Goal: Task Accomplishment & Management: Use online tool/utility

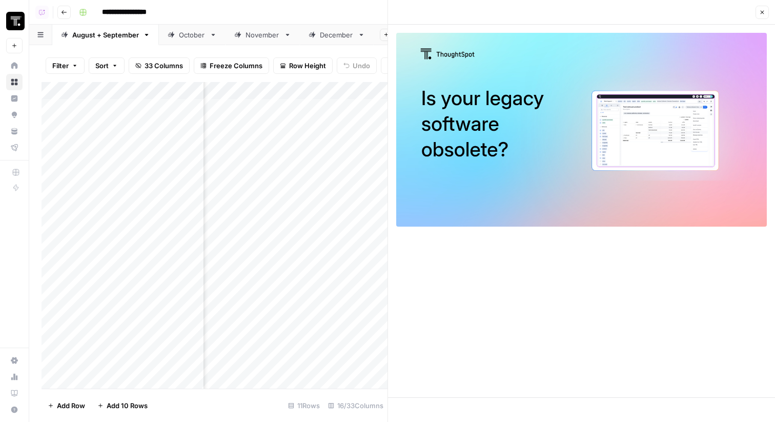
scroll to position [1, 1149]
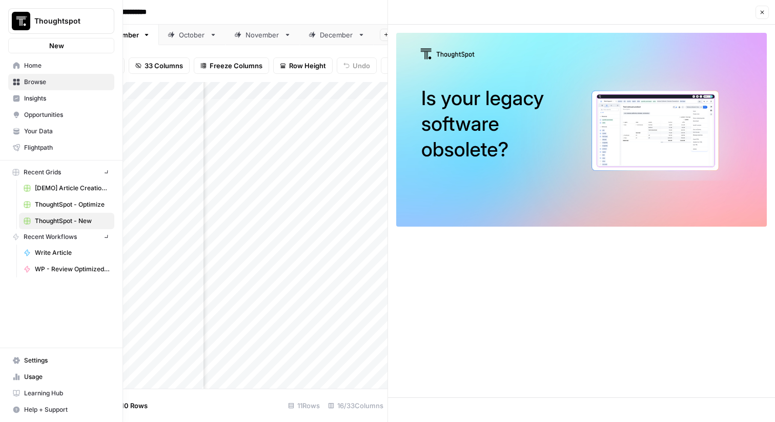
click at [21, 20] on img "Workspace: Thoughtspot" at bounding box center [21, 21] width 18 height 18
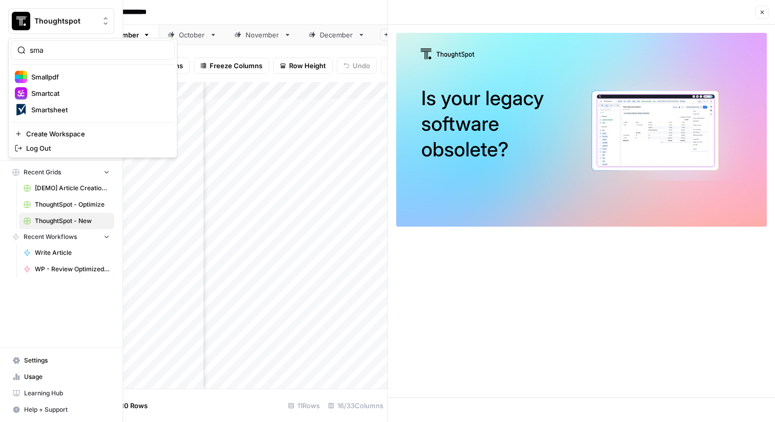
type input "sma"
click at [59, 105] on span "Smartsheet" at bounding box center [98, 110] width 135 height 10
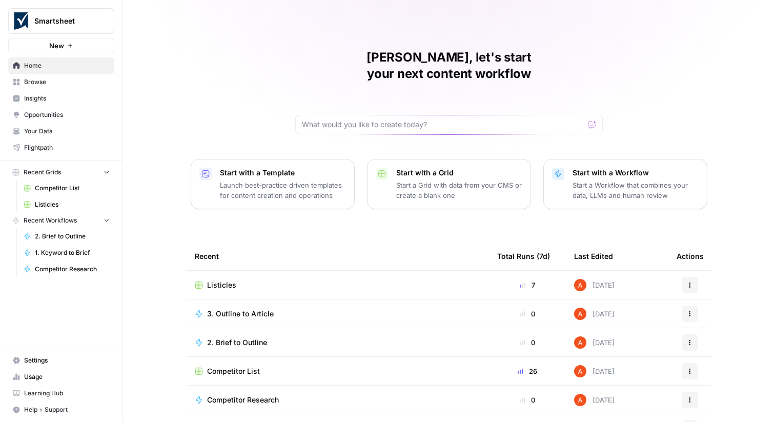
click at [223, 280] on span "Listicles" at bounding box center [221, 285] width 29 height 10
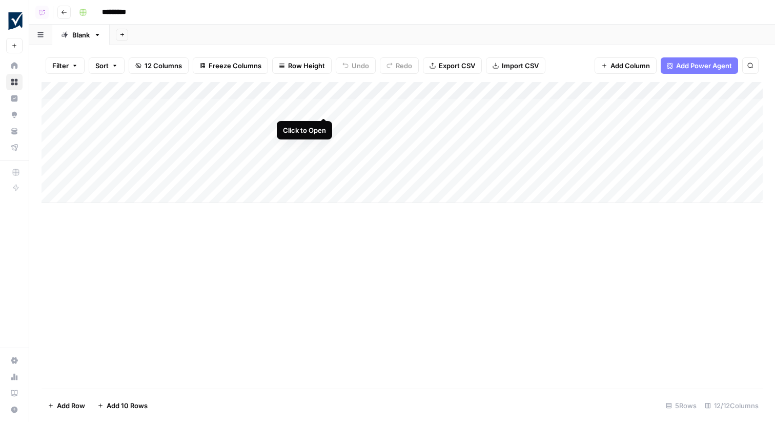
click at [323, 109] on div "Add Column" at bounding box center [403, 142] width 722 height 121
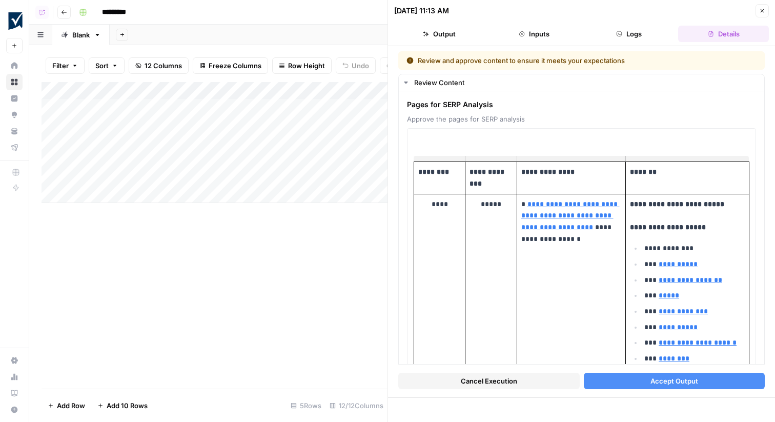
click at [615, 381] on button "Accept Output" at bounding box center [675, 381] width 182 height 16
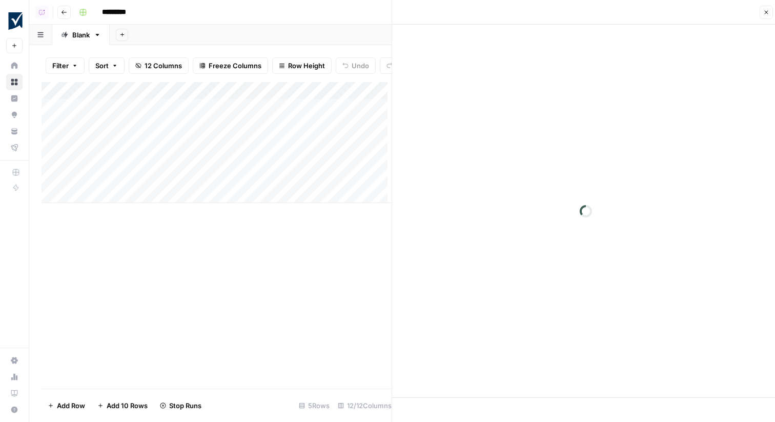
click at [326, 123] on div "Add Column" at bounding box center [219, 142] width 354 height 121
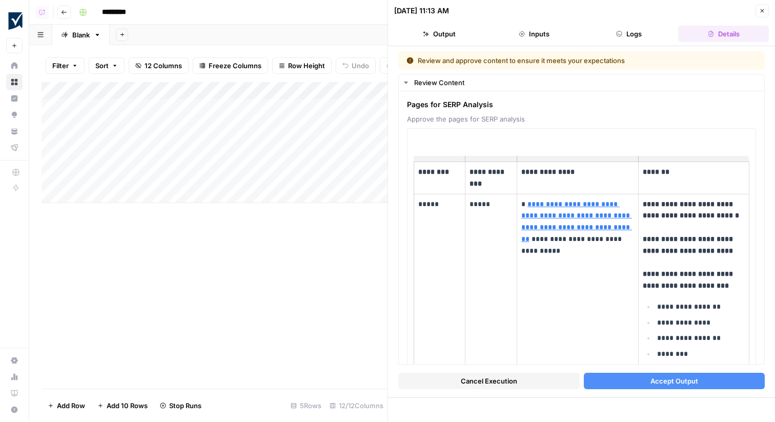
click at [644, 383] on button "Accept Output" at bounding box center [675, 381] width 182 height 16
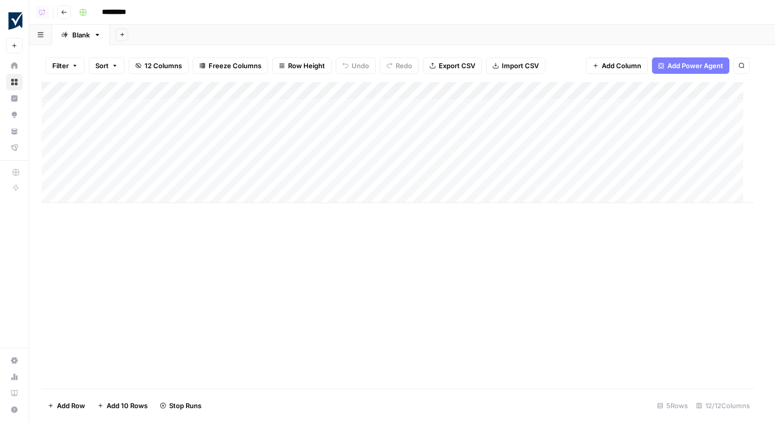
click at [764, 9] on div "*********" at bounding box center [420, 12] width 690 height 16
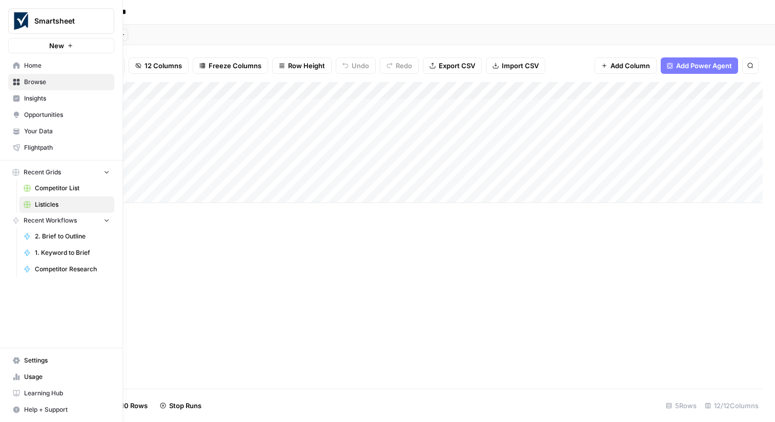
click at [24, 68] on link "Home" at bounding box center [61, 65] width 106 height 16
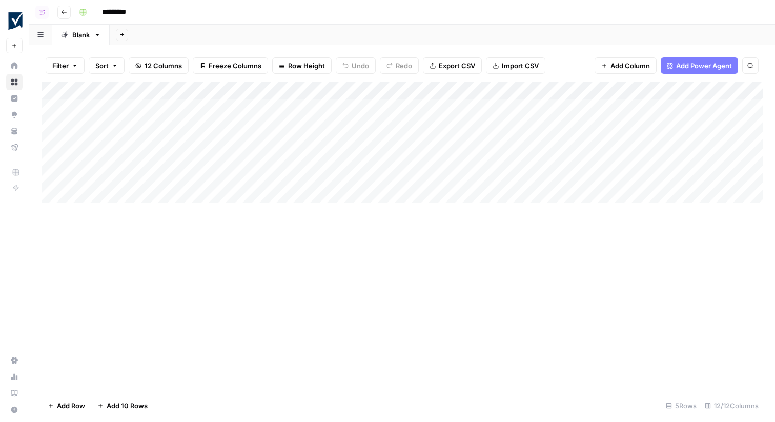
click at [325, 123] on div "Add Column" at bounding box center [403, 142] width 722 height 121
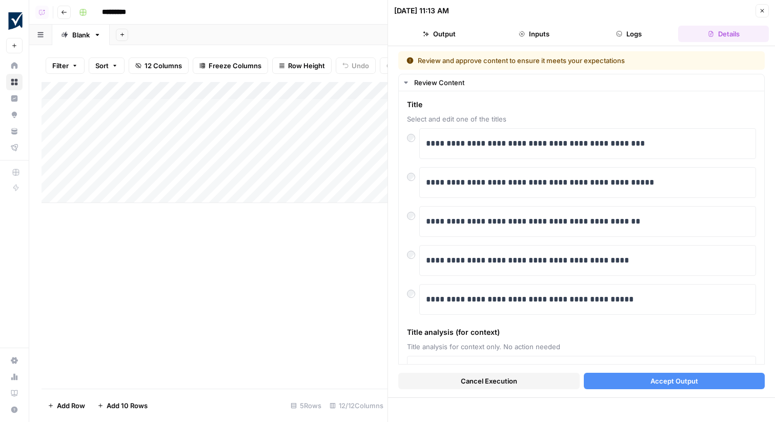
click at [611, 384] on button "Accept Output" at bounding box center [675, 381] width 182 height 16
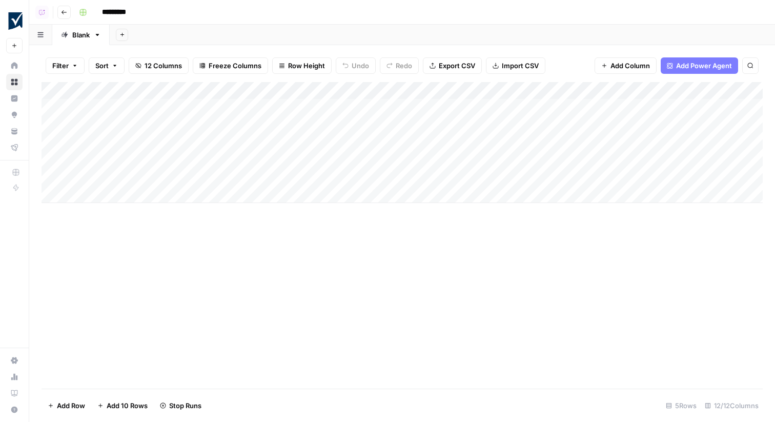
click at [321, 105] on div "Add Column" at bounding box center [403, 142] width 722 height 121
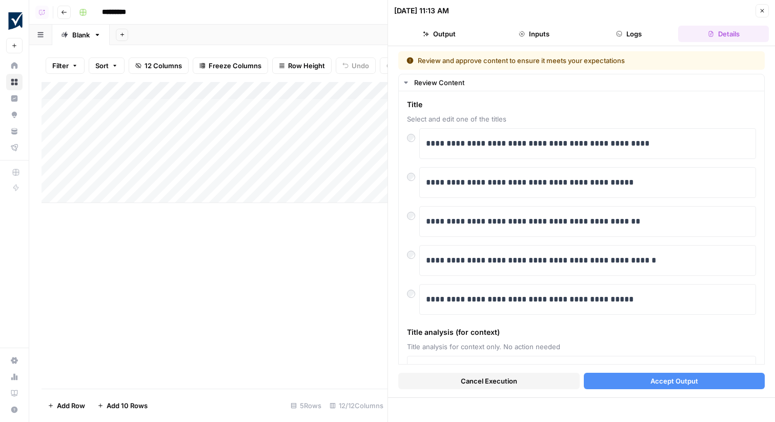
click at [610, 381] on button "Accept Output" at bounding box center [675, 381] width 182 height 16
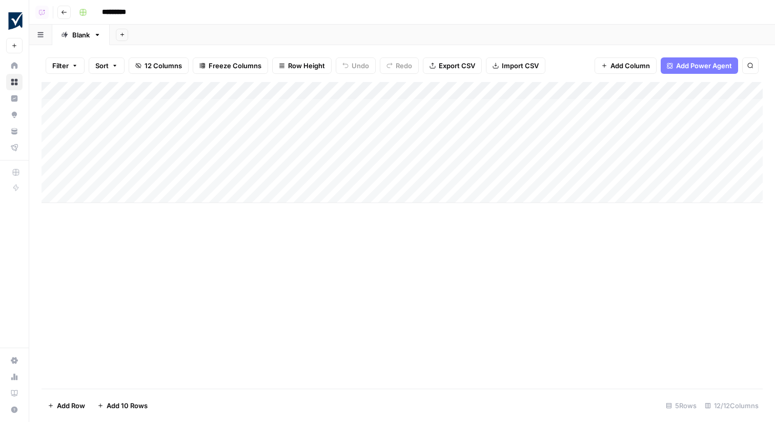
click at [195, 145] on div "Add Column" at bounding box center [403, 142] width 722 height 121
click at [190, 175] on div "Add Column" at bounding box center [403, 142] width 722 height 121
click at [387, 125] on div "Add Column" at bounding box center [403, 142] width 722 height 121
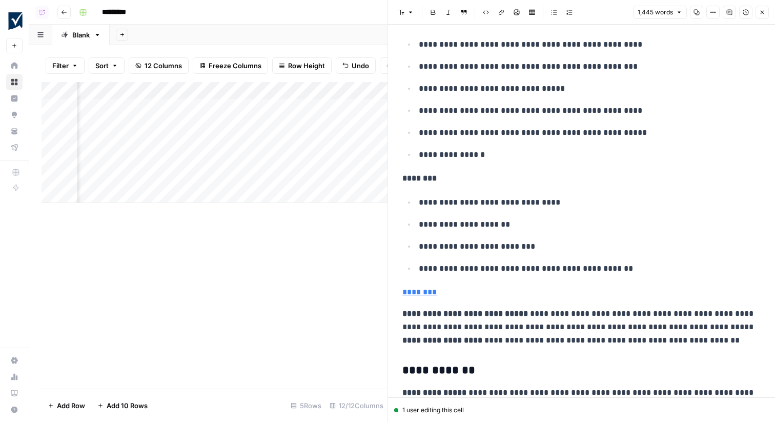
scroll to position [374, 0]
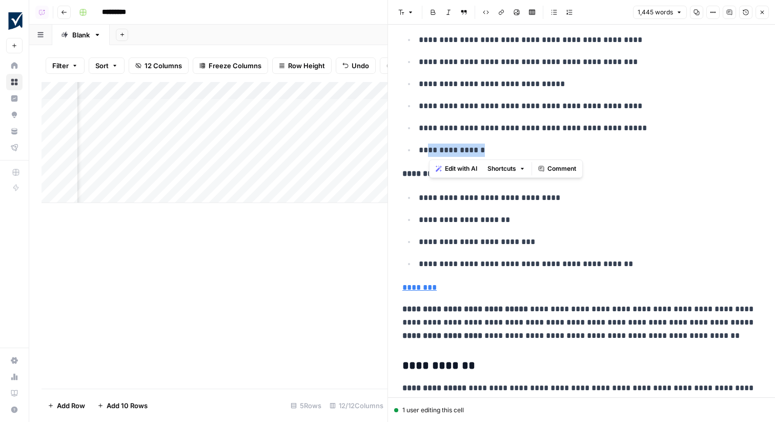
drag, startPoint x: 489, startPoint y: 152, endPoint x: 428, endPoint y: 150, distance: 61.0
click at [428, 150] on p "**********" at bounding box center [590, 150] width 342 height 13
click at [758, 16] on button "Close" at bounding box center [762, 12] width 13 height 13
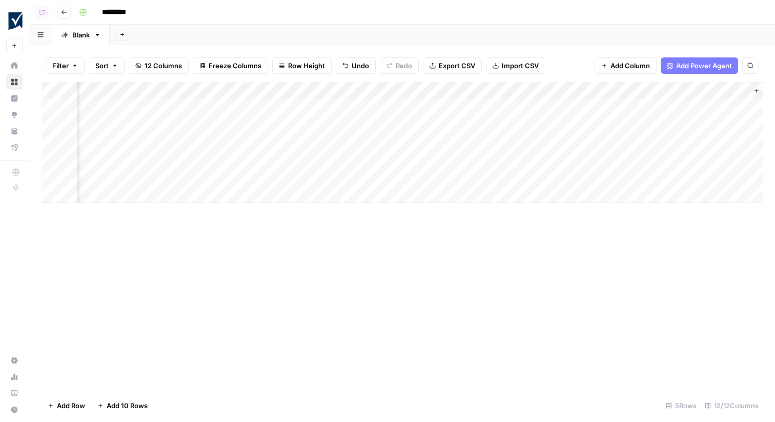
scroll to position [0, 561]
click at [534, 124] on div "Add Column" at bounding box center [403, 142] width 722 height 121
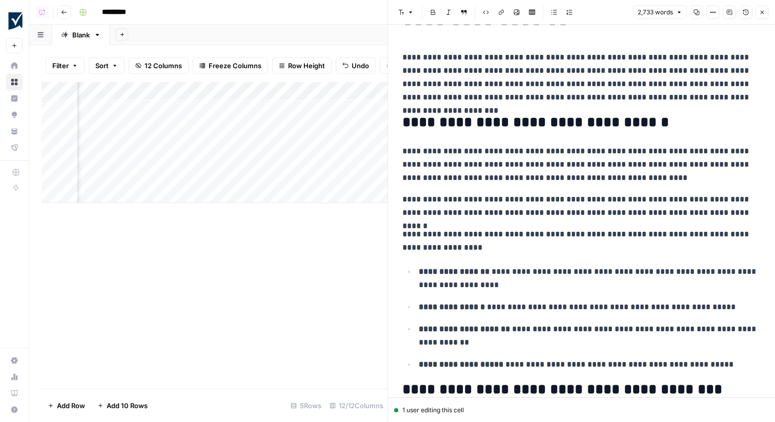
scroll to position [52, 0]
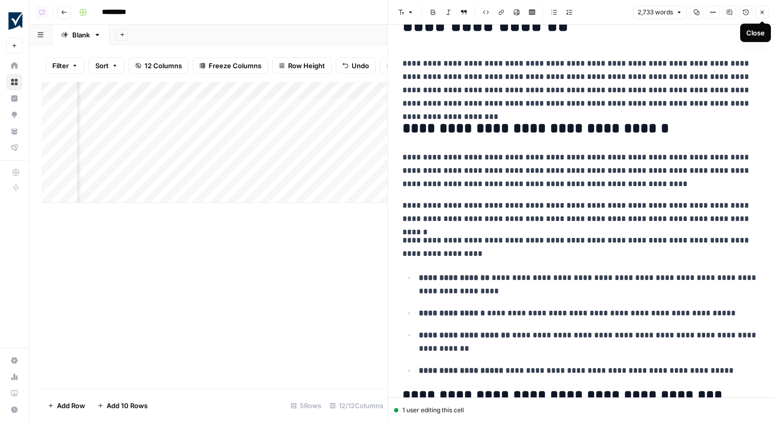
click at [766, 12] on button "Close" at bounding box center [762, 12] width 13 height 13
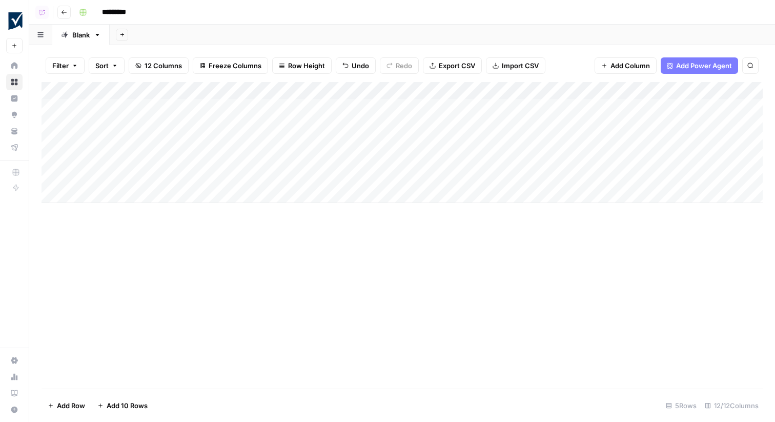
click at [458, 26] on div "Add Sheet" at bounding box center [443, 35] width 666 height 21
click at [324, 141] on div "Add Column" at bounding box center [403, 142] width 722 height 121
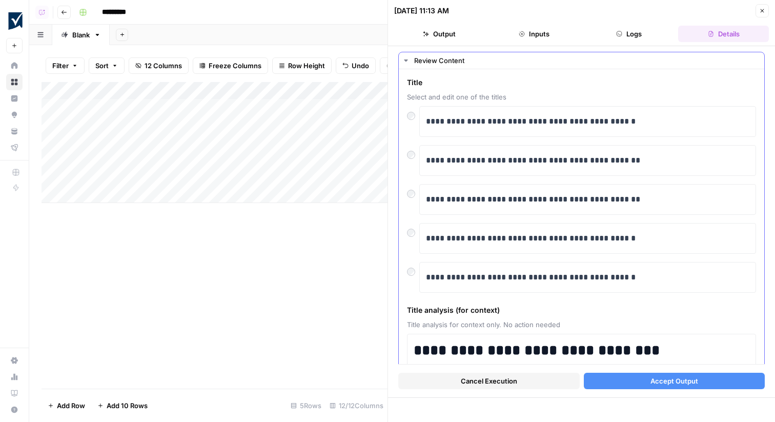
scroll to position [19, 0]
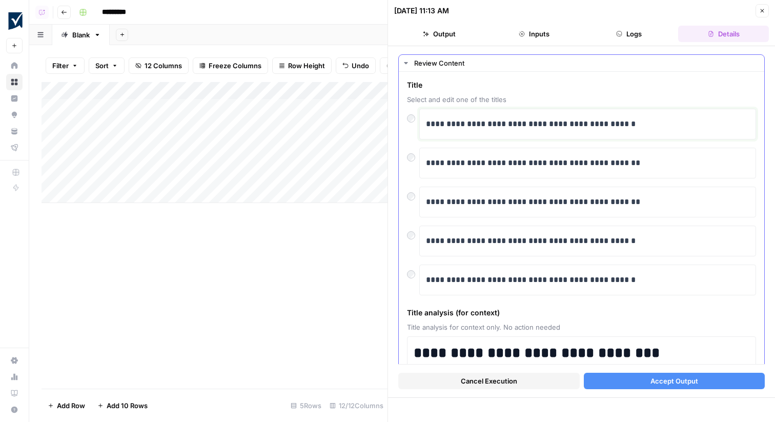
click at [436, 125] on p "**********" at bounding box center [588, 123] width 324 height 13
click at [450, 159] on p "**********" at bounding box center [588, 162] width 324 height 13
click at [533, 162] on p "**********" at bounding box center [588, 162] width 324 height 13
click at [572, 163] on p "**********" at bounding box center [588, 162] width 324 height 13
click at [624, 382] on button "Accept Output" at bounding box center [675, 381] width 182 height 16
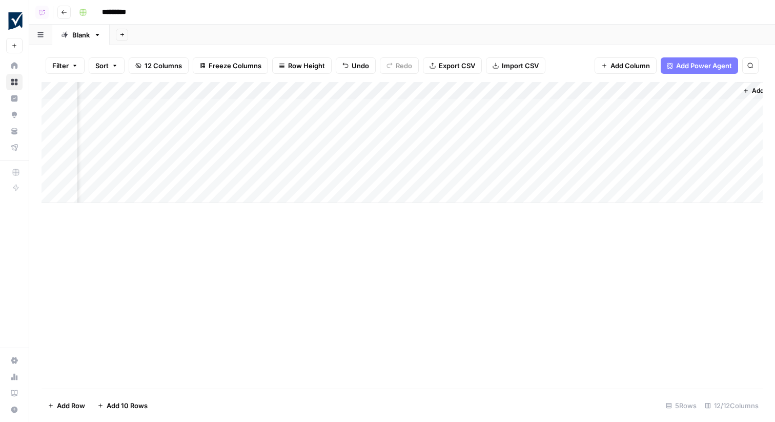
scroll to position [0, 581]
click at [512, 126] on div "Add Column" at bounding box center [403, 142] width 722 height 121
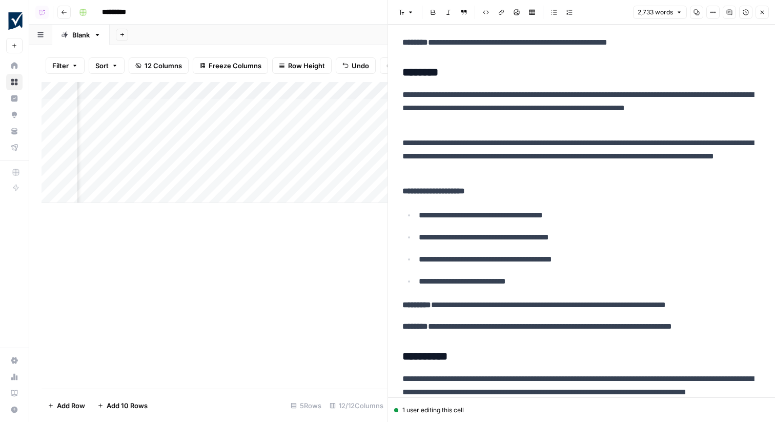
scroll to position [1303, 0]
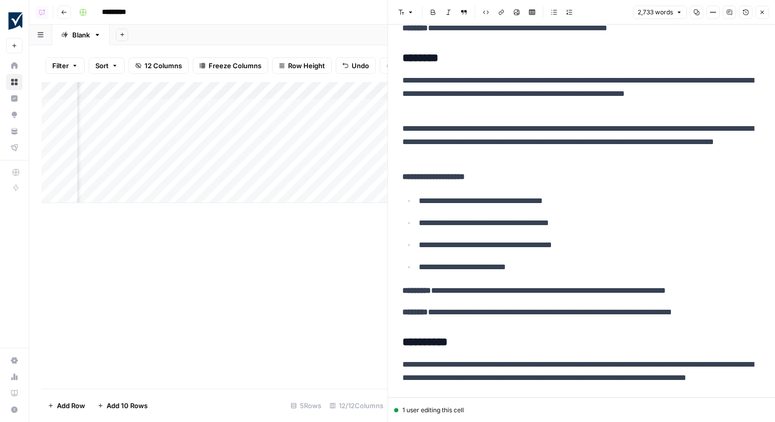
click at [766, 7] on button "Close" at bounding box center [762, 12] width 13 height 13
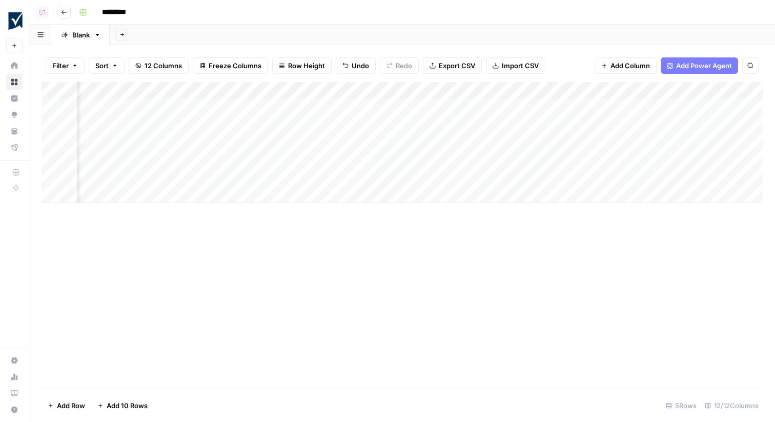
scroll to position [0, 187]
click at [374, 90] on div "Add Column" at bounding box center [403, 142] width 722 height 121
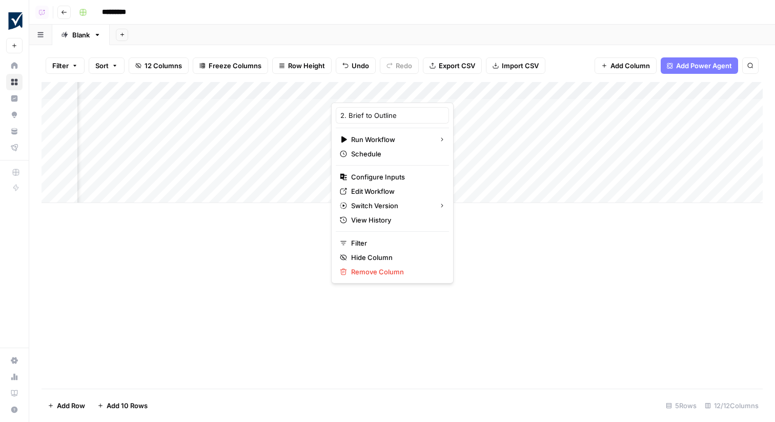
click at [520, 41] on div "Add Sheet" at bounding box center [443, 35] width 666 height 21
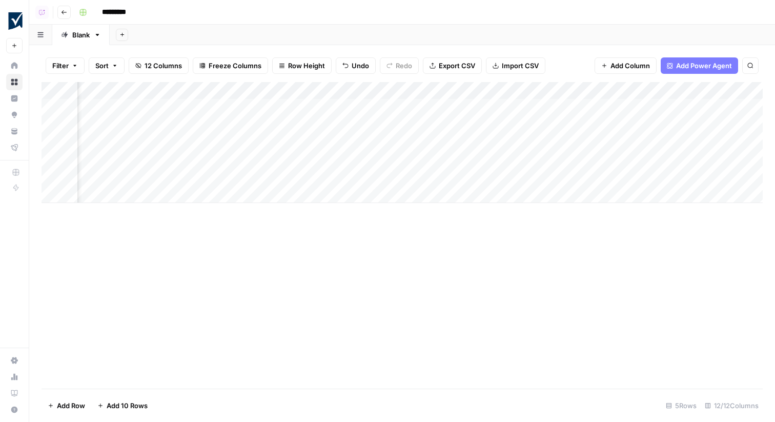
scroll to position [0, 43]
click at [518, 93] on div "Add Column" at bounding box center [403, 142] width 722 height 121
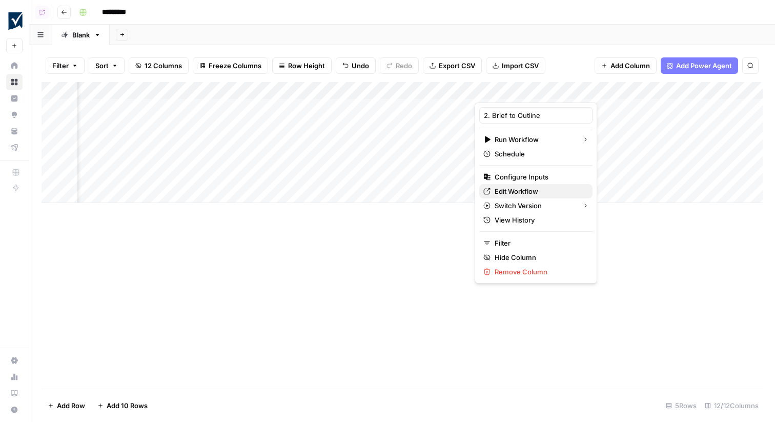
click at [506, 194] on span "Edit Workflow" at bounding box center [540, 191] width 90 height 10
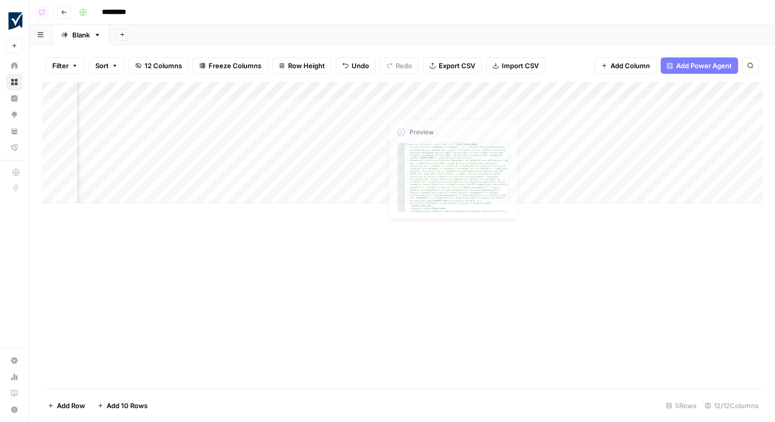
scroll to position [0, 581]
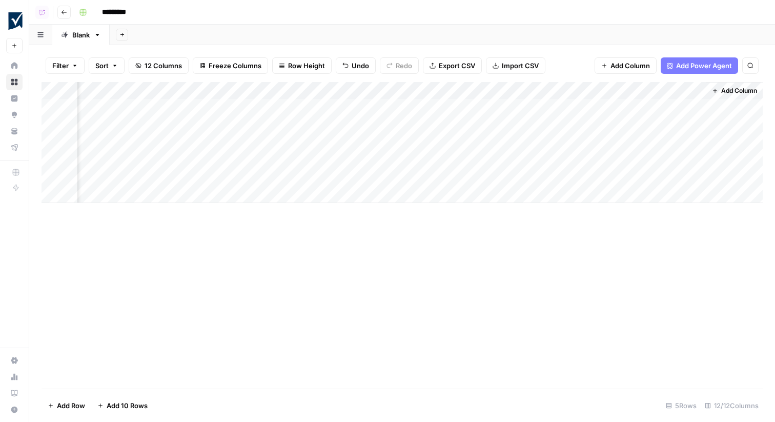
click at [371, 86] on div "Add Column" at bounding box center [403, 142] width 722 height 121
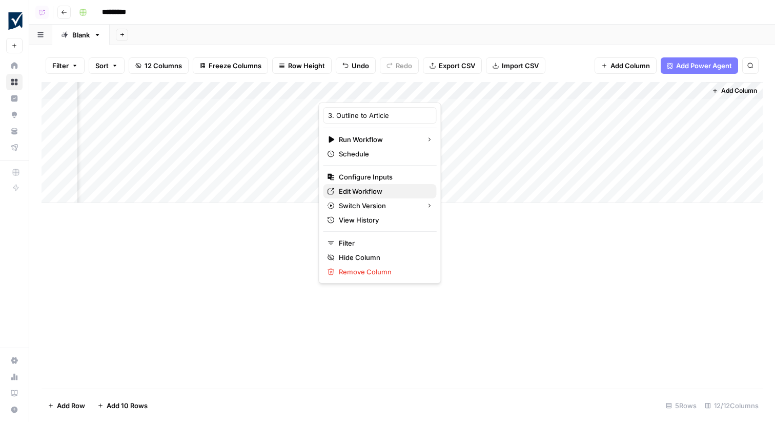
click at [355, 189] on span "Edit Workflow" at bounding box center [384, 191] width 90 height 10
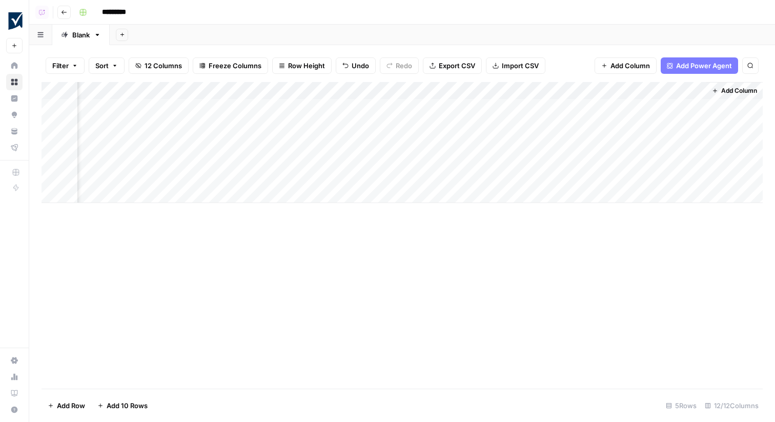
click at [282, 90] on div "Add Column" at bounding box center [403, 142] width 722 height 121
click at [394, 38] on div "Add Sheet" at bounding box center [443, 35] width 666 height 21
click at [553, 125] on div "Add Column" at bounding box center [403, 142] width 722 height 121
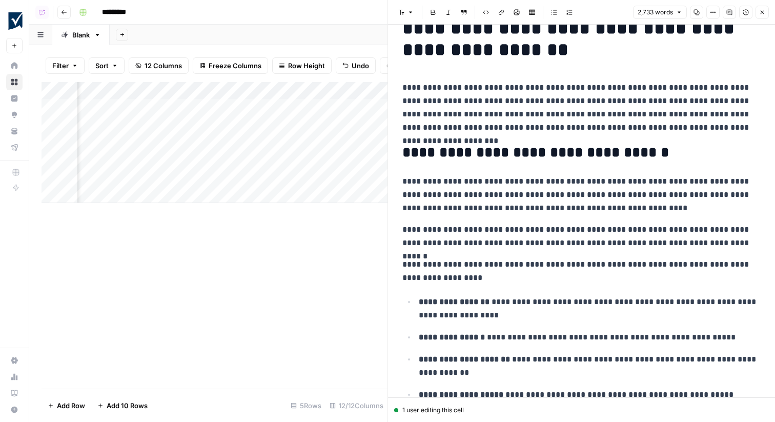
scroll to position [38, 0]
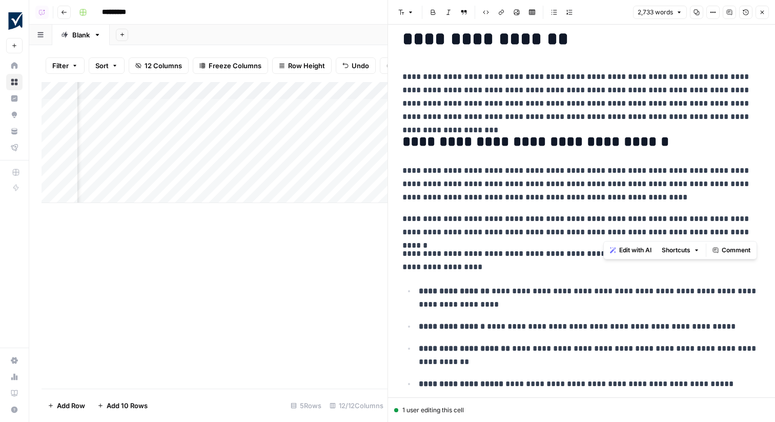
drag, startPoint x: 724, startPoint y: 234, endPoint x: 611, endPoint y: 214, distance: 114.5
click at [611, 214] on p "**********" at bounding box center [582, 225] width 358 height 27
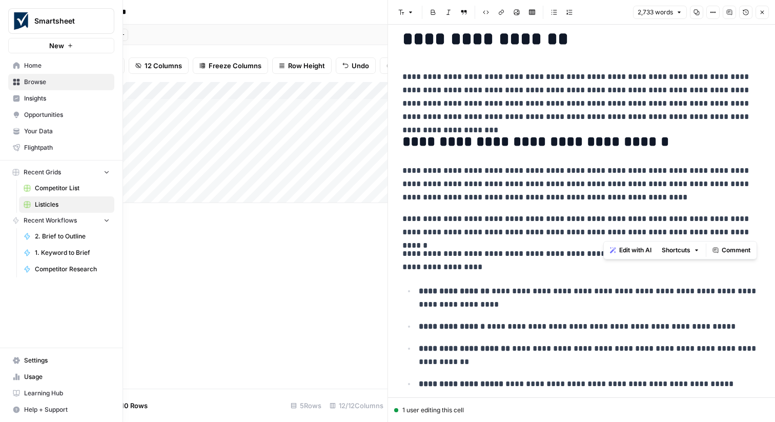
click at [19, 356] on link "Settings" at bounding box center [61, 360] width 106 height 16
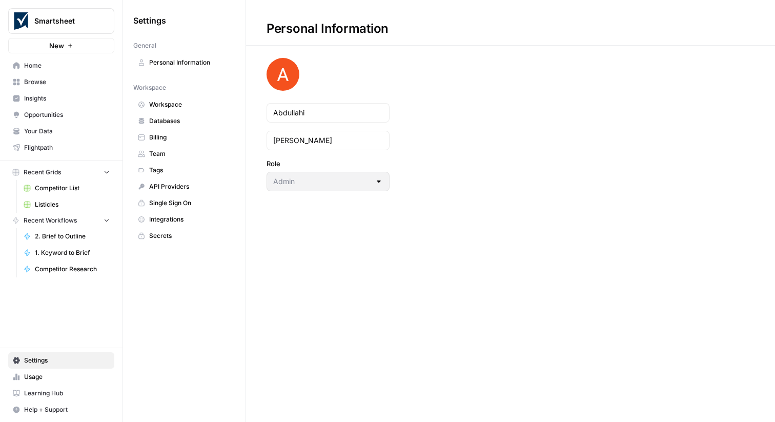
click at [186, 222] on span "Integrations" at bounding box center [190, 219] width 82 height 9
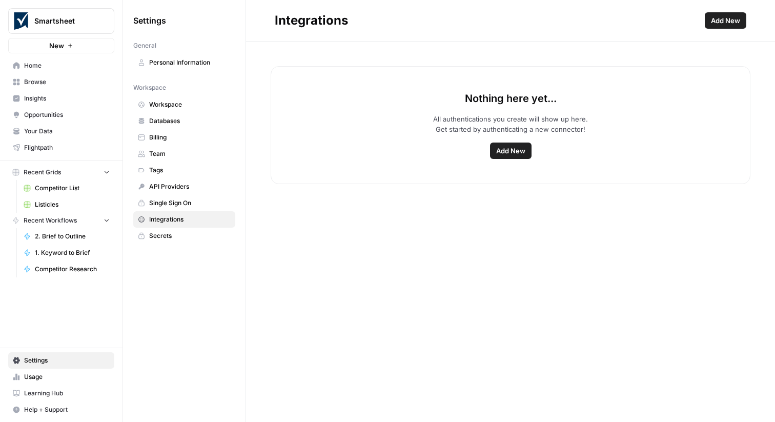
click at [73, 71] on link "Home" at bounding box center [61, 65] width 106 height 16
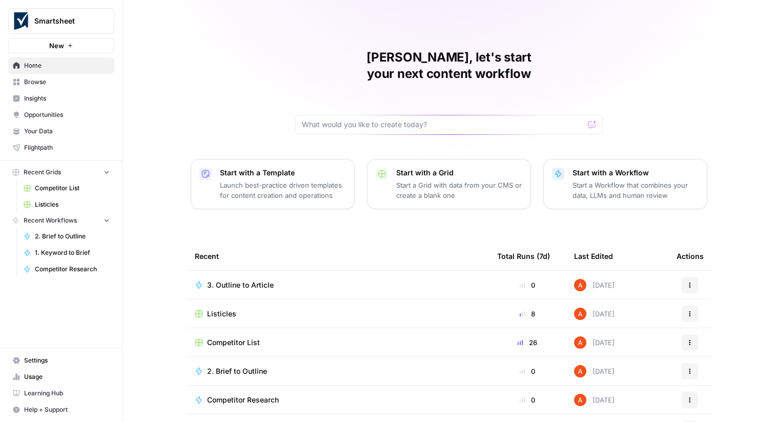
click at [50, 363] on span "Settings" at bounding box center [67, 360] width 86 height 9
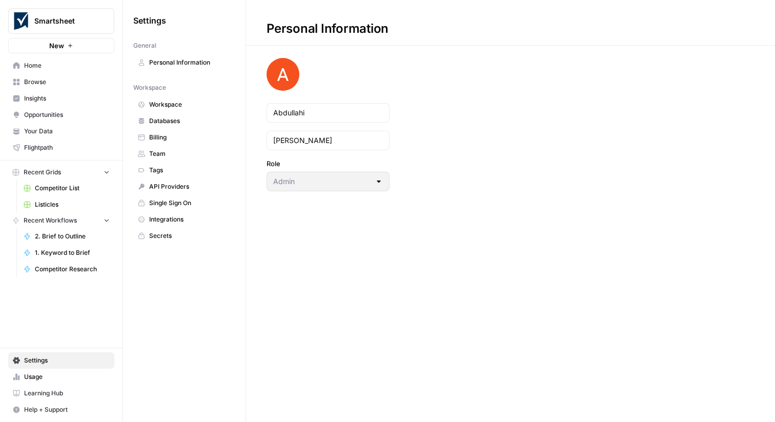
click at [185, 221] on span "Integrations" at bounding box center [190, 219] width 82 height 9
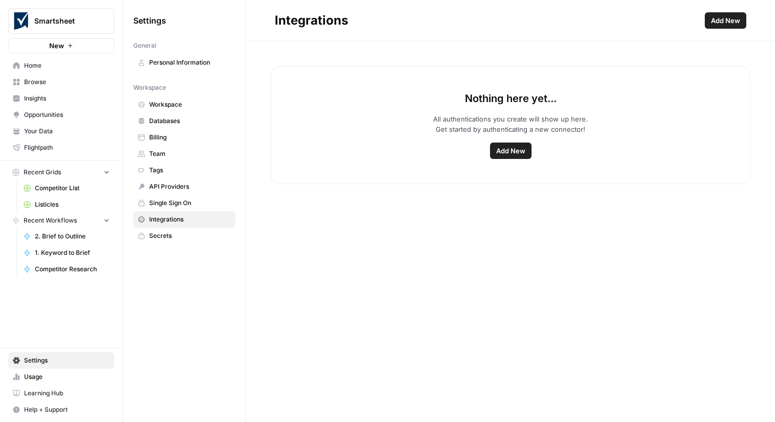
click at [710, 22] on button "Add New" at bounding box center [726, 20] width 42 height 16
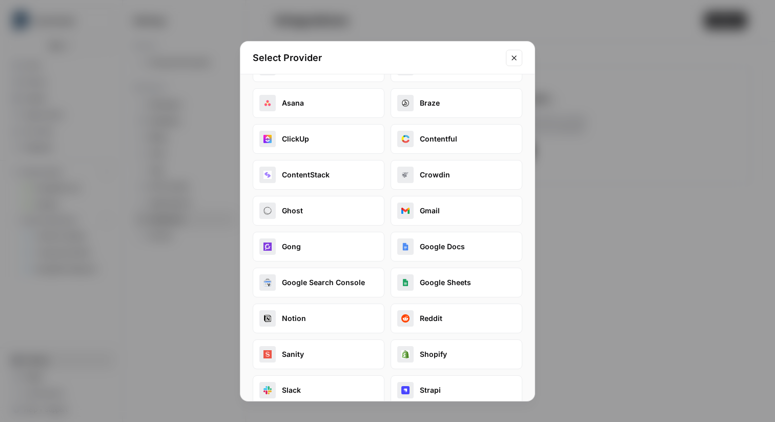
scroll to position [34, 0]
click at [449, 246] on button "Google Docs" at bounding box center [457, 247] width 132 height 30
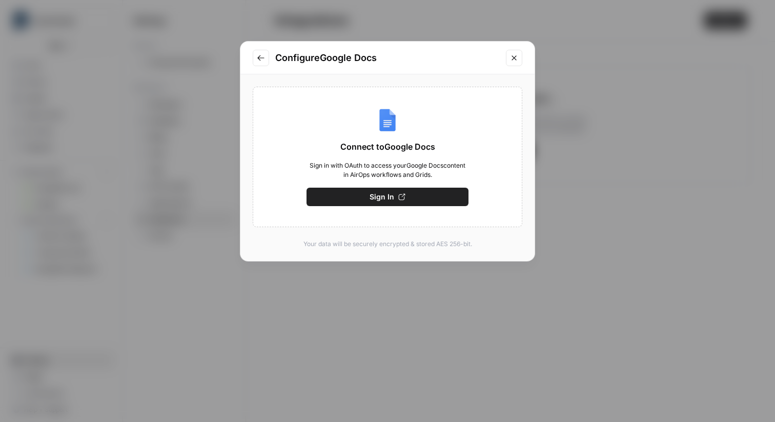
click at [263, 63] on button "Go to previous step" at bounding box center [261, 58] width 16 height 16
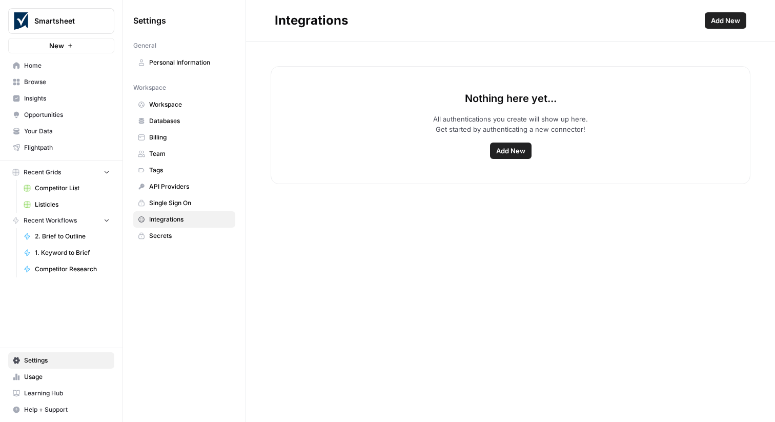
click at [58, 84] on span "Browse" at bounding box center [67, 81] width 86 height 9
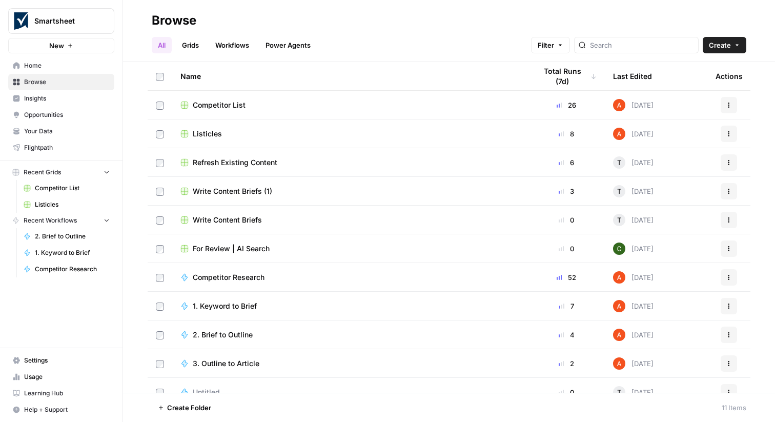
click at [194, 50] on link "Grids" at bounding box center [190, 45] width 29 height 16
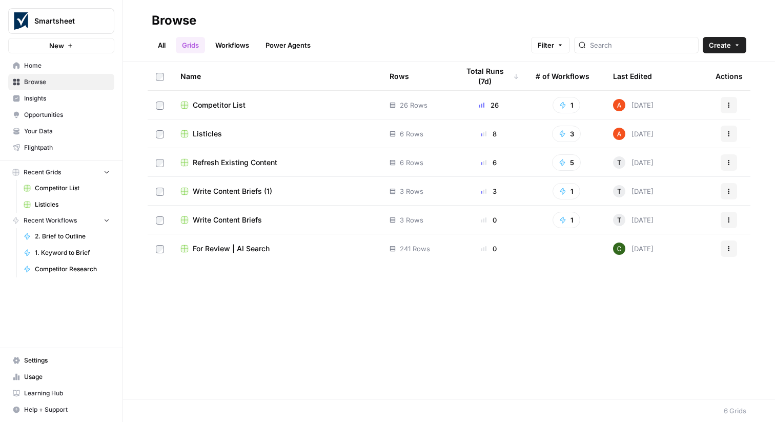
click at [209, 130] on span "Listicles" at bounding box center [207, 134] width 29 height 10
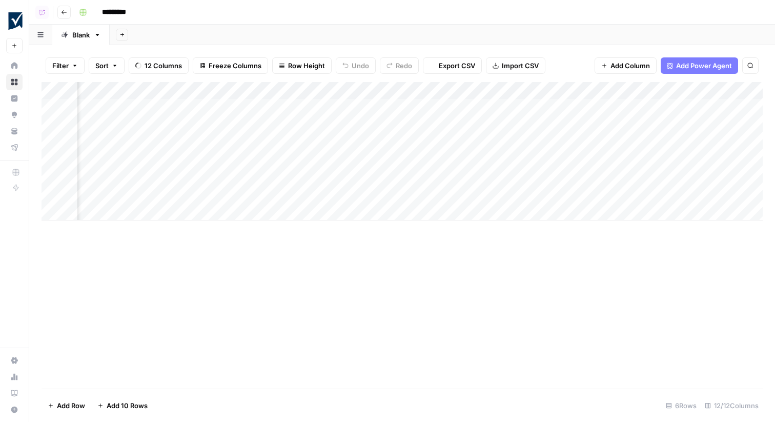
scroll to position [0, 581]
click at [736, 92] on span "Add Column" at bounding box center [740, 90] width 36 height 9
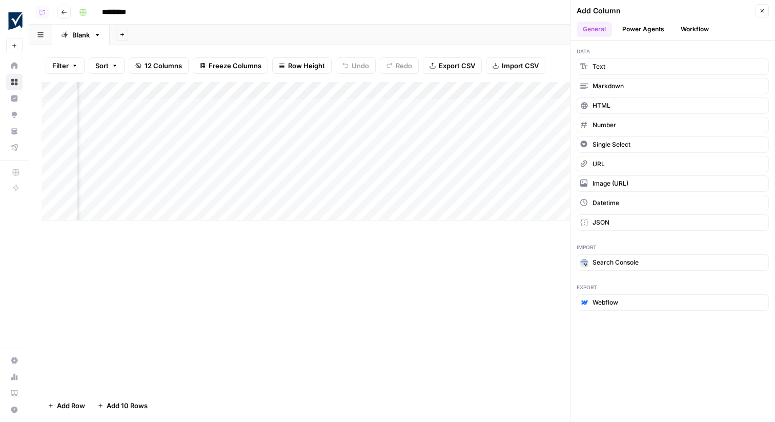
click at [522, 39] on div "Add Sheet" at bounding box center [443, 35] width 666 height 21
click at [758, 12] on button "Close" at bounding box center [762, 10] width 13 height 13
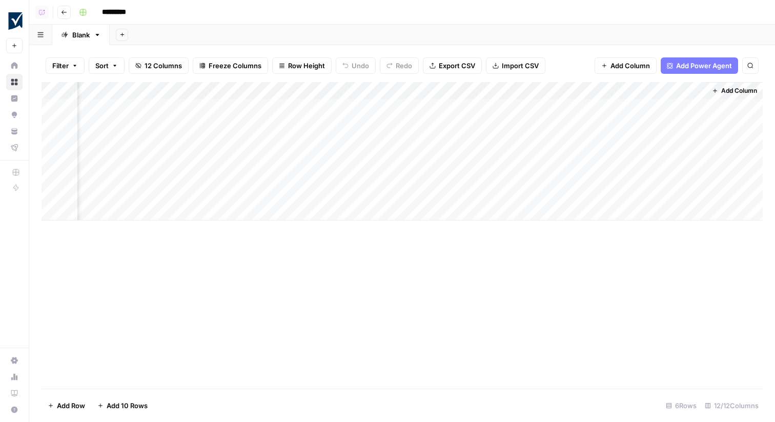
click at [510, 123] on div "Add Column" at bounding box center [403, 151] width 722 height 138
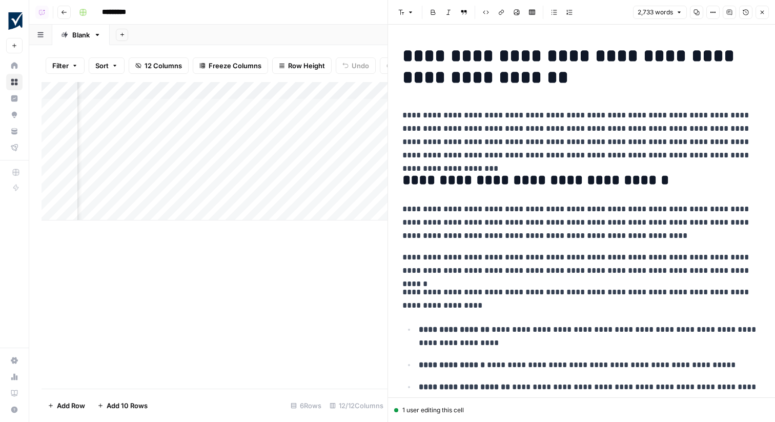
click at [759, 14] on icon "button" at bounding box center [762, 12] width 6 height 6
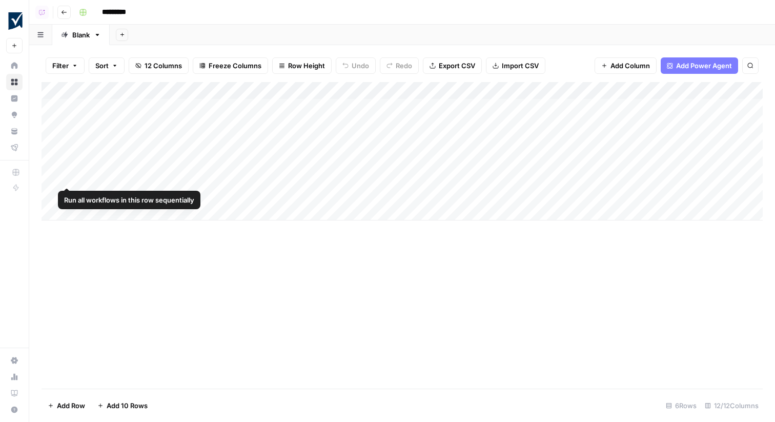
click at [52, 178] on div "Add Column" at bounding box center [403, 151] width 722 height 138
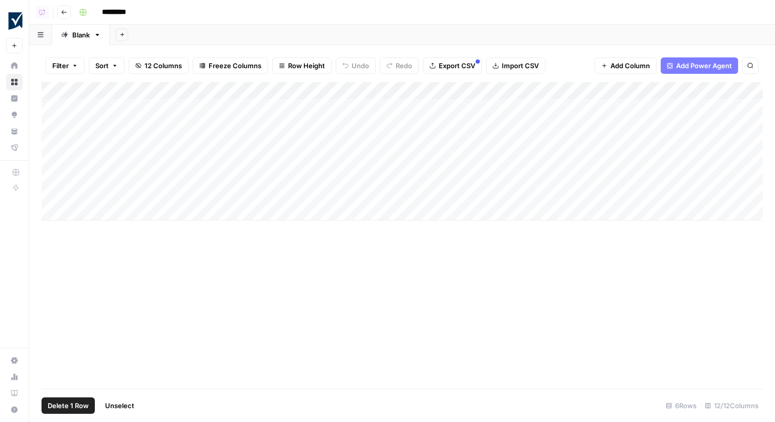
click at [85, 407] on span "Delete 1 Row" at bounding box center [68, 406] width 41 height 10
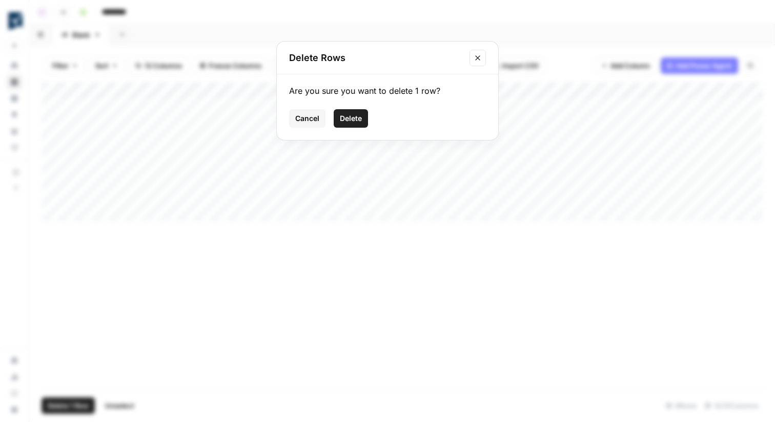
click at [352, 122] on span "Delete" at bounding box center [351, 118] width 22 height 10
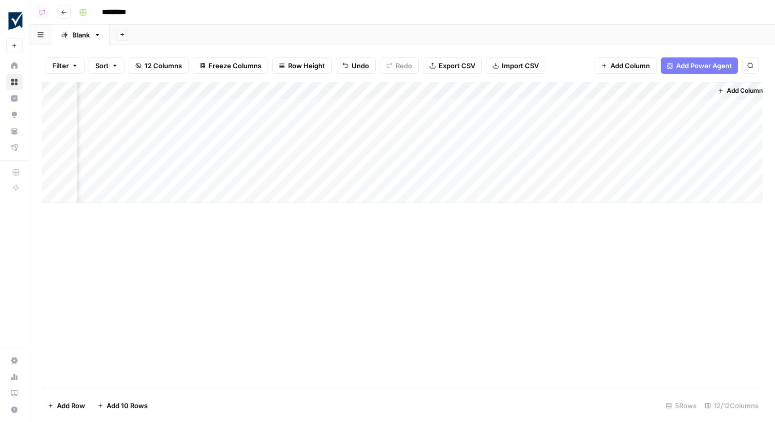
scroll to position [0, 581]
click at [507, 127] on div "Add Column" at bounding box center [403, 142] width 722 height 121
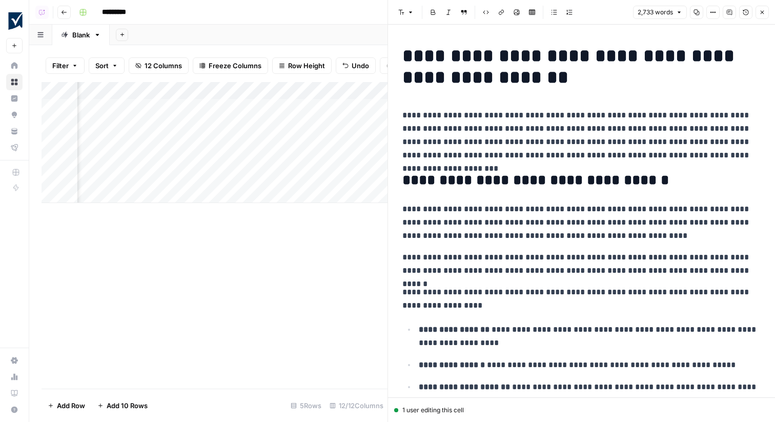
click at [762, 13] on icon "button" at bounding box center [762, 12] width 6 height 6
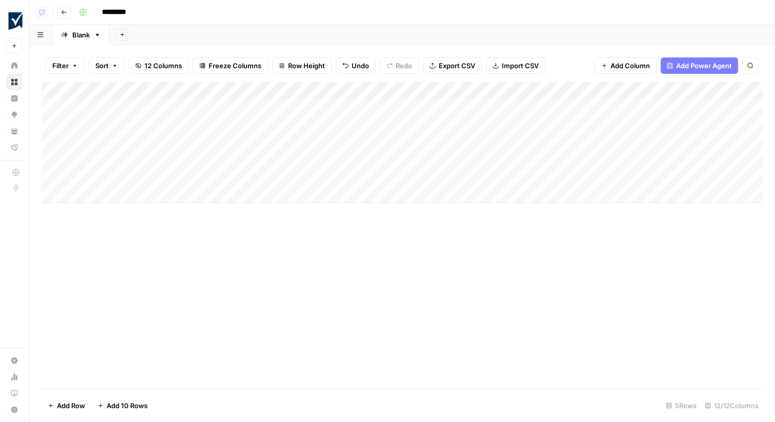
click at [298, 96] on div "Add Column" at bounding box center [403, 142] width 722 height 121
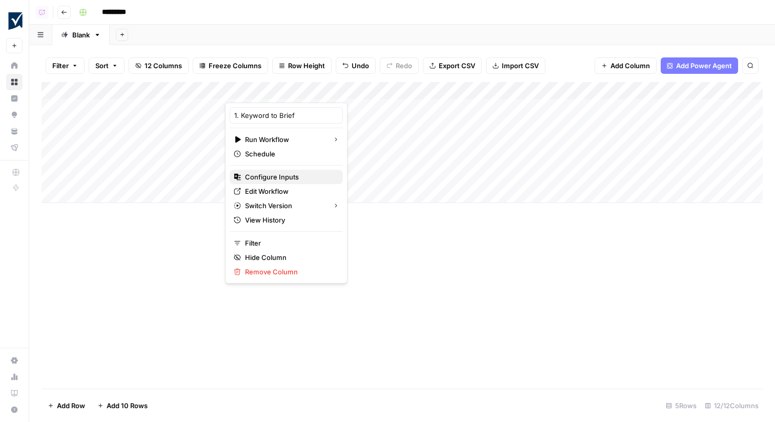
click at [291, 180] on span "Configure Inputs" at bounding box center [290, 177] width 90 height 10
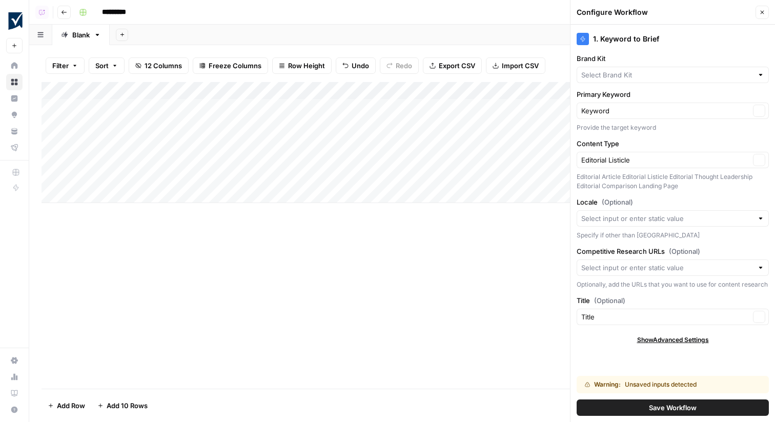
type input "Smartsheet"
drag, startPoint x: 687, startPoint y: 189, endPoint x: 580, endPoint y: 176, distance: 107.5
click at [580, 176] on div "Editorial Article Editorial Listicle Editorial Thought Leadership Editorial Com…" at bounding box center [673, 181] width 192 height 18
click at [624, 186] on div "Editorial Article Editorial Listicle Editorial Thought Leadership Editorial Com…" at bounding box center [673, 181] width 192 height 18
drag, startPoint x: 669, startPoint y: 178, endPoint x: 623, endPoint y: 178, distance: 46.2
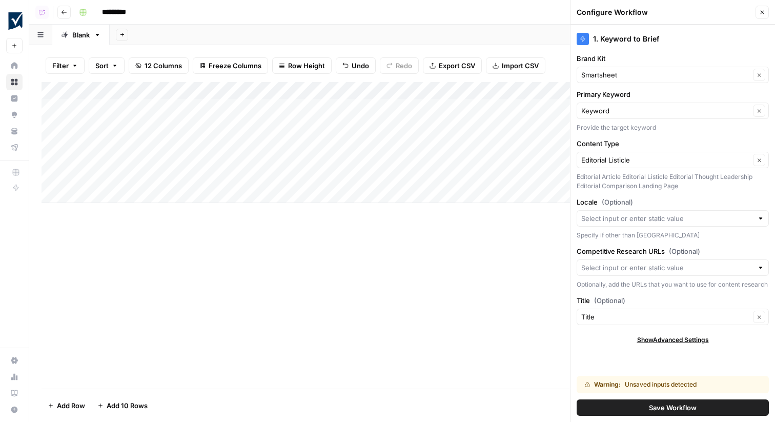
click at [623, 178] on div "Editorial Article Editorial Listicle Editorial Thought Leadership Editorial Com…" at bounding box center [673, 181] width 192 height 18
drag, startPoint x: 620, startPoint y: 177, endPoint x: 577, endPoint y: 177, distance: 42.6
click at [577, 177] on div "Editorial Article Editorial Listicle Editorial Thought Leadership Editorial Com…" at bounding box center [673, 181] width 192 height 18
click at [764, 10] on icon "button" at bounding box center [762, 12] width 6 height 6
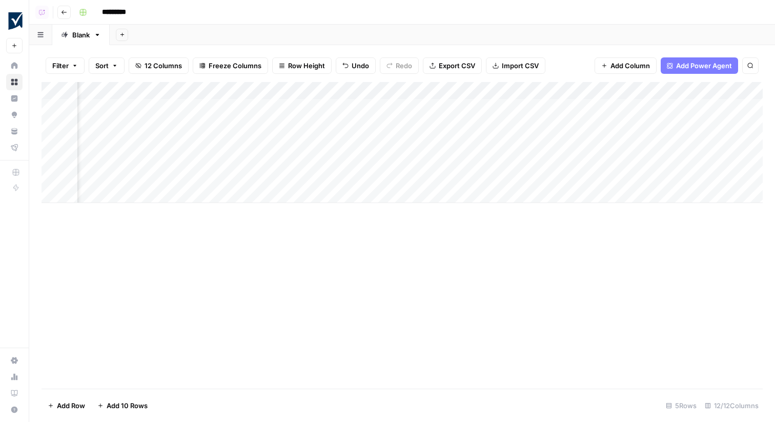
scroll to position [0, 192]
click at [522, 7] on div "*********" at bounding box center [420, 12] width 690 height 16
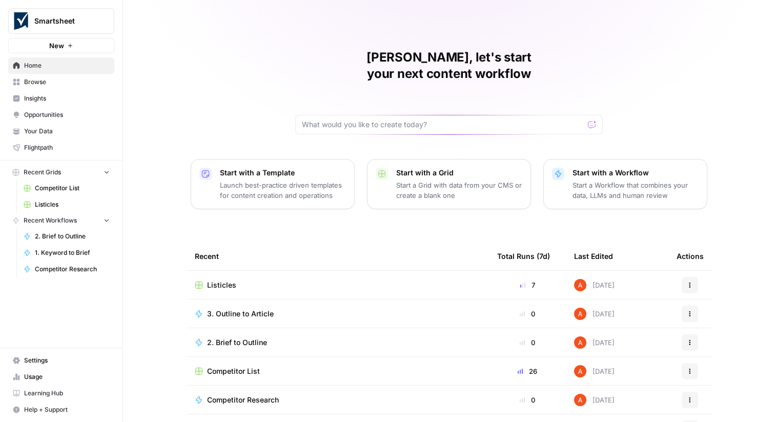
click at [51, 81] on span "Browse" at bounding box center [67, 81] width 86 height 9
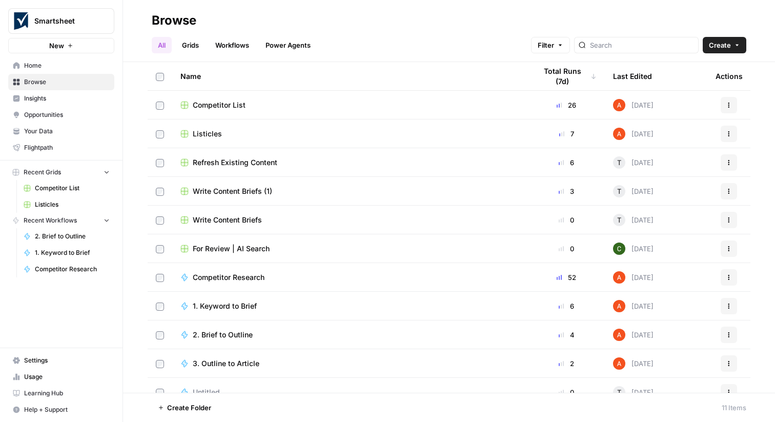
click at [73, 127] on span "Your Data" at bounding box center [67, 131] width 86 height 9
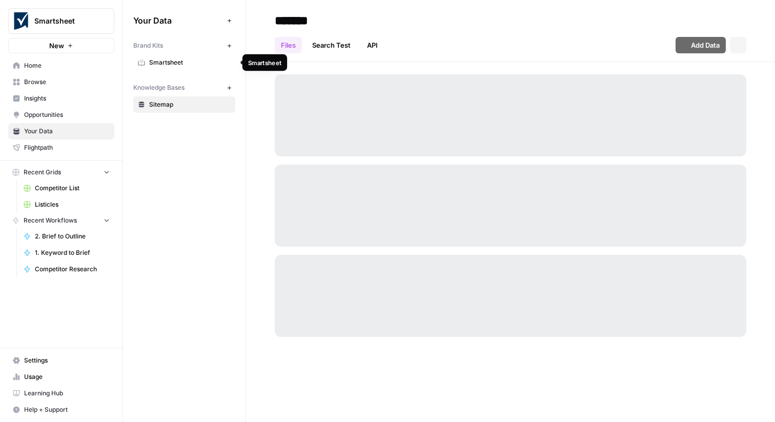
click at [197, 65] on span "Smartsheet" at bounding box center [190, 62] width 82 height 9
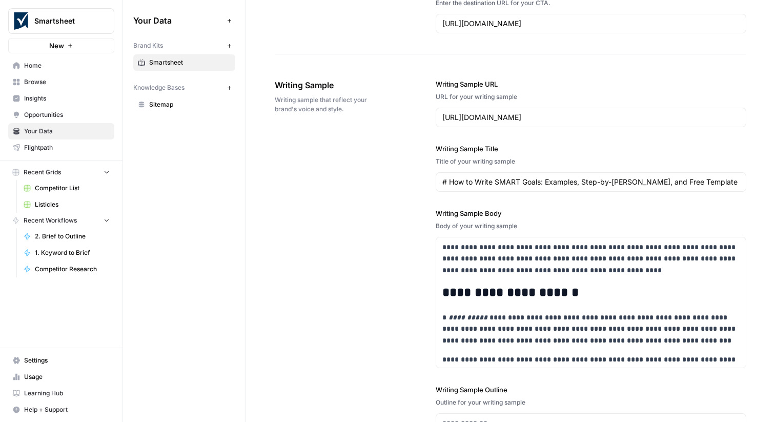
scroll to position [1415, 0]
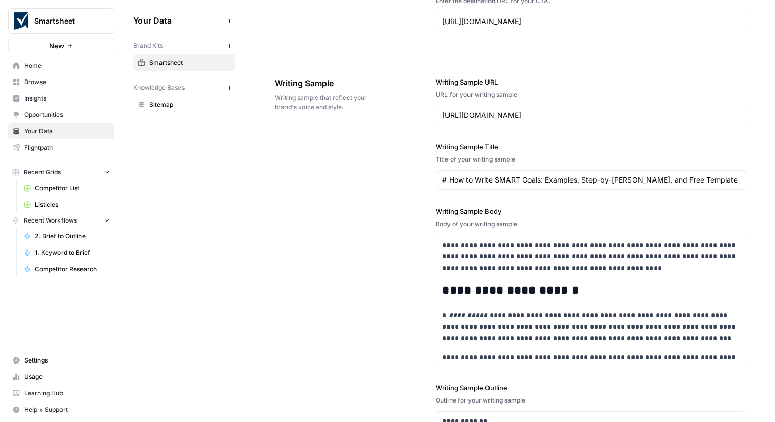
click at [84, 69] on span "Home" at bounding box center [67, 65] width 86 height 9
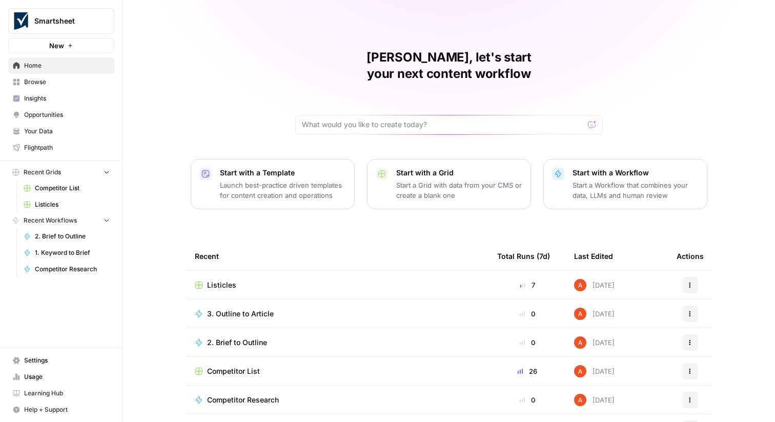
click at [48, 359] on span "Settings" at bounding box center [67, 360] width 86 height 9
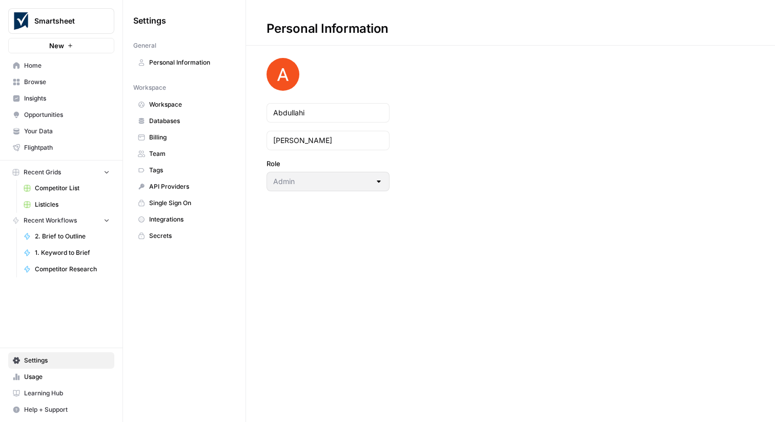
click at [177, 156] on span "Team" at bounding box center [190, 153] width 82 height 9
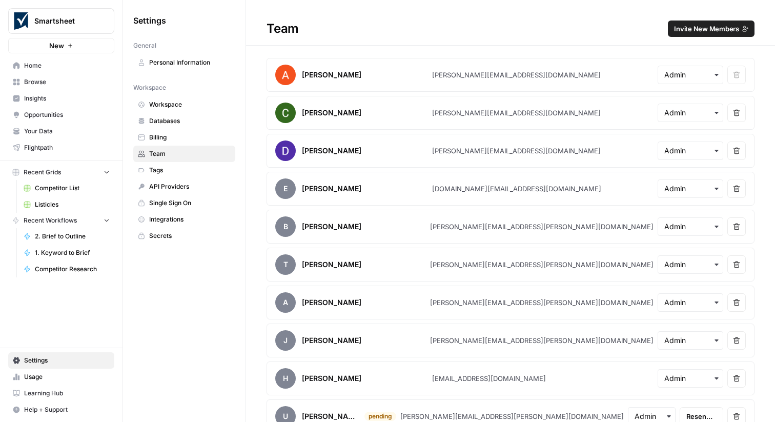
scroll to position [15, 0]
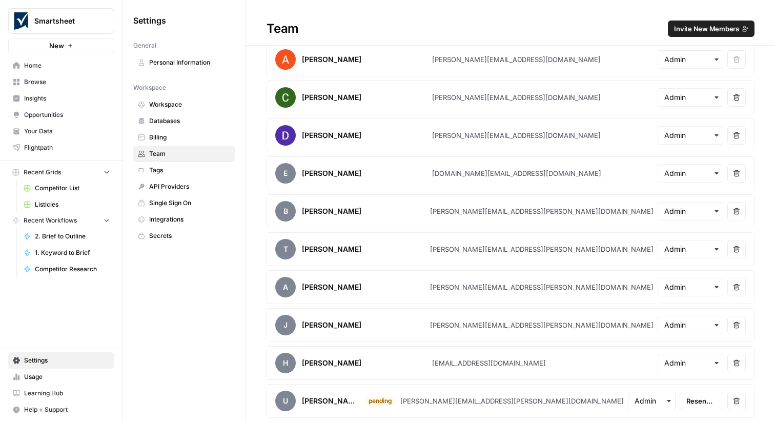
click at [65, 65] on span "Home" at bounding box center [67, 65] width 86 height 9
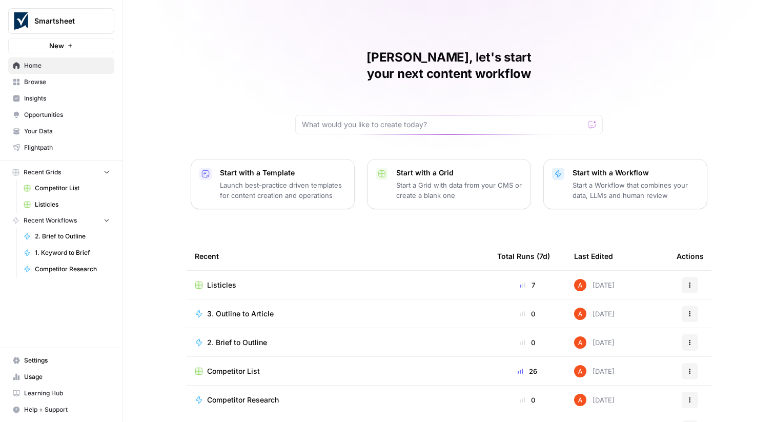
click at [70, 364] on span "Settings" at bounding box center [67, 360] width 86 height 9
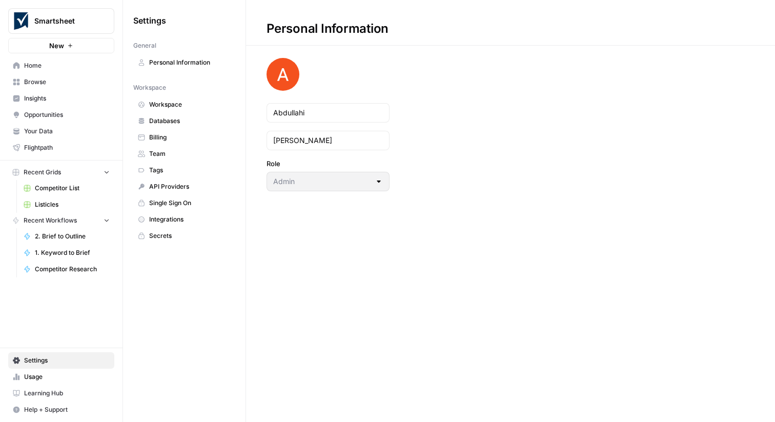
click at [188, 153] on span "Team" at bounding box center [190, 153] width 82 height 9
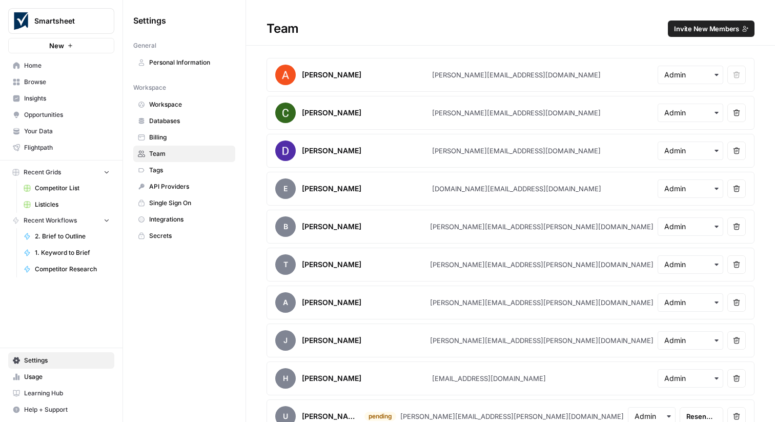
click at [77, 70] on link "Home" at bounding box center [61, 65] width 106 height 16
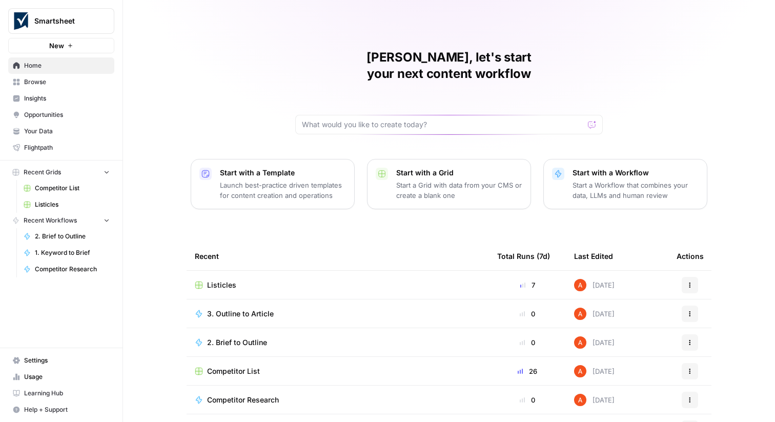
click at [44, 135] on span "Your Data" at bounding box center [67, 131] width 86 height 9
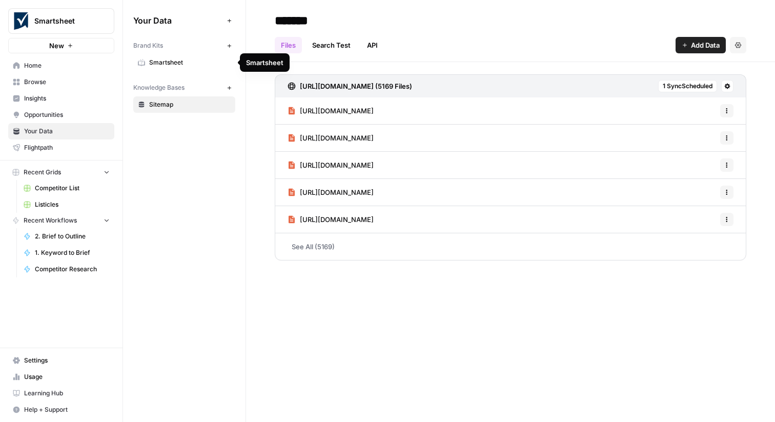
click at [193, 67] on link "Smartsheet" at bounding box center [184, 62] width 102 height 16
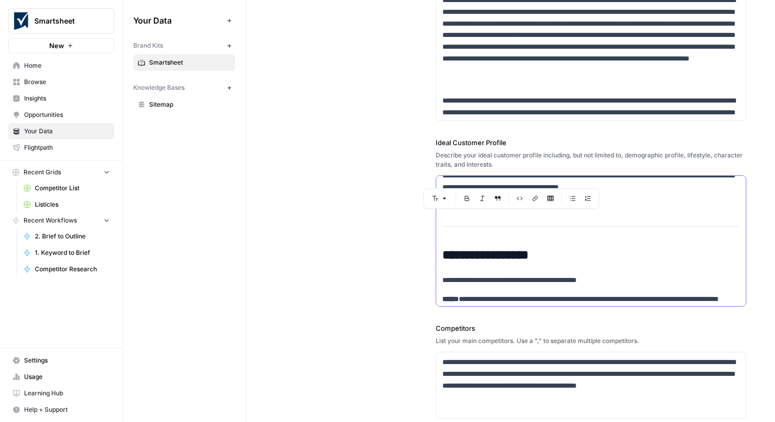
scroll to position [319, 0]
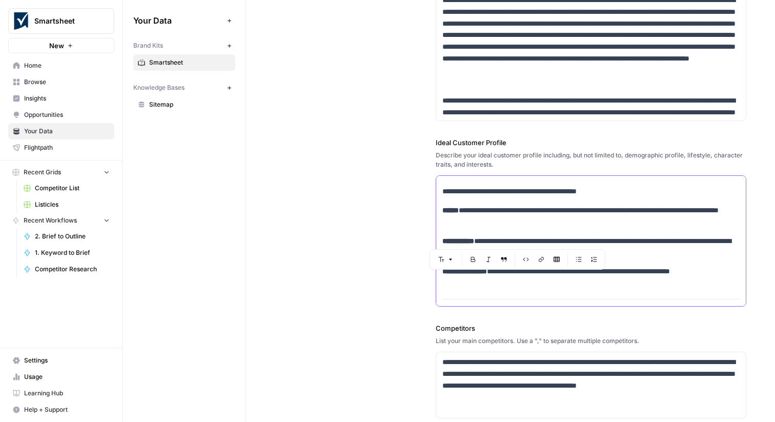
drag, startPoint x: 499, startPoint y: 213, endPoint x: 558, endPoint y: 277, distance: 86.7
click at [558, 277] on div "**********" at bounding box center [591, 328] width 310 height 943
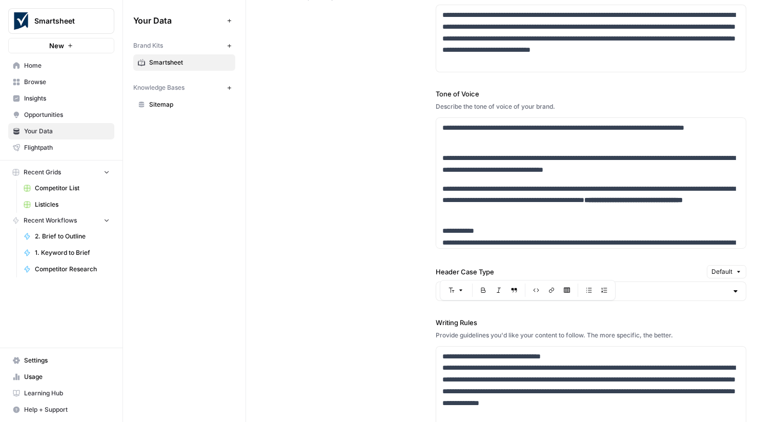
scroll to position [843, 0]
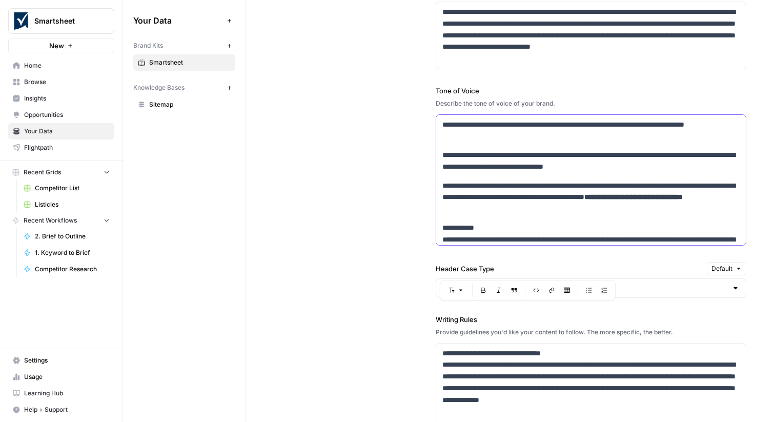
click at [494, 146] on div "**********" at bounding box center [591, 408] width 310 height 587
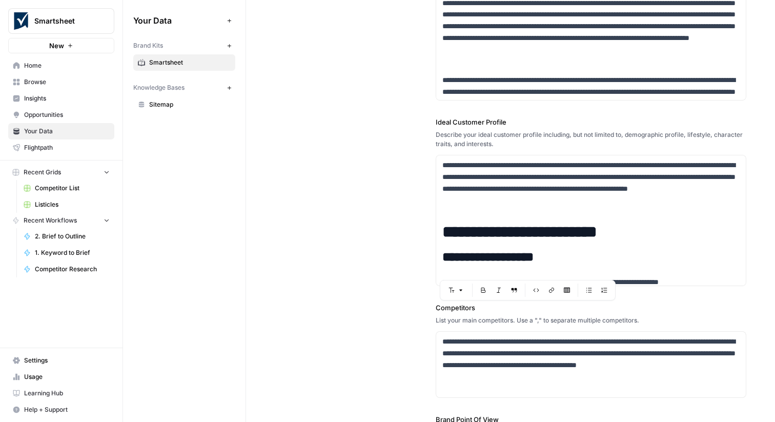
scroll to position [181, 0]
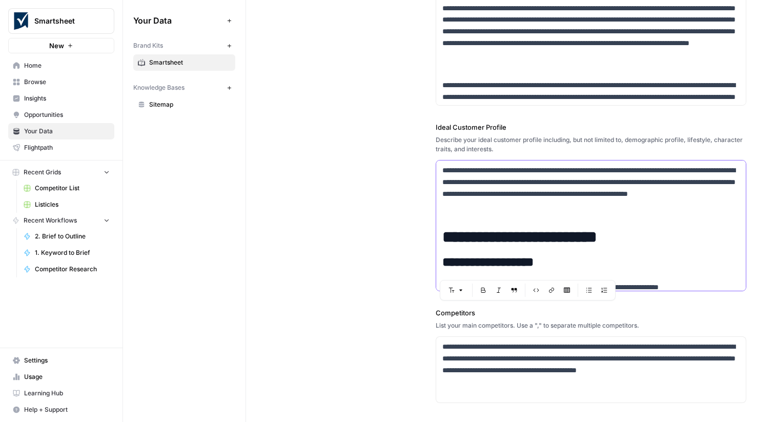
click at [477, 188] on p "**********" at bounding box center [591, 188] width 297 height 47
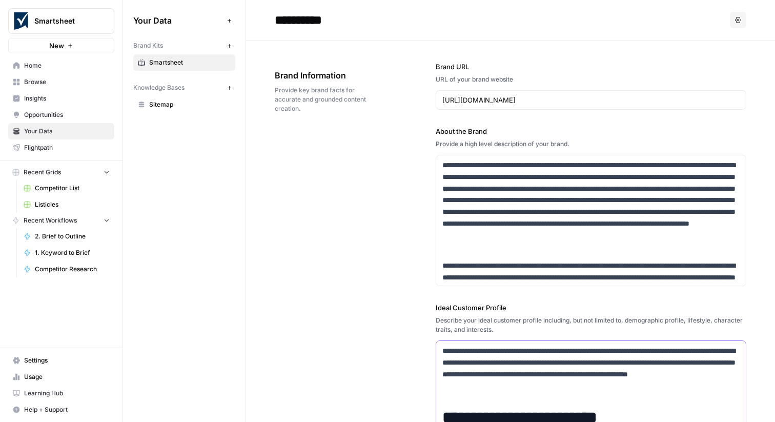
scroll to position [0, 0]
click at [561, 103] on input "https://www.smartsheet.com/" at bounding box center [591, 100] width 297 height 10
click at [72, 357] on span "Settings" at bounding box center [67, 360] width 86 height 9
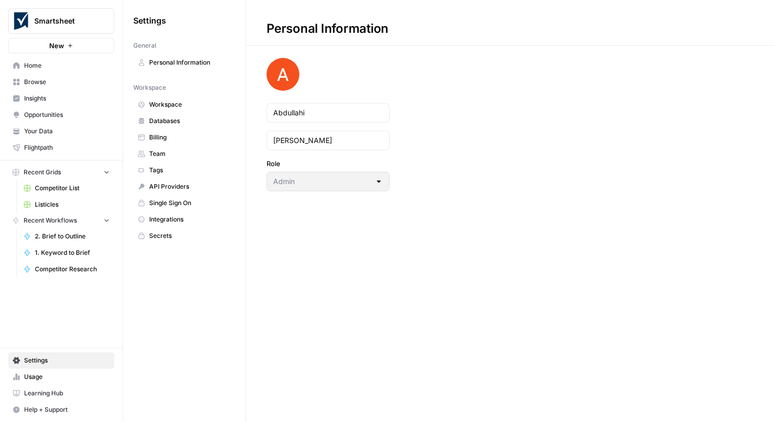
click at [183, 159] on link "Team" at bounding box center [184, 154] width 102 height 16
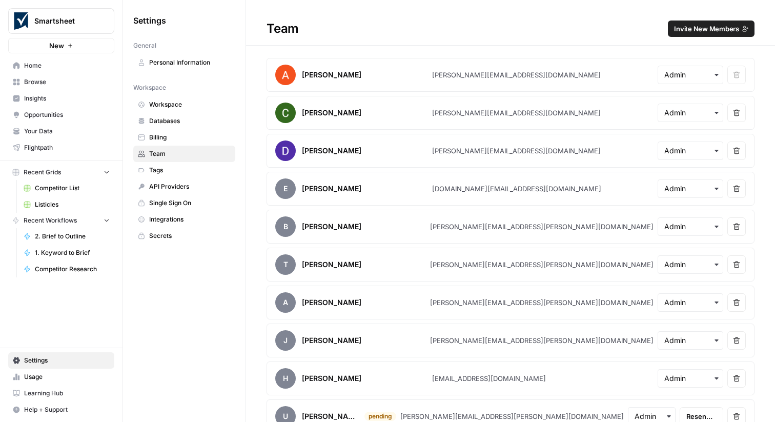
scroll to position [15, 0]
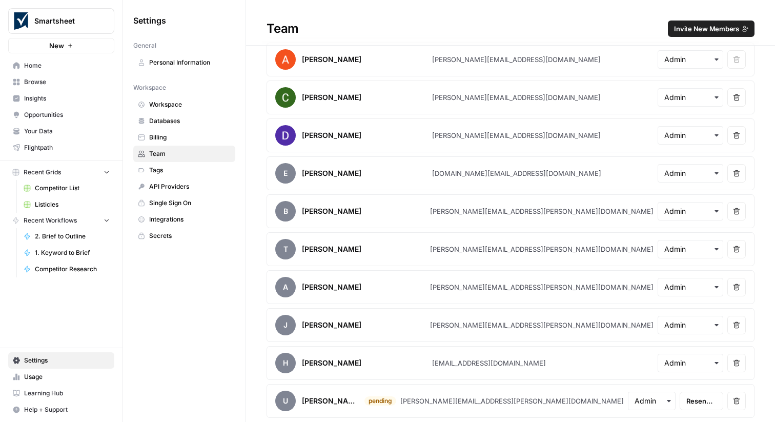
click at [81, 68] on span "Home" at bounding box center [67, 65] width 86 height 9
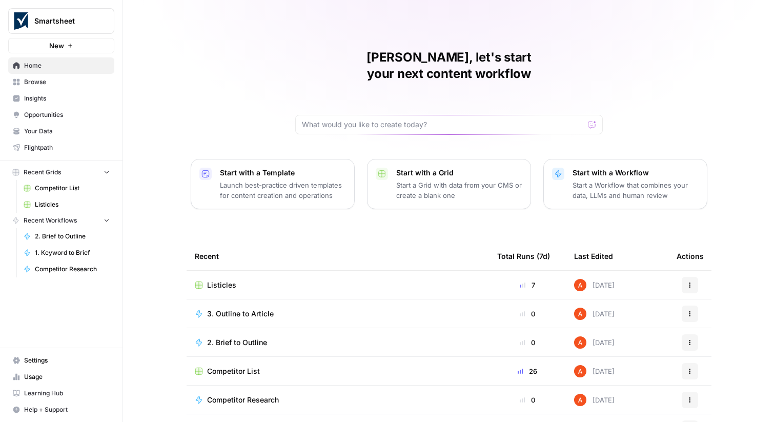
click at [89, 74] on link "Browse" at bounding box center [61, 82] width 106 height 16
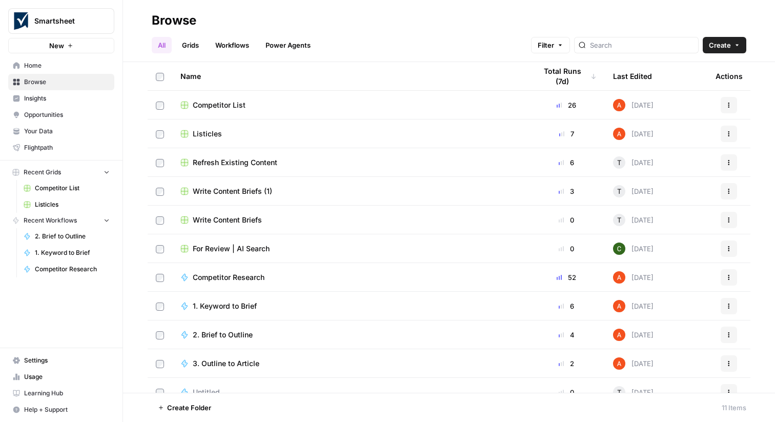
click at [76, 94] on span "Insights" at bounding box center [67, 98] width 86 height 9
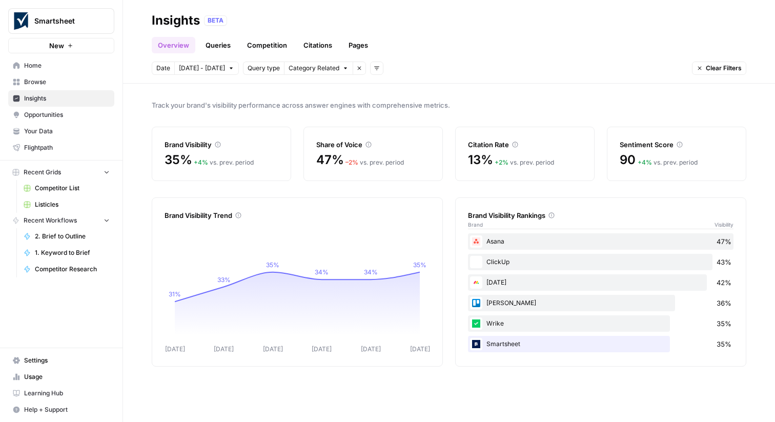
click at [75, 69] on span "Home" at bounding box center [67, 65] width 86 height 9
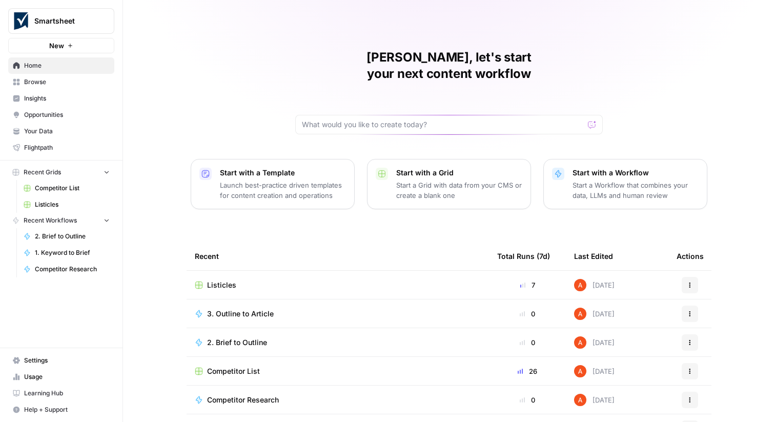
click at [85, 134] on span "Your Data" at bounding box center [67, 131] width 86 height 9
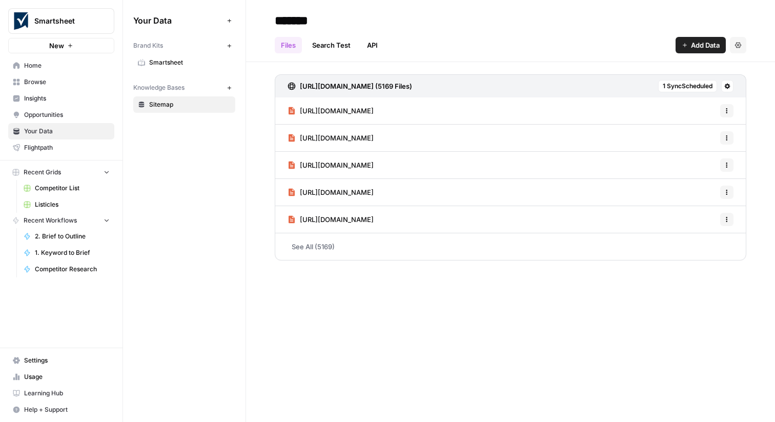
click at [155, 68] on link "Smartsheet" at bounding box center [184, 62] width 102 height 16
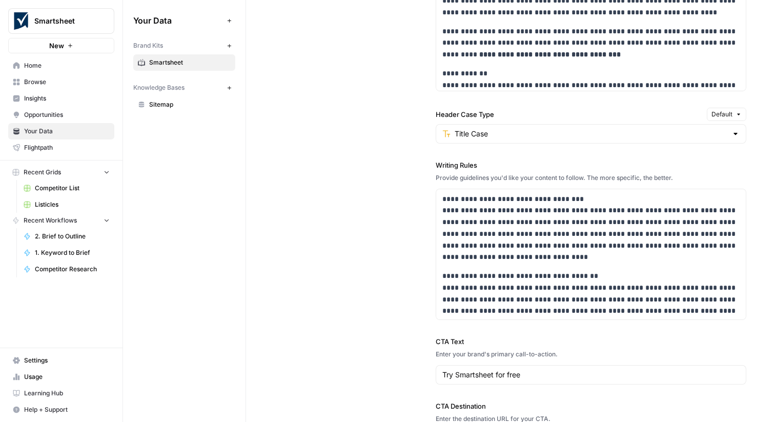
scroll to position [1003, 0]
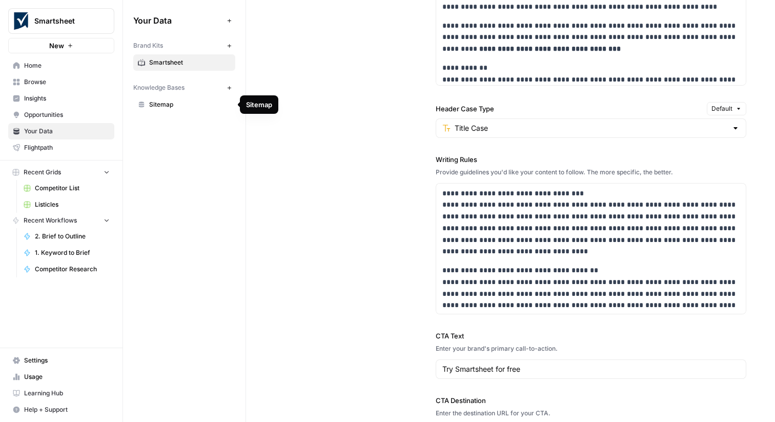
click at [185, 101] on span "Sitemap" at bounding box center [190, 104] width 82 height 9
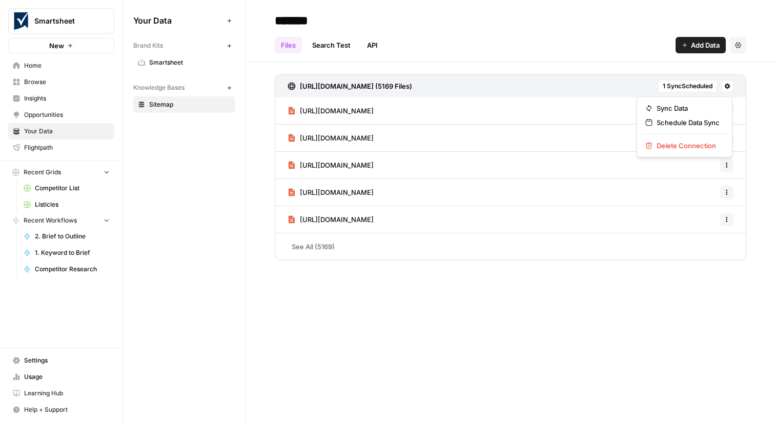
click at [729, 86] on icon at bounding box center [728, 87] width 6 height 6
click at [697, 125] on span "Schedule Data Sync" at bounding box center [688, 122] width 63 height 10
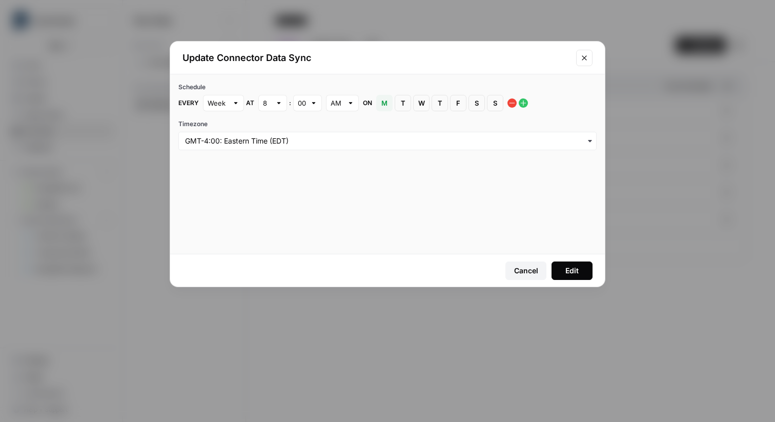
click at [582, 60] on icon "Close modal" at bounding box center [585, 58] width 8 height 8
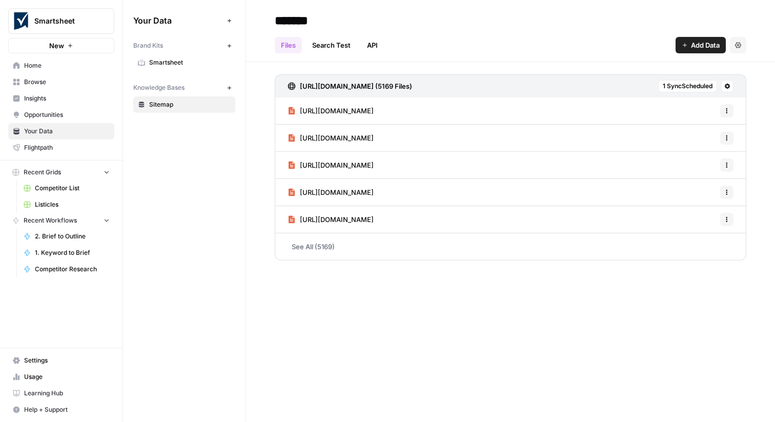
click at [231, 88] on icon "button" at bounding box center [230, 88] width 6 height 6
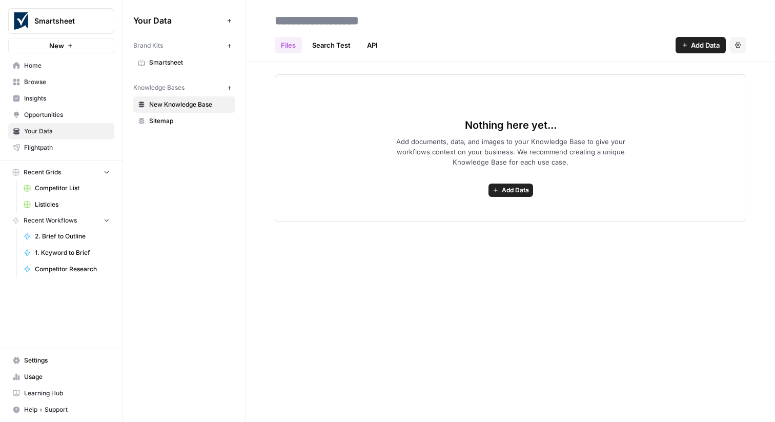
click at [695, 47] on span "Add Data" at bounding box center [705, 45] width 29 height 10
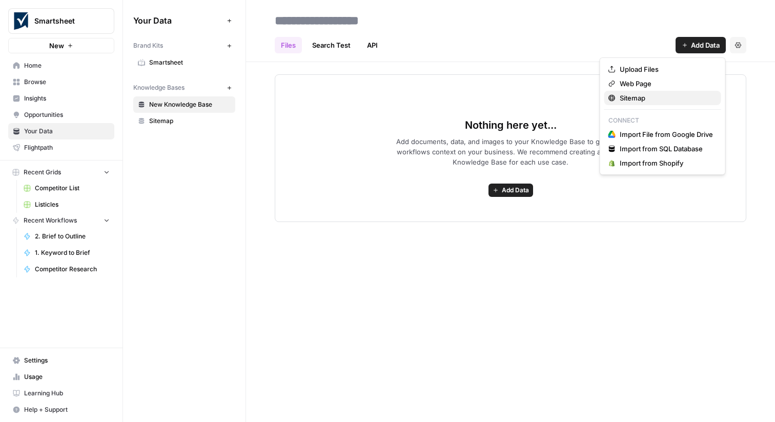
click at [650, 99] on span "Sitemap" at bounding box center [666, 98] width 93 height 10
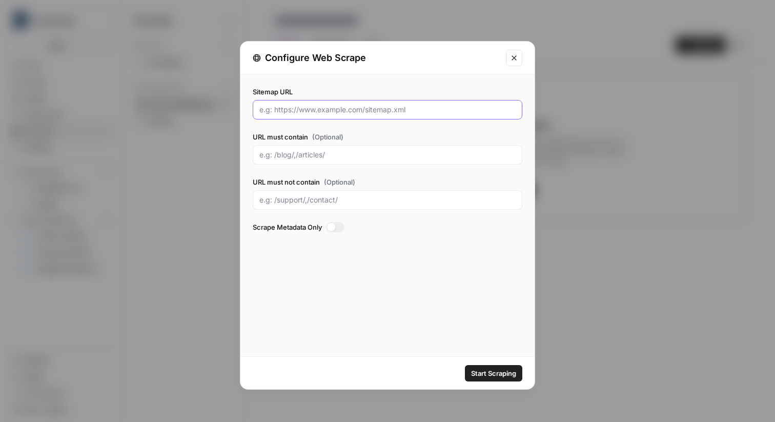
click at [390, 108] on input "Sitemap URL" at bounding box center [387, 110] width 256 height 10
type input "smartsheet.com/sitemap.xml"
click at [342, 153] on input "URL must contain (Optional)" at bounding box center [387, 155] width 256 height 10
click at [512, 55] on icon "Close modal" at bounding box center [514, 58] width 8 height 8
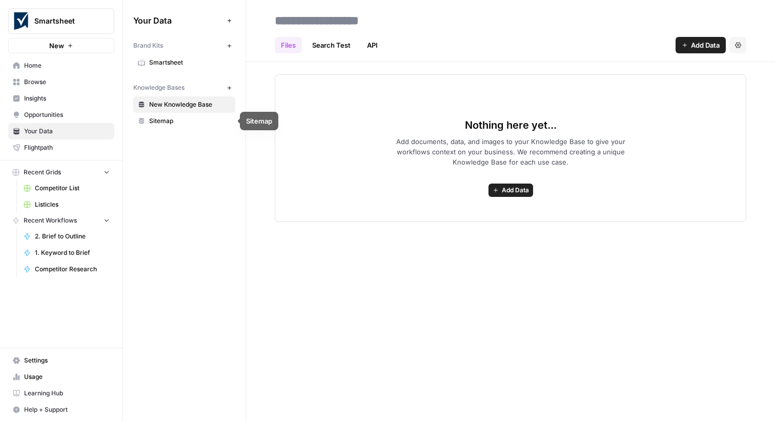
click at [214, 128] on link "Sitemap" at bounding box center [184, 121] width 102 height 16
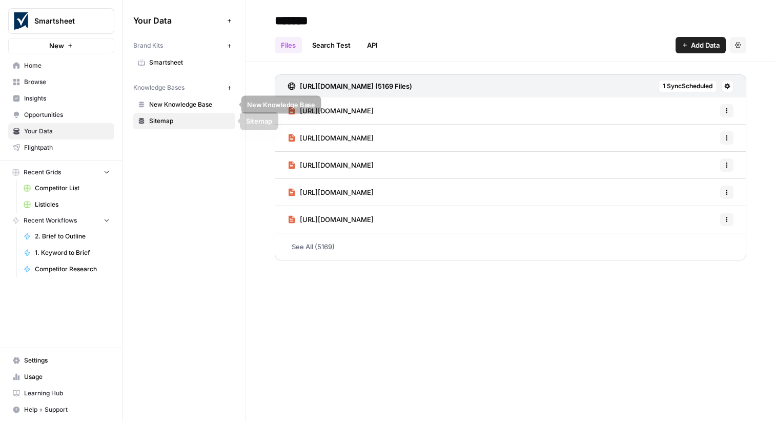
click at [206, 106] on span "New Knowledge Base" at bounding box center [190, 104] width 82 height 9
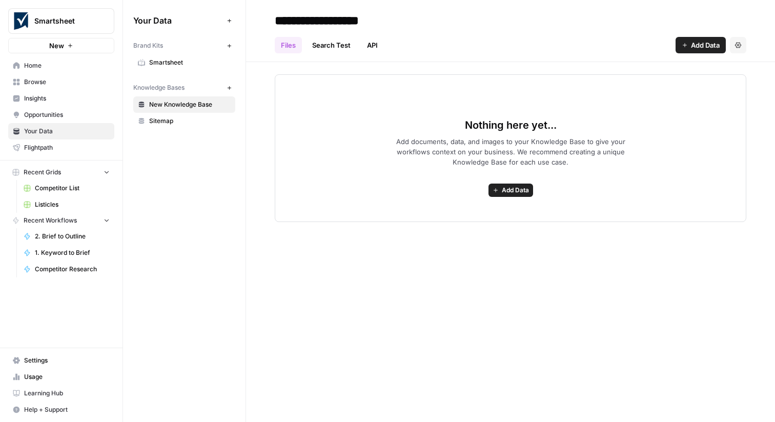
click at [698, 44] on span "Add Data" at bounding box center [705, 45] width 29 height 10
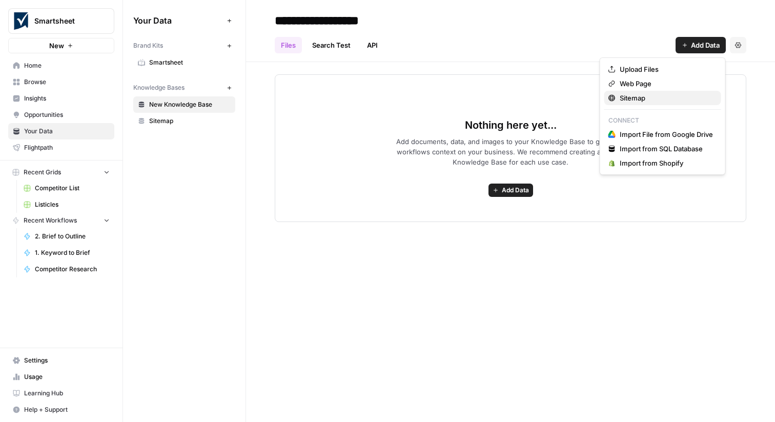
click at [651, 94] on span "Sitemap" at bounding box center [666, 98] width 93 height 10
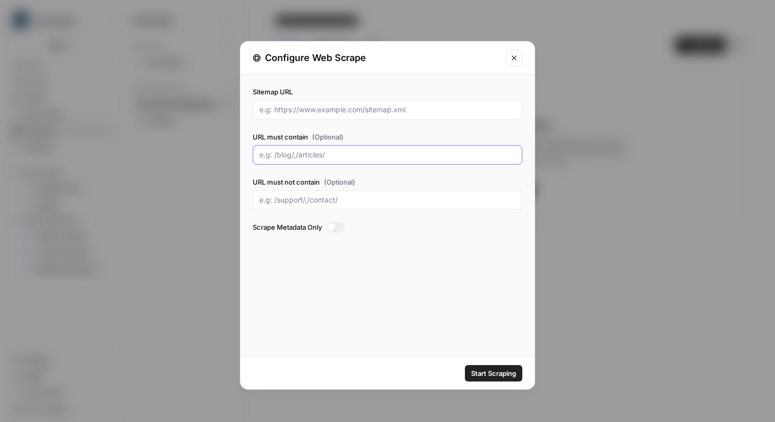
click at [345, 157] on input "URL must contain (Optional)" at bounding box center [387, 155] width 256 height 10
type input "/customers"
click at [301, 113] on input "Sitemap URL" at bounding box center [387, 110] width 256 height 10
click at [477, 372] on span "Start Scraping" at bounding box center [493, 373] width 45 height 10
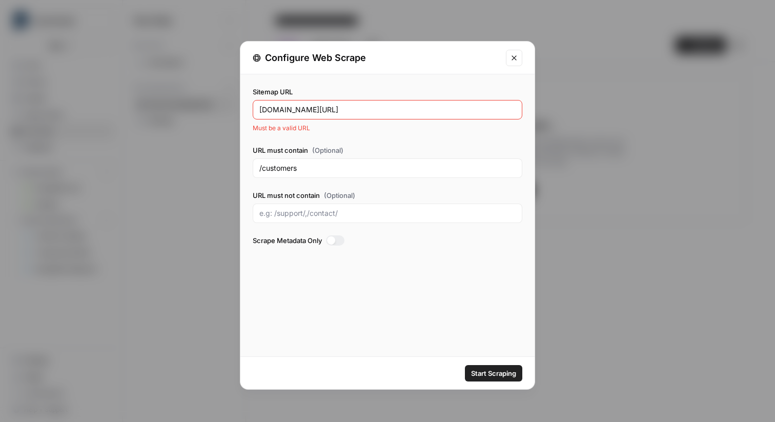
click at [356, 109] on input "smartsheet.com/sitemap.xml" at bounding box center [387, 110] width 256 height 10
paste input "https://www."
type input "https://www.smartsheet.com/sitemap.xml"
click at [493, 377] on span "Start Scraping" at bounding box center [493, 373] width 45 height 10
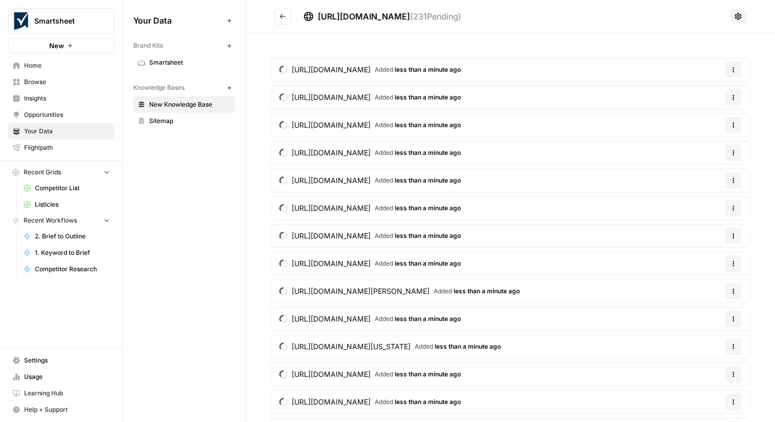
click at [281, 13] on icon "Go back" at bounding box center [282, 16] width 7 height 7
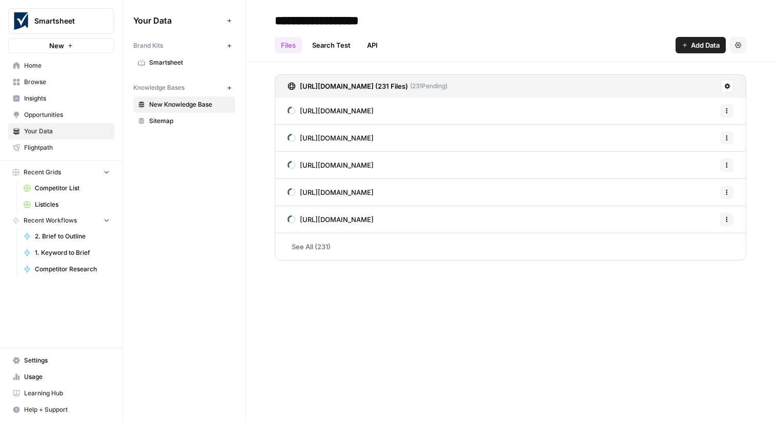
click at [334, 23] on input "**********" at bounding box center [353, 20] width 164 height 21
type input "**********"
click at [112, 79] on link "Browse" at bounding box center [61, 82] width 106 height 16
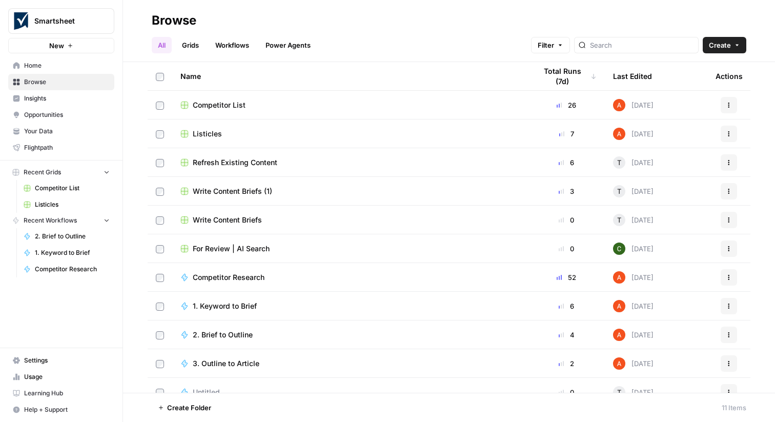
click at [66, 62] on span "Home" at bounding box center [67, 65] width 86 height 9
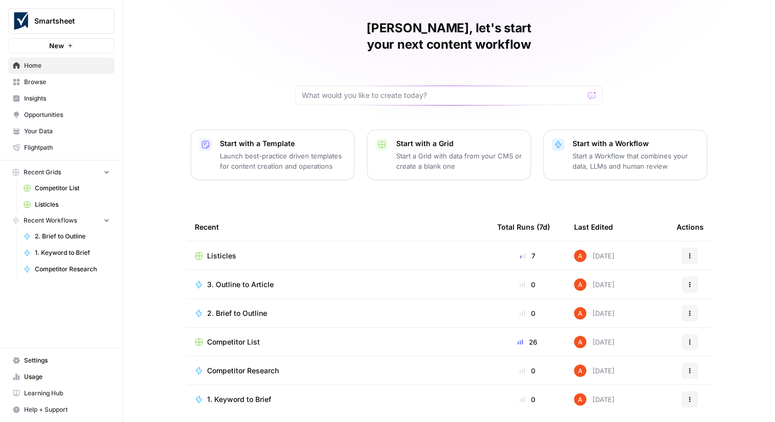
scroll to position [16, 0]
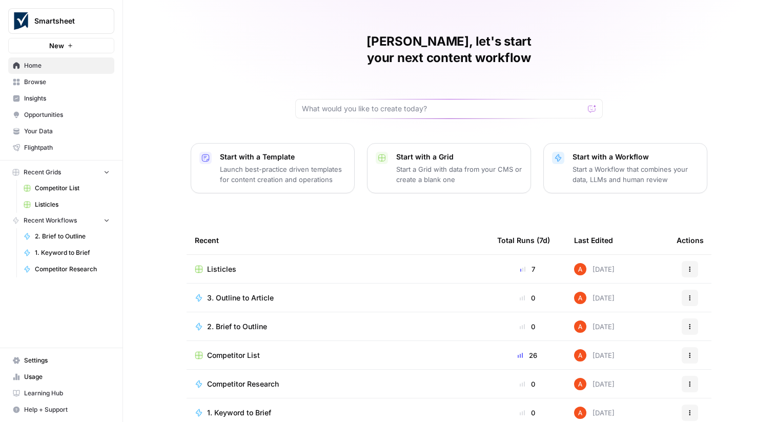
click at [73, 132] on span "Your Data" at bounding box center [67, 131] width 86 height 9
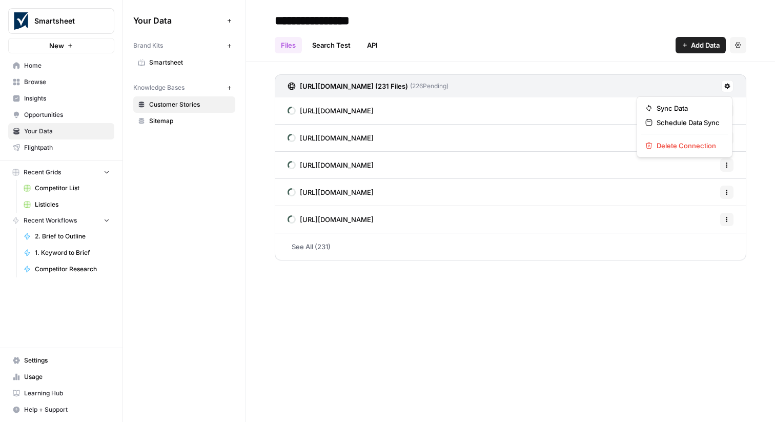
click at [728, 86] on icon at bounding box center [728, 87] width 6 height 6
click at [705, 119] on span "Schedule Data Sync" at bounding box center [688, 122] width 63 height 10
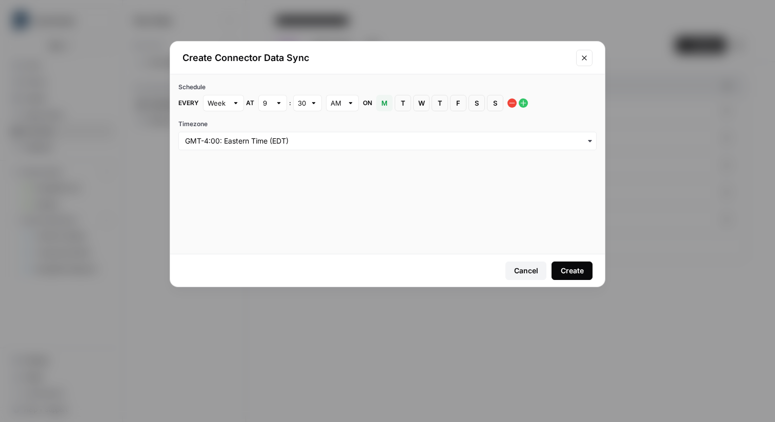
click at [231, 107] on div "Week" at bounding box center [223, 103] width 41 height 16
click at [225, 134] on button "Day" at bounding box center [224, 141] width 32 height 14
type input "Day"
click at [582, 57] on icon "Close modal" at bounding box center [585, 58] width 8 height 8
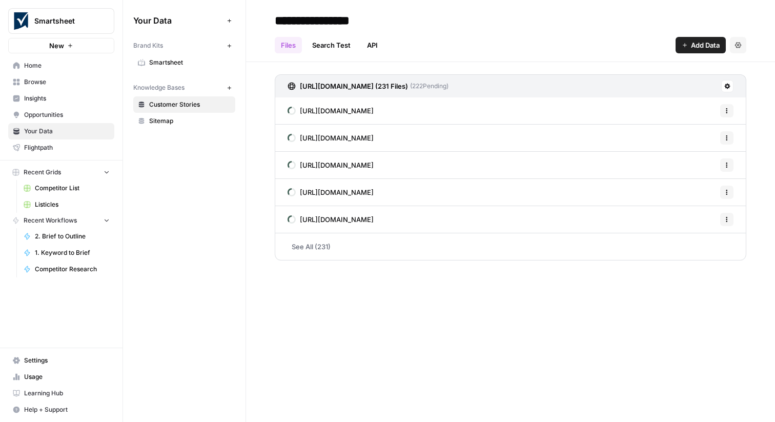
click at [181, 130] on div "Your Data Add Data Brand Kits New Smartsheet Knowledge Bases New Customer Stori…" at bounding box center [184, 71] width 123 height 142
click at [181, 125] on span "Sitemap" at bounding box center [190, 120] width 82 height 9
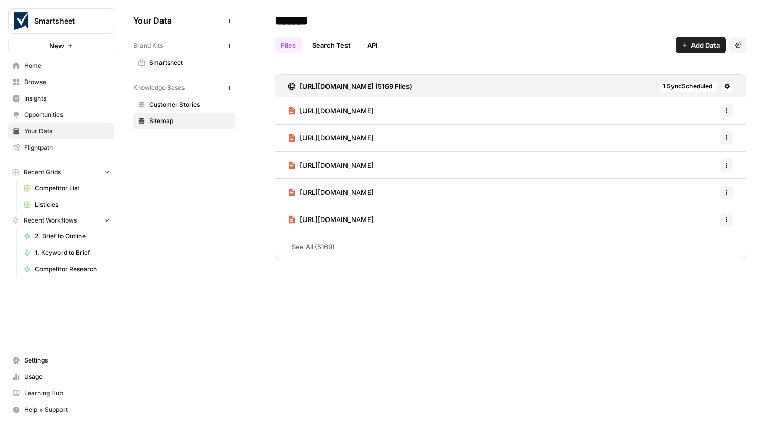
click at [76, 78] on span "Browse" at bounding box center [67, 81] width 86 height 9
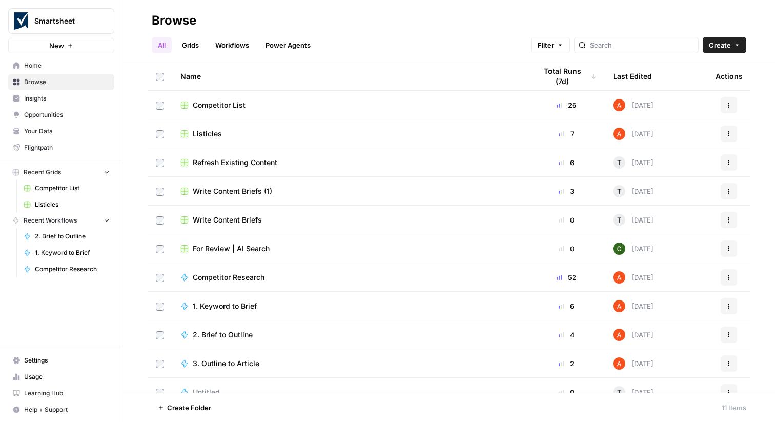
click at [47, 66] on span "Home" at bounding box center [67, 65] width 86 height 9
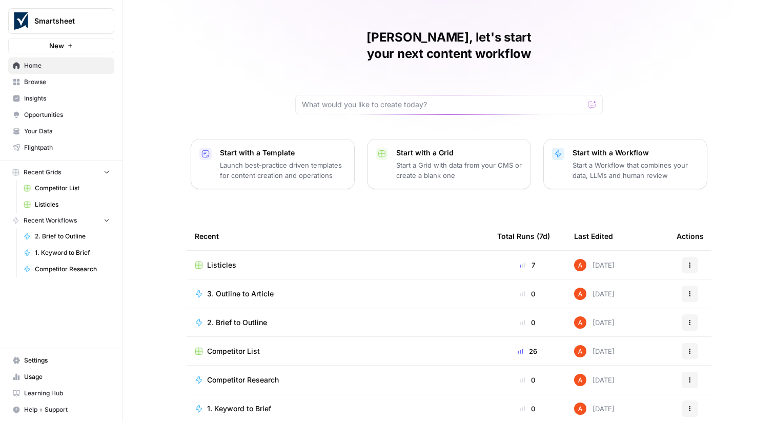
scroll to position [24, 0]
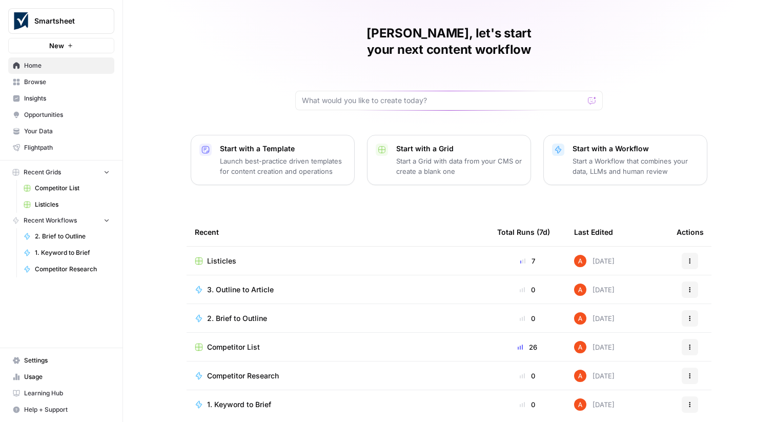
click at [82, 82] on span "Browse" at bounding box center [67, 81] width 86 height 9
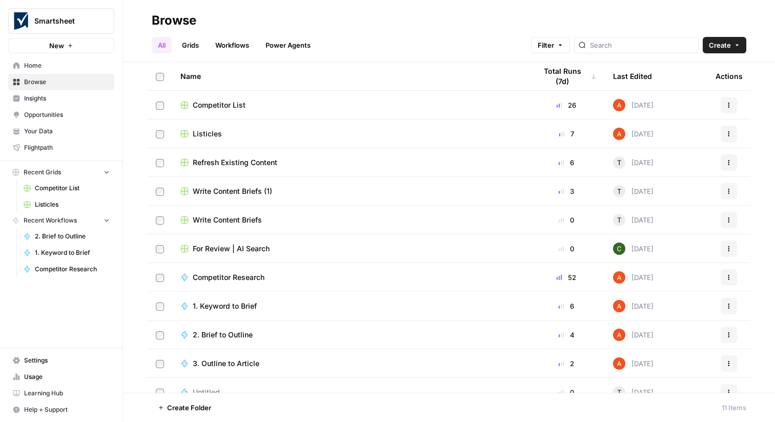
click at [192, 45] on link "Grids" at bounding box center [190, 45] width 29 height 16
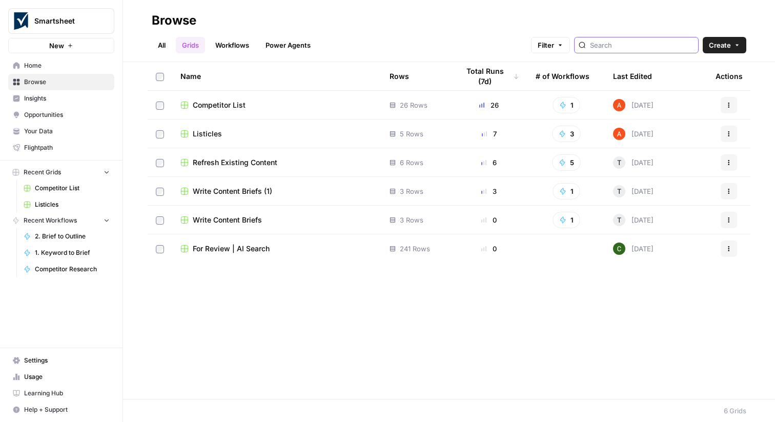
click at [631, 49] on input "search" at bounding box center [642, 45] width 104 height 10
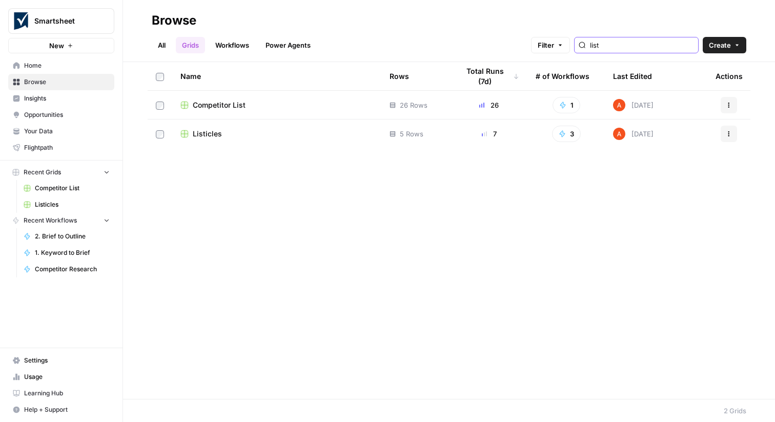
type input "list"
click at [208, 133] on span "Listicles" at bounding box center [207, 134] width 29 height 10
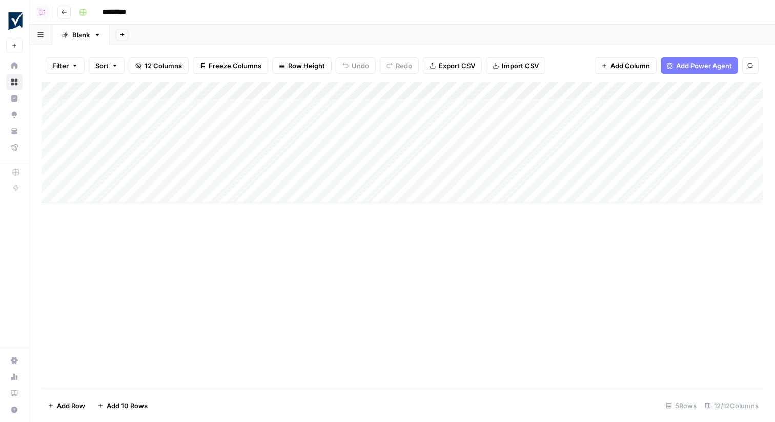
click at [147, 190] on div "Add Column" at bounding box center [403, 142] width 722 height 121
click at [153, 178] on div "Add Column" at bounding box center [403, 151] width 722 height 138
click at [285, 178] on div "Add Column" at bounding box center [403, 151] width 722 height 138
click at [322, 143] on div "Add Column" at bounding box center [403, 151] width 722 height 138
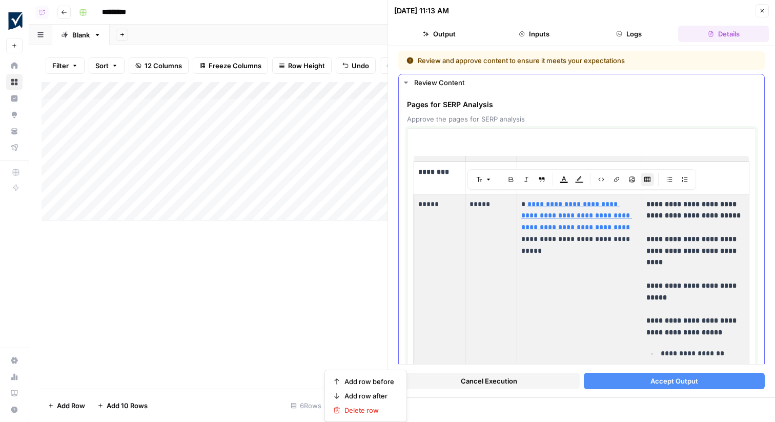
drag, startPoint x: 417, startPoint y: 204, endPoint x: 678, endPoint y: 264, distance: 267.7
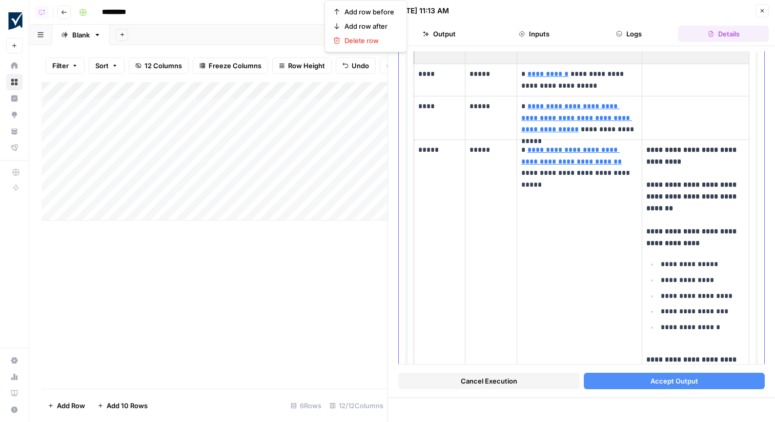
scroll to position [60, 0]
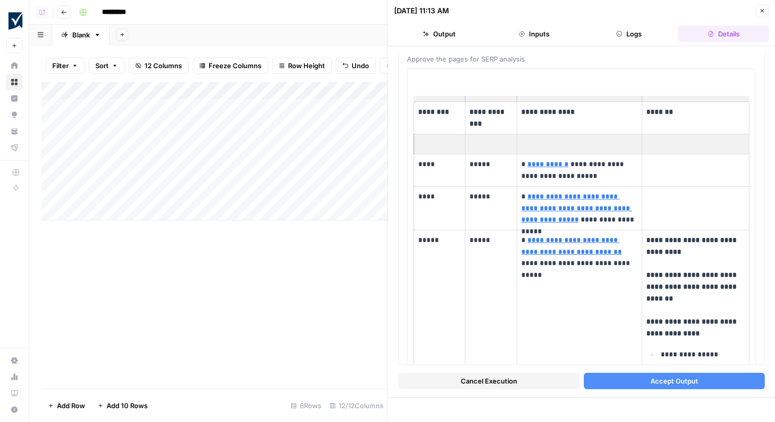
click at [646, 380] on button "Accept Output" at bounding box center [675, 381] width 182 height 16
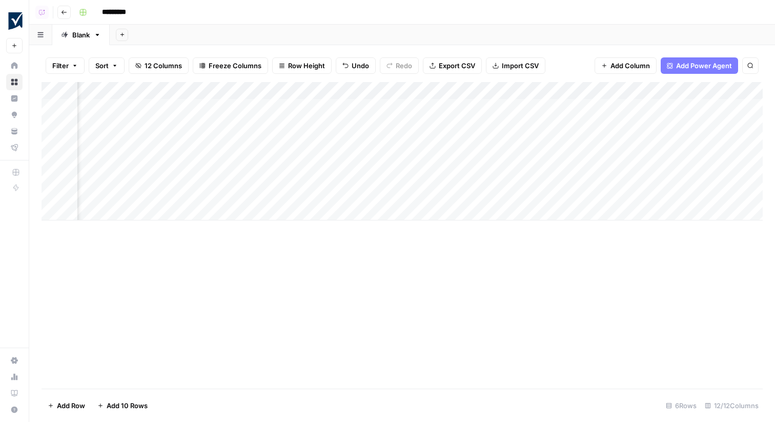
scroll to position [0, 145]
click at [270, 124] on div "Add Column" at bounding box center [403, 151] width 722 height 138
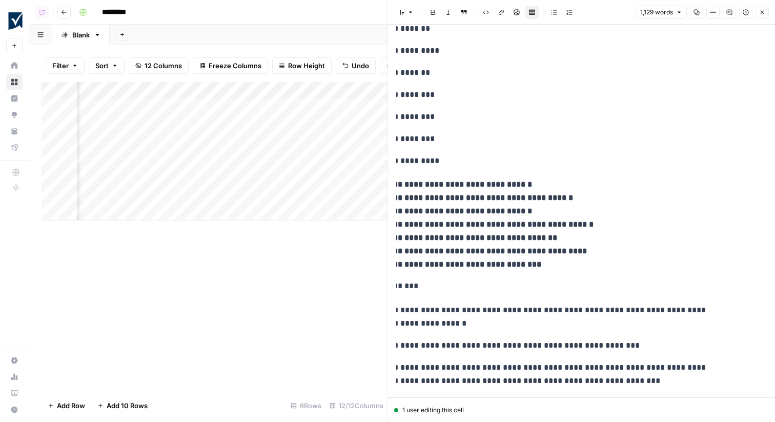
scroll to position [476, 0]
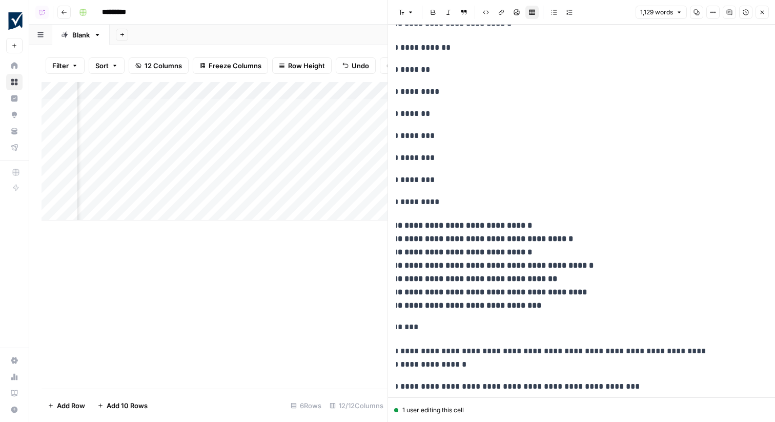
click at [764, 14] on icon "button" at bounding box center [762, 12] width 6 height 6
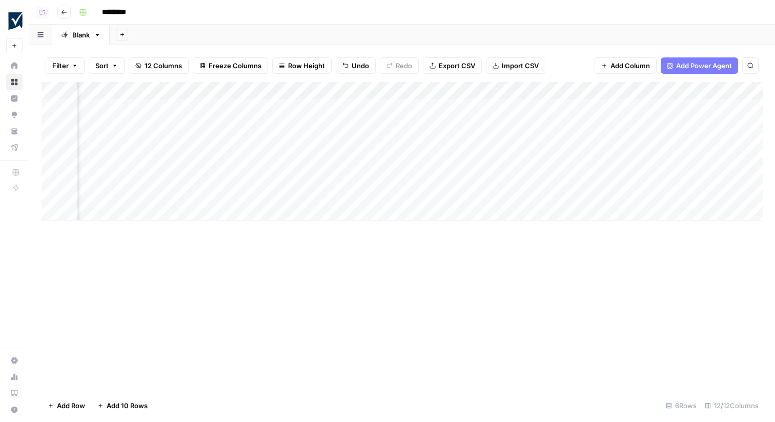
scroll to position [0, 196]
click at [510, 125] on div "Add Column" at bounding box center [403, 151] width 722 height 138
click at [602, 124] on div "Add Column" at bounding box center [403, 151] width 722 height 138
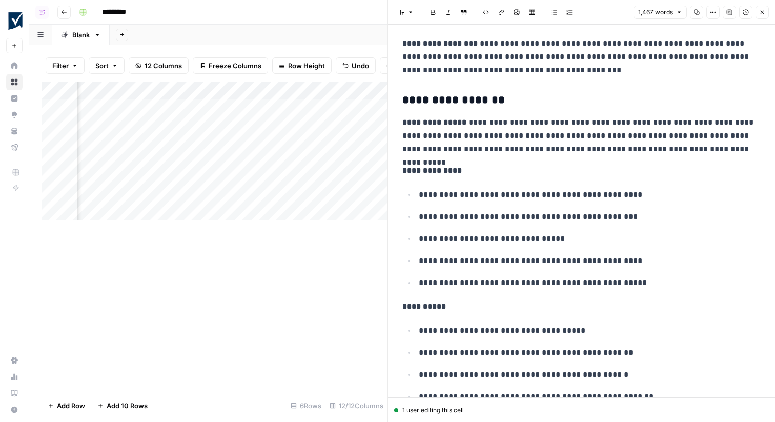
scroll to position [235, 0]
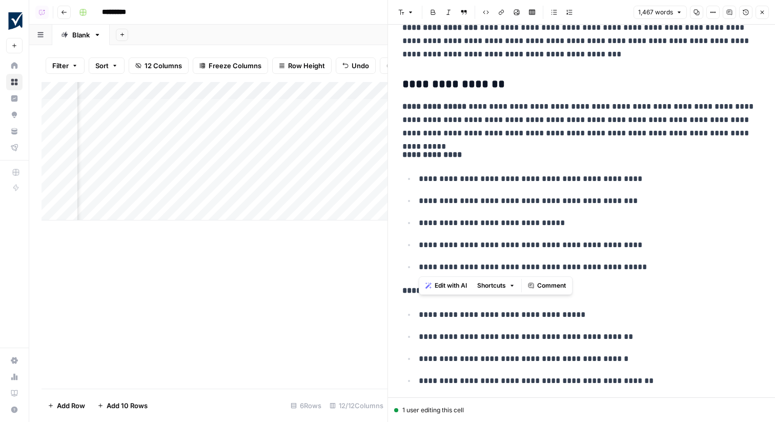
drag, startPoint x: 448, startPoint y: 90, endPoint x: 566, endPoint y: 253, distance: 201.7
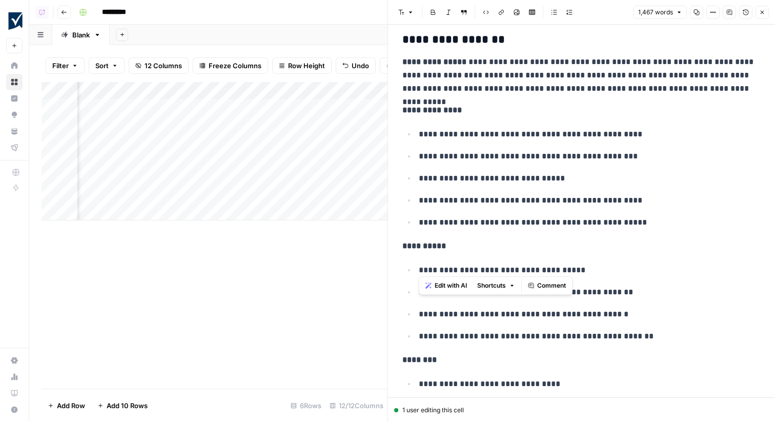
scroll to position [271, 0]
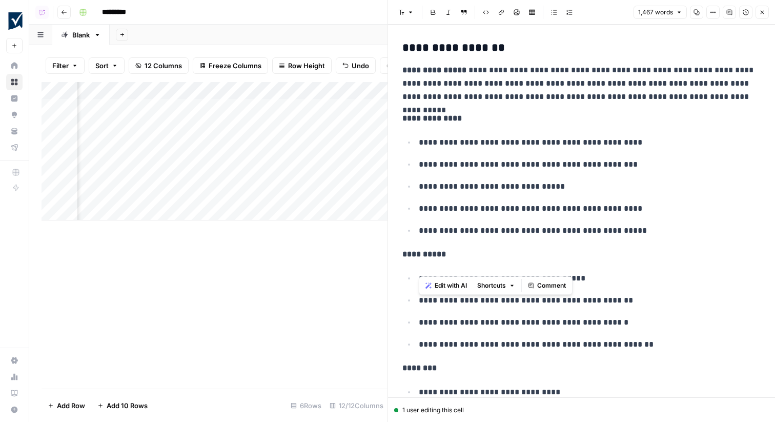
click at [464, 145] on p "**********" at bounding box center [590, 142] width 342 height 13
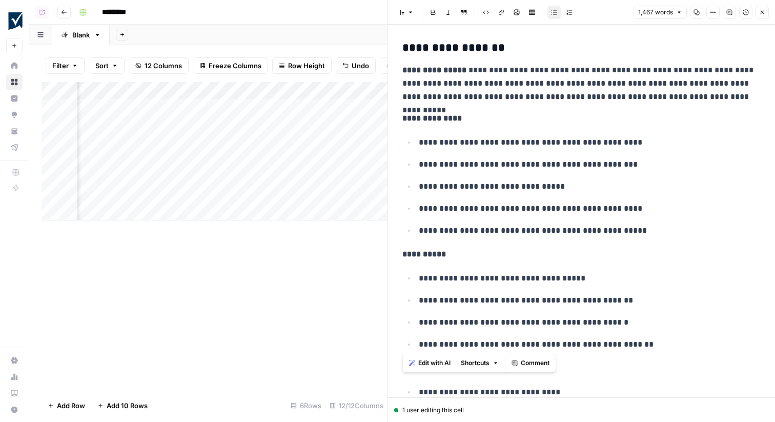
drag, startPoint x: 419, startPoint y: 110, endPoint x: 598, endPoint y: 347, distance: 296.6
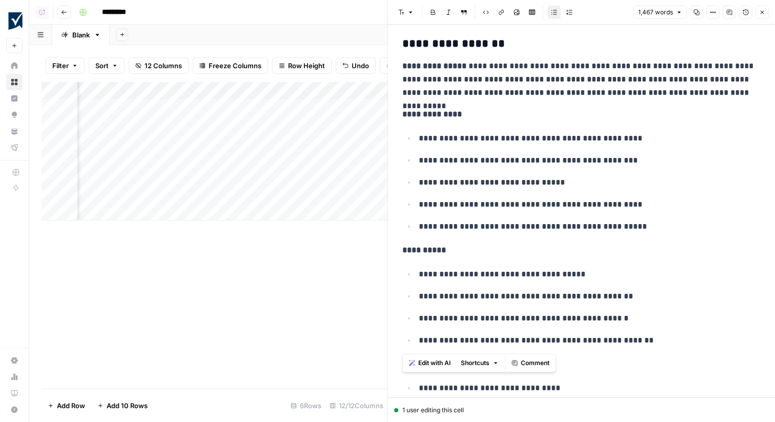
scroll to position [207, 0]
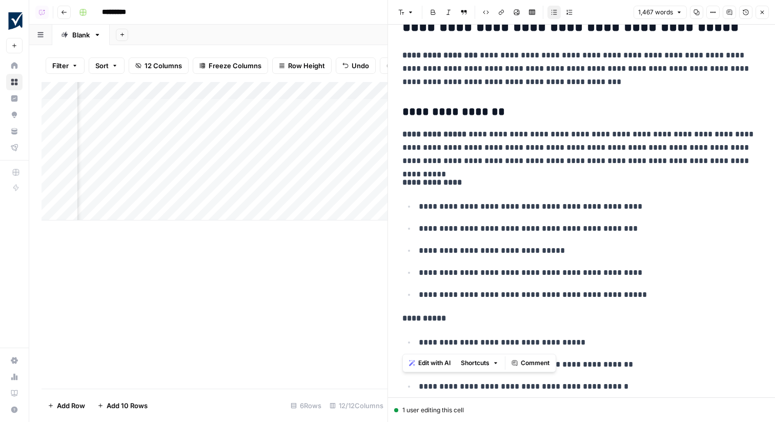
drag, startPoint x: 465, startPoint y: 183, endPoint x: 404, endPoint y: 184, distance: 61.0
click at [404, 184] on p "**********" at bounding box center [582, 182] width 358 height 13
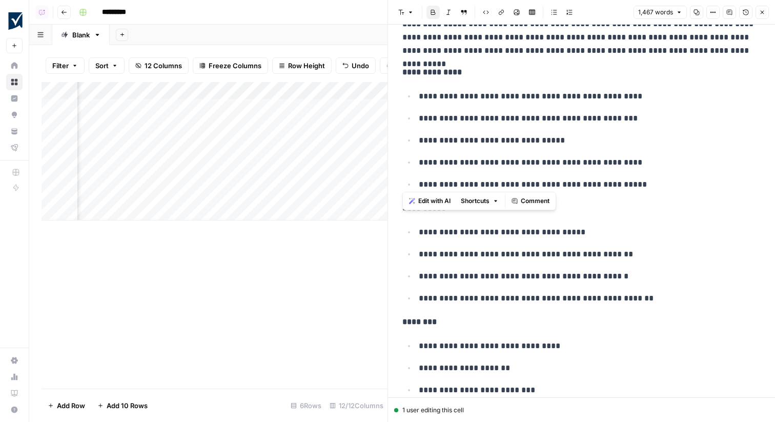
scroll to position [324, 0]
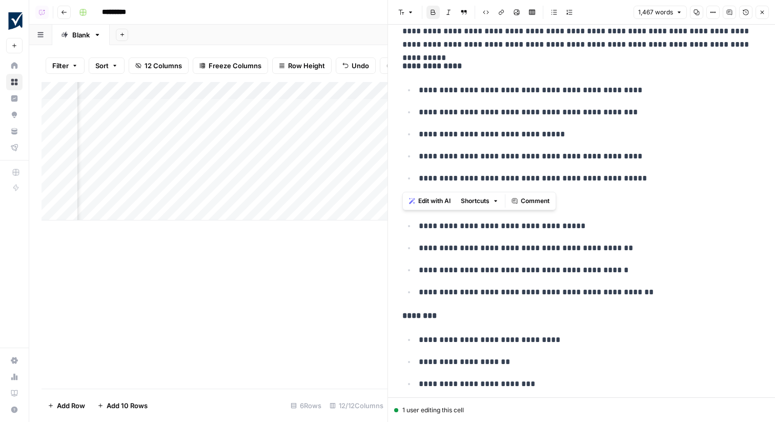
click at [495, 172] on p "**********" at bounding box center [590, 178] width 342 height 13
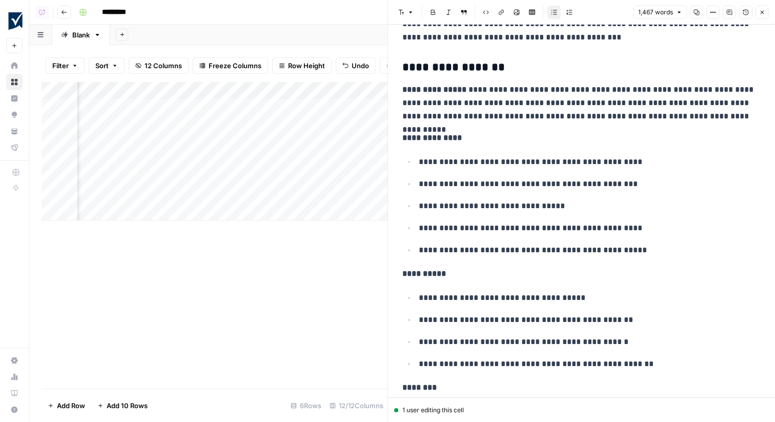
scroll to position [248, 0]
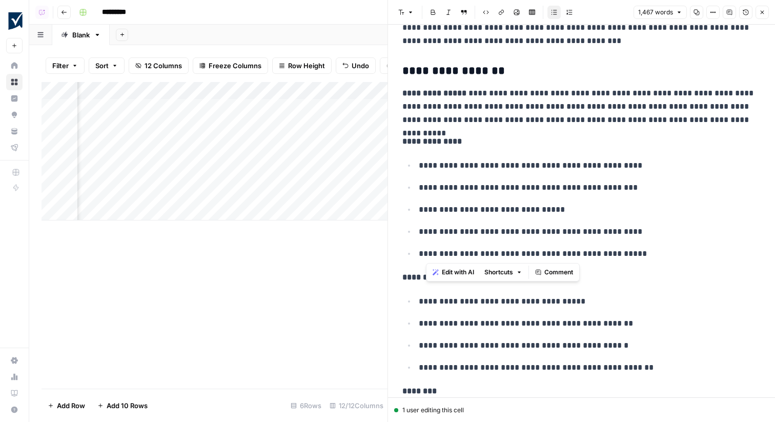
drag, startPoint x: 645, startPoint y: 251, endPoint x: 469, endPoint y: 184, distance: 188.1
click at [469, 184] on ul "**********" at bounding box center [582, 209] width 358 height 102
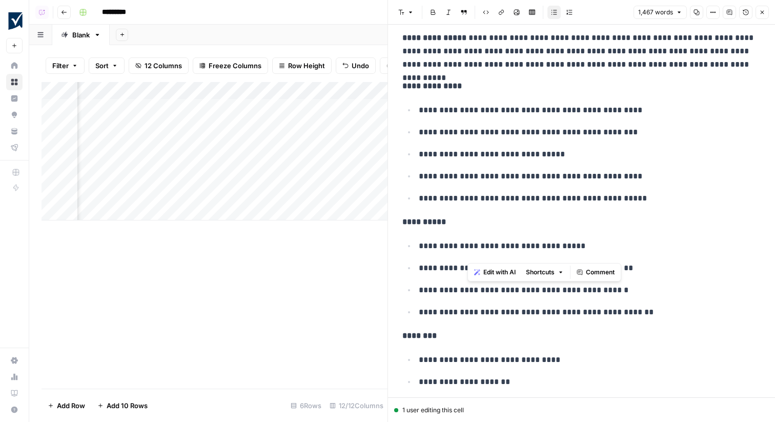
scroll to position [352, 0]
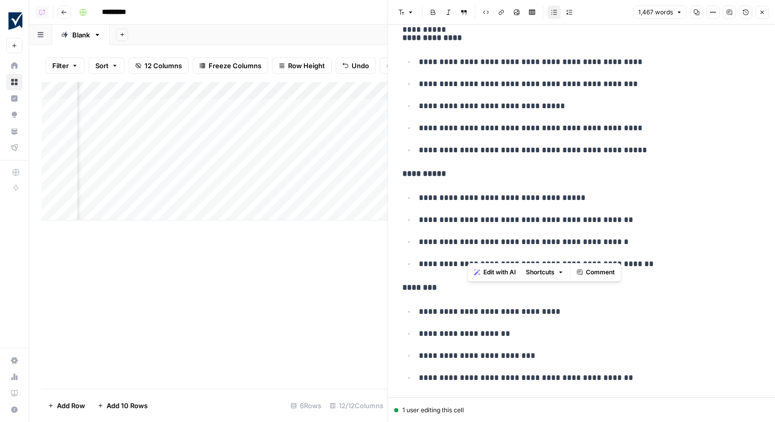
click at [490, 244] on p "**********" at bounding box center [590, 241] width 342 height 13
drag, startPoint x: 654, startPoint y: 270, endPoint x: 388, endPoint y: 168, distance: 285.0
click at [388, 168] on div "**********" at bounding box center [582, 211] width 388 height 422
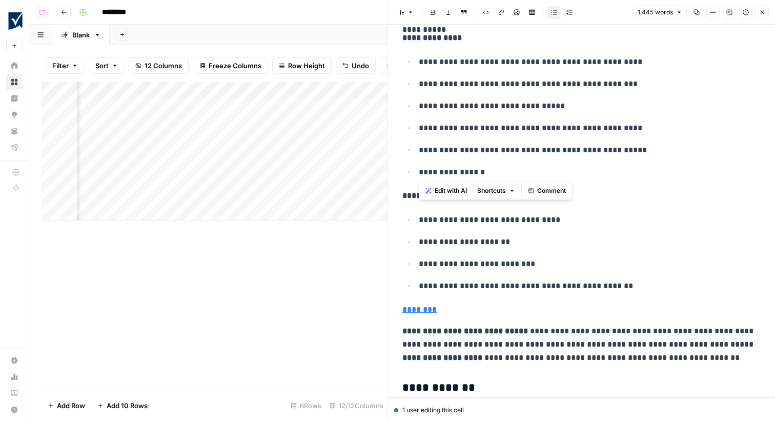
drag, startPoint x: 490, startPoint y: 166, endPoint x: 414, endPoint y: 174, distance: 76.3
click at [414, 174] on ul "**********" at bounding box center [582, 117] width 358 height 124
click at [765, 9] on icon "button" at bounding box center [762, 12] width 6 height 6
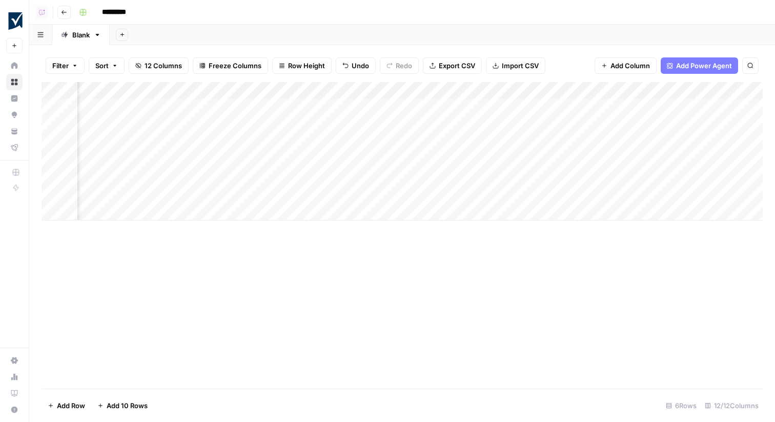
click at [528, 88] on div "Add Column" at bounding box center [403, 151] width 722 height 138
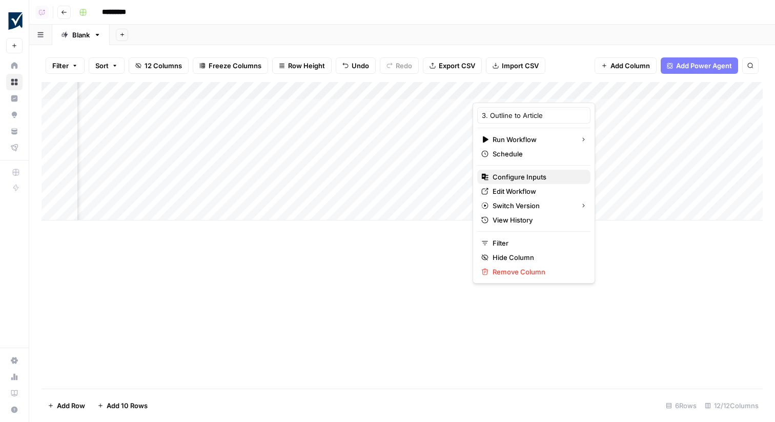
click at [531, 177] on span "Configure Inputs" at bounding box center [538, 177] width 90 height 10
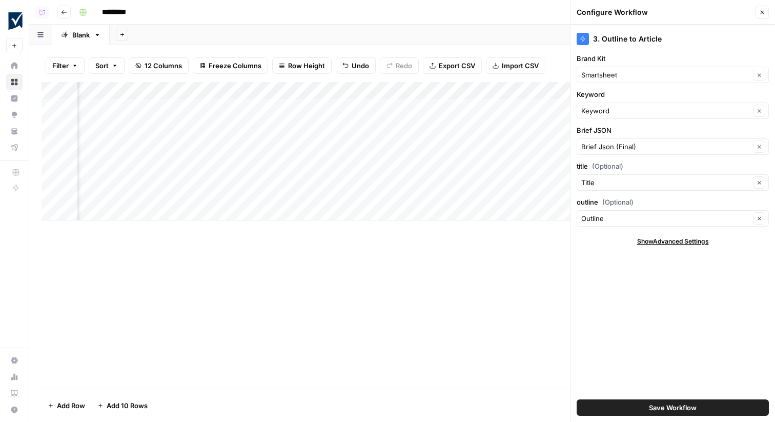
click at [368, 126] on div "Add Column" at bounding box center [403, 151] width 722 height 138
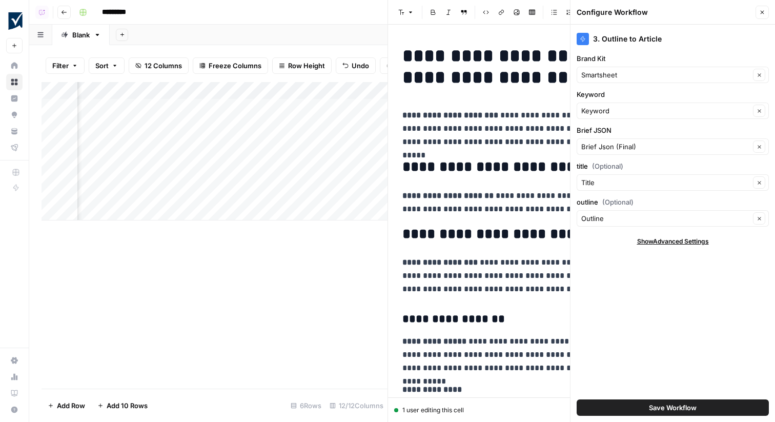
click at [761, 13] on icon "button" at bounding box center [762, 12] width 6 height 6
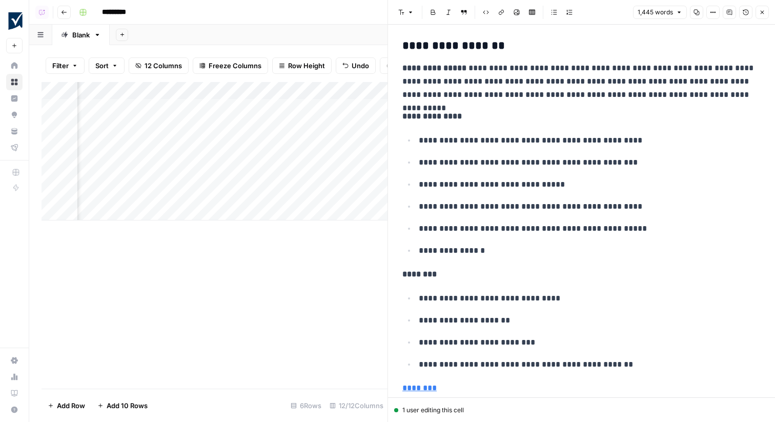
scroll to position [275, 0]
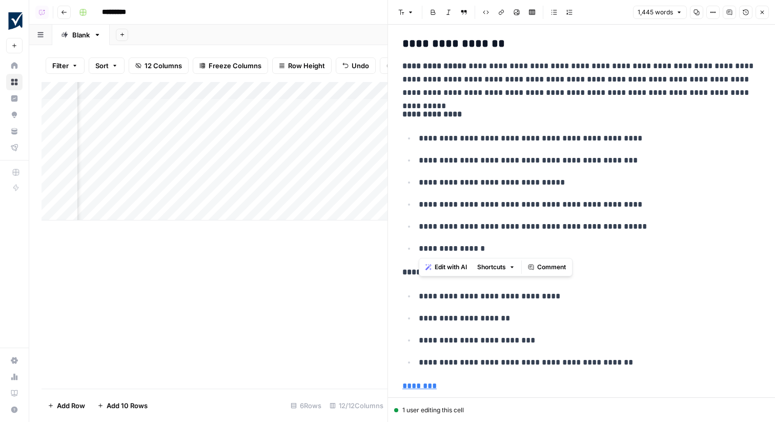
drag, startPoint x: 503, startPoint y: 252, endPoint x: 419, endPoint y: 245, distance: 83.9
click at [419, 245] on p "**********" at bounding box center [590, 248] width 342 height 13
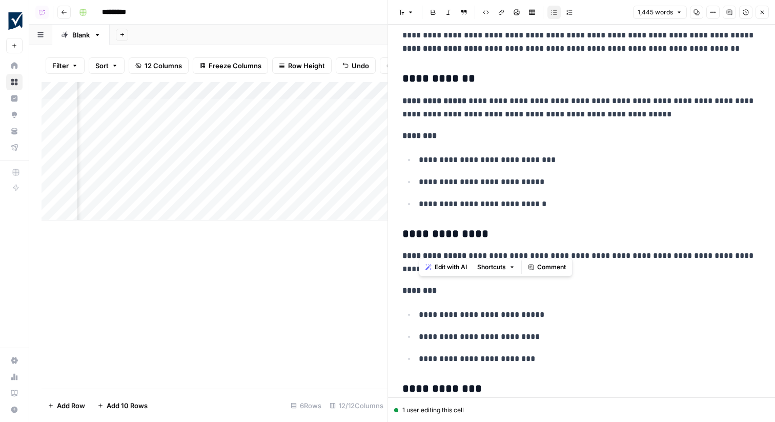
scroll to position [663, 0]
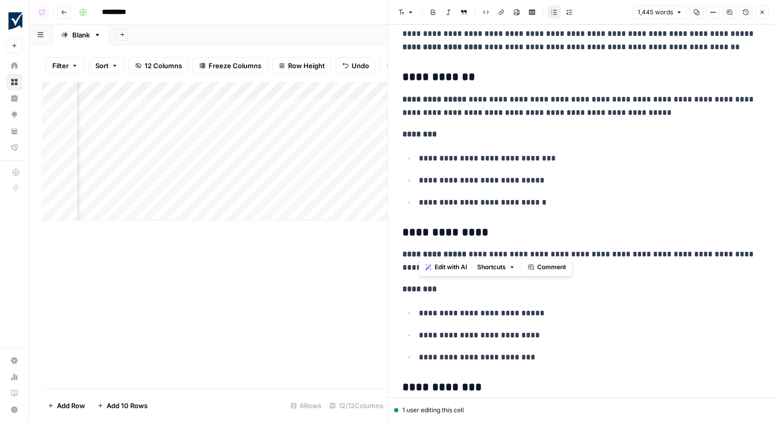
click at [508, 177] on p "**********" at bounding box center [590, 180] width 342 height 13
drag, startPoint x: 568, startPoint y: 208, endPoint x: 408, endPoint y: 109, distance: 188.1
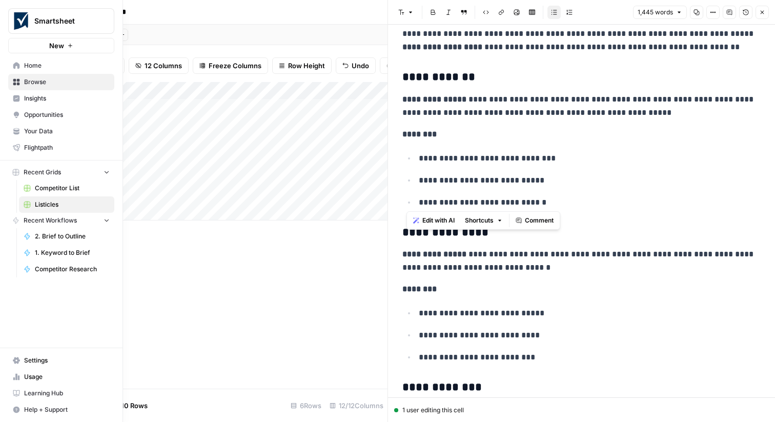
click at [82, 83] on span "Browse" at bounding box center [67, 81] width 86 height 9
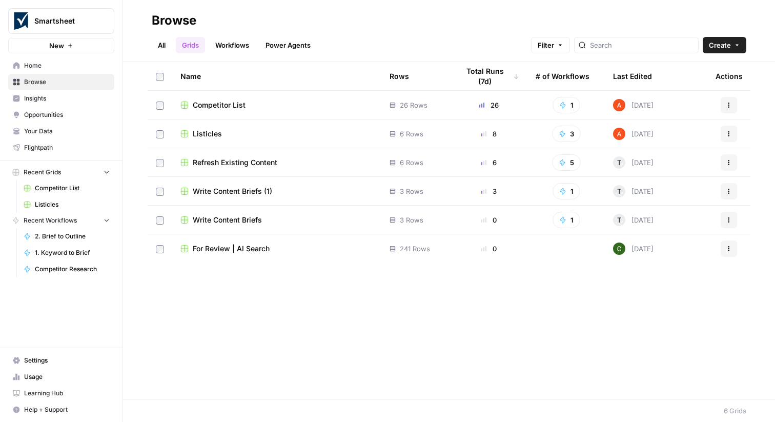
click at [227, 108] on span "Competitor List" at bounding box center [219, 105] width 53 height 10
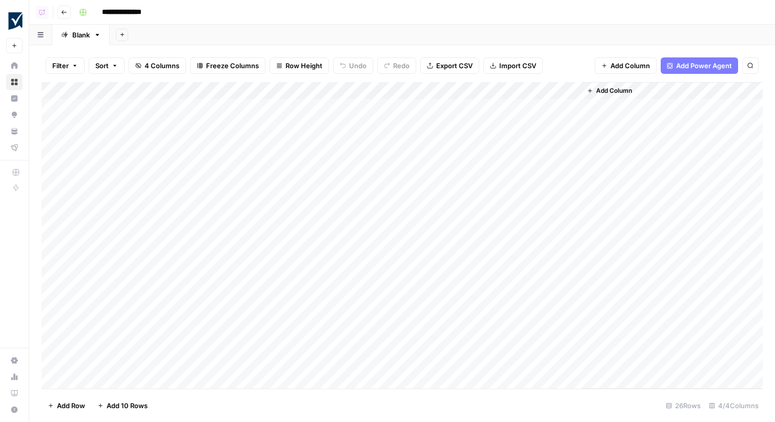
click at [572, 106] on div "Add Column" at bounding box center [403, 235] width 722 height 307
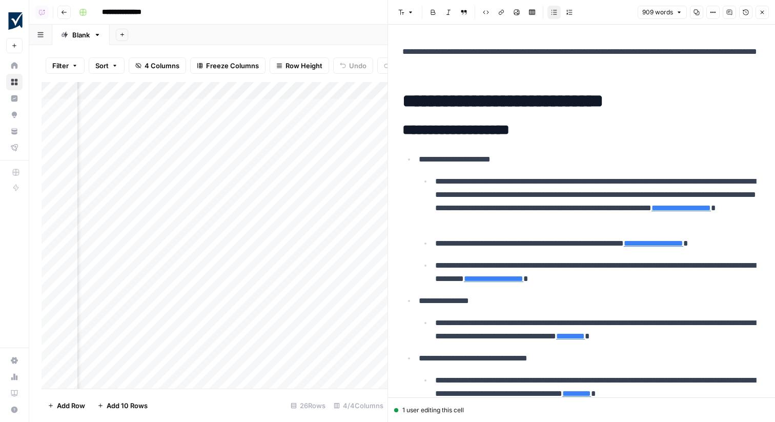
scroll to position [0, 251]
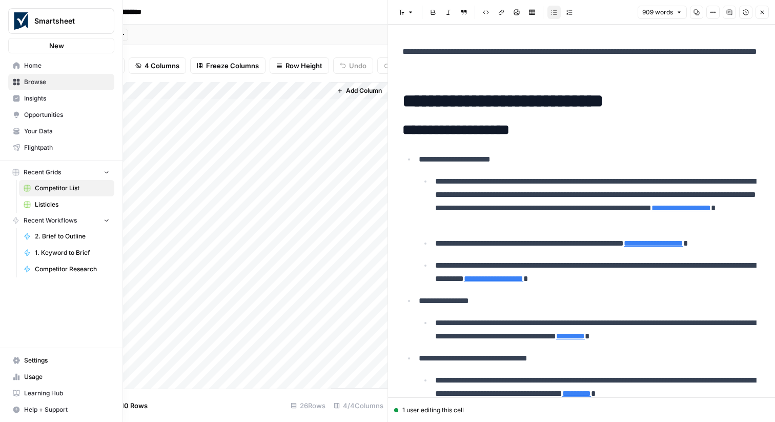
click at [13, 21] on img "Workspace: Smartsheet" at bounding box center [21, 21] width 18 height 18
type input "though"
click at [38, 73] on span "Thoughtspot" at bounding box center [98, 77] width 135 height 10
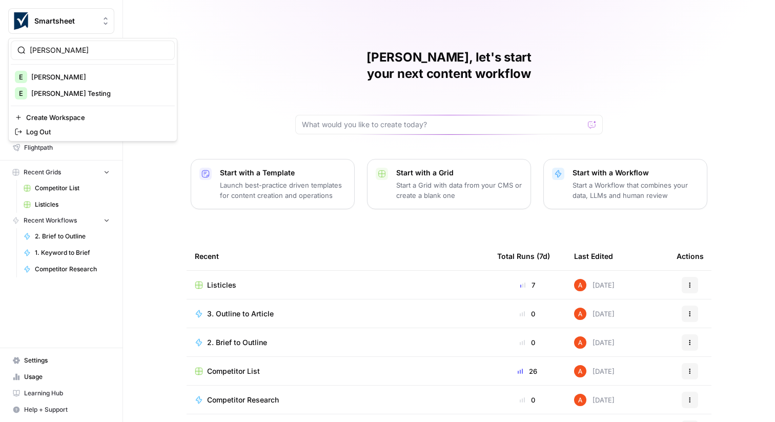
type input "elmi"
click at [91, 78] on span "[PERSON_NAME]" at bounding box center [98, 77] width 135 height 10
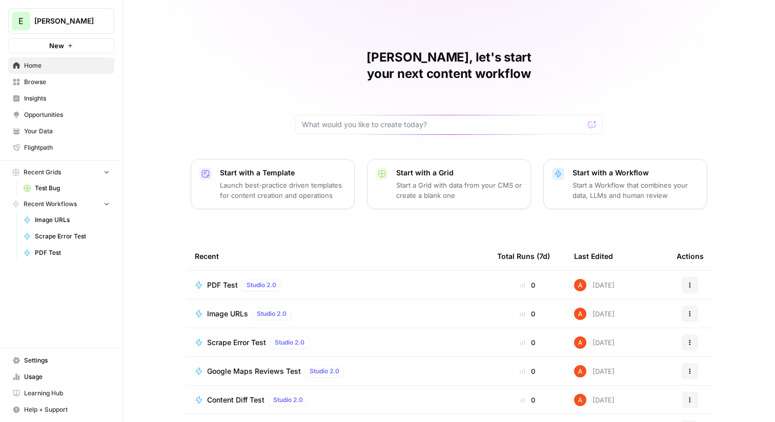
click at [54, 79] on span "Browse" at bounding box center [67, 81] width 86 height 9
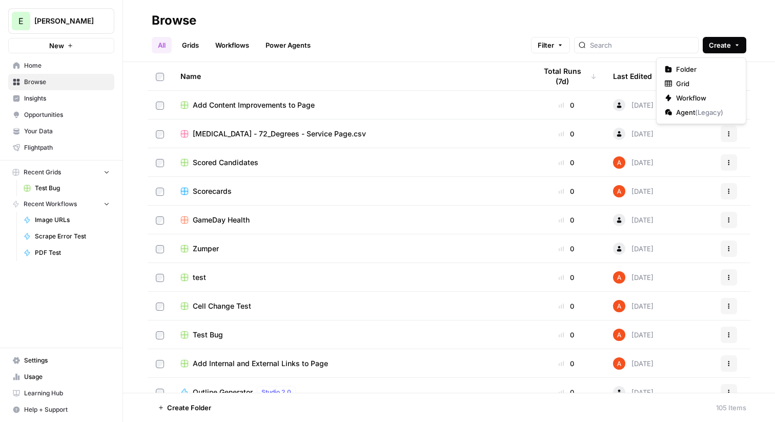
click at [718, 48] on span "Create" at bounding box center [720, 45] width 22 height 10
click at [700, 93] on span "Workflow" at bounding box center [704, 98] width 57 height 10
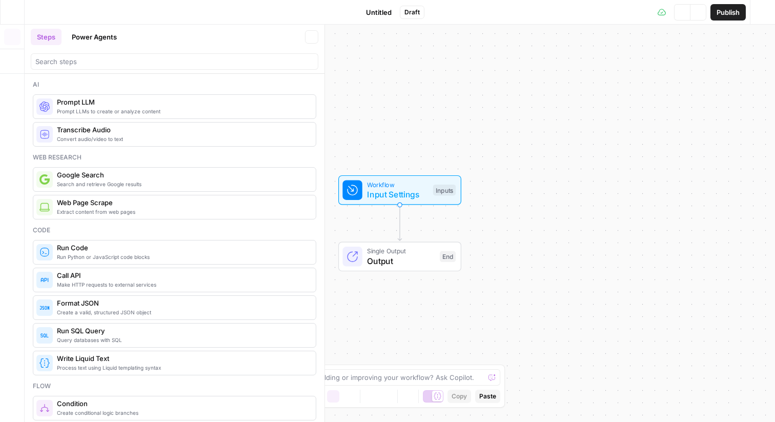
click at [388, 10] on span "Untitled" at bounding box center [379, 12] width 26 height 10
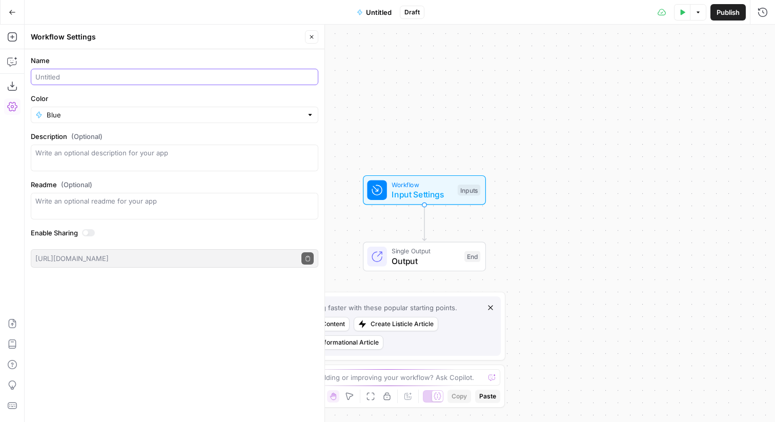
click at [92, 78] on input "Name" at bounding box center [174, 77] width 278 height 10
click at [107, 77] on input "Semrush Best Sites" at bounding box center [174, 77] width 278 height 10
type input "Semrush Best Pages"
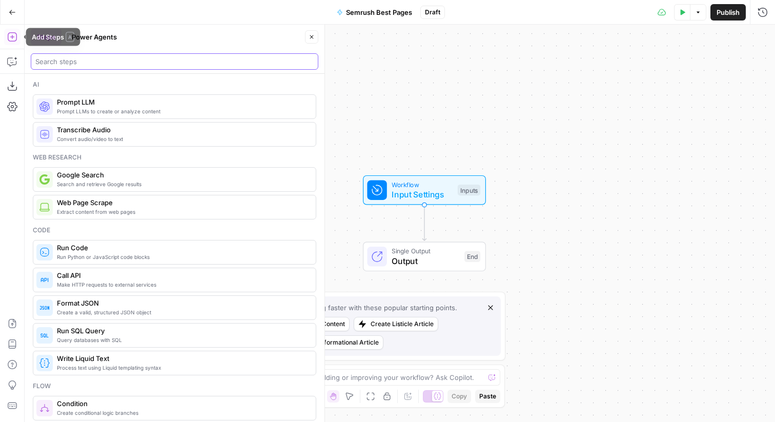
click at [82, 60] on input "search" at bounding box center [174, 61] width 278 height 10
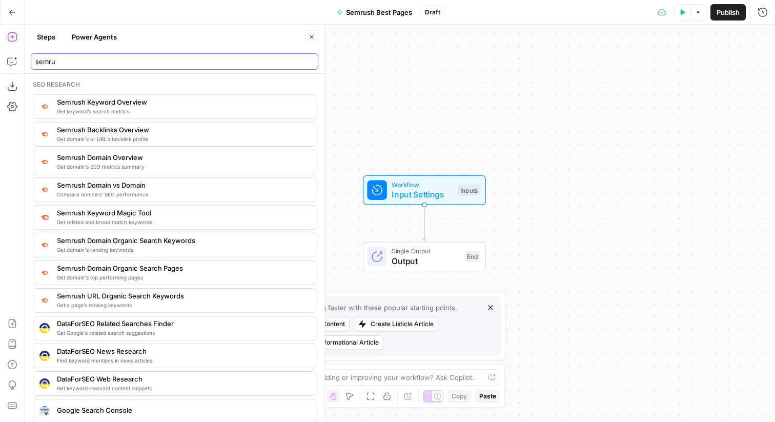
type input "semru"
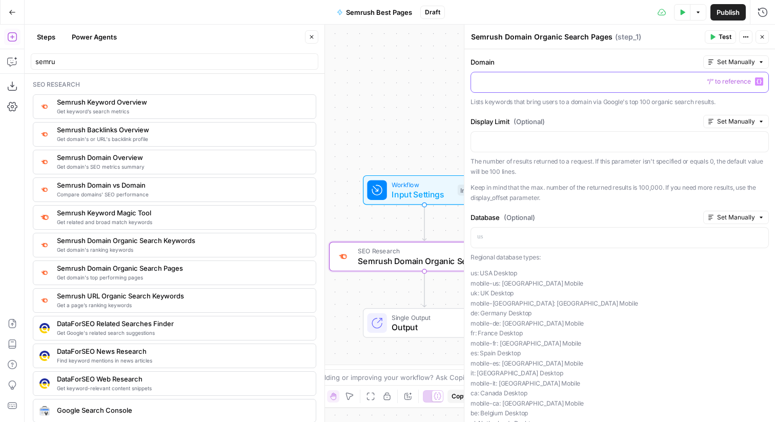
click at [555, 86] on p at bounding box center [619, 81] width 285 height 10
click at [726, 41] on span "Test" at bounding box center [725, 36] width 13 height 9
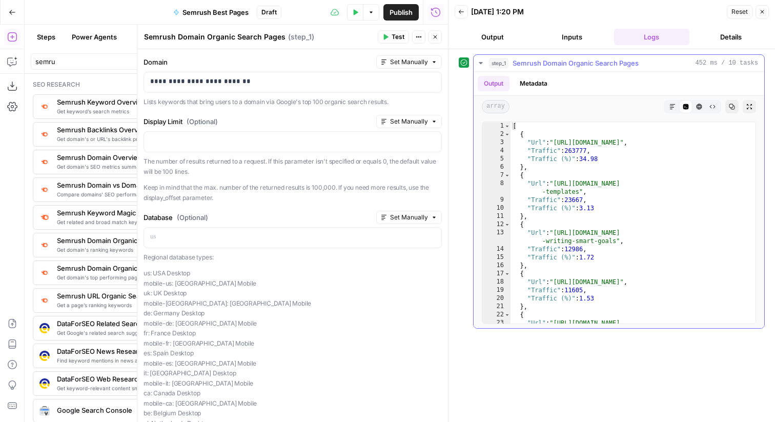
type textarea "**********"
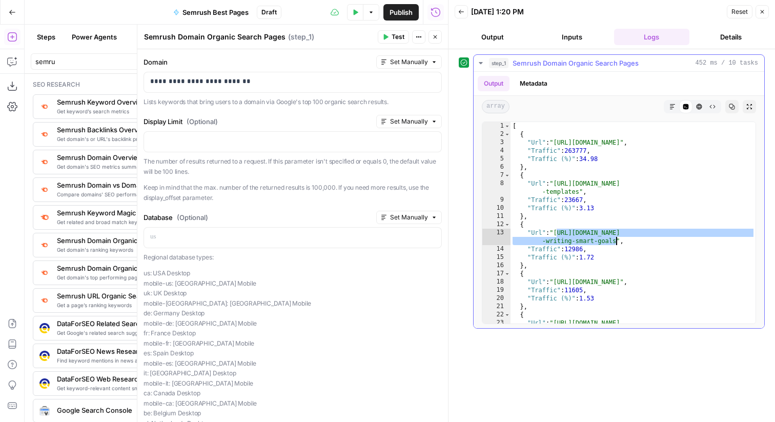
drag, startPoint x: 557, startPoint y: 231, endPoint x: 615, endPoint y: 239, distance: 57.9
click at [615, 239] on div "[ { "Url" : "https://www.smartsheet.com/" , "Traffic" : 263777 , "Traffic (%)" …" at bounding box center [633, 235] width 245 height 226
click at [428, 35] on div "Test Actions Close" at bounding box center [410, 36] width 64 height 13
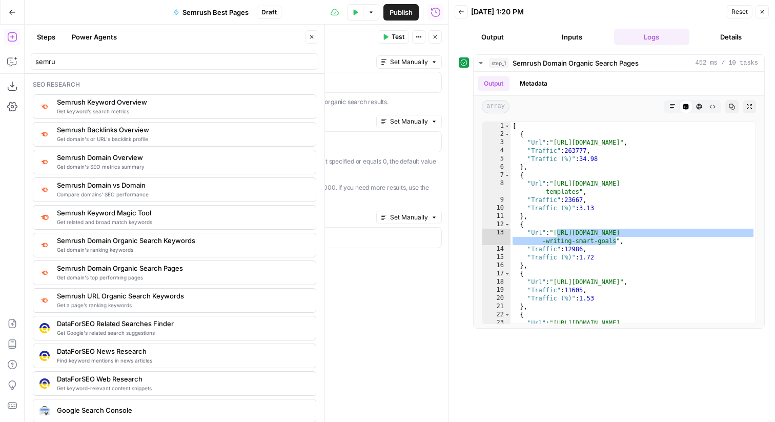
click at [10, 14] on icon "button" at bounding box center [12, 12] width 7 height 7
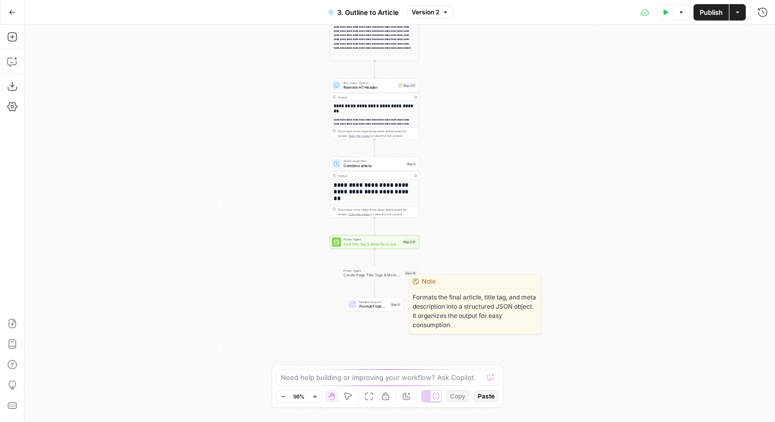
click at [392, 303] on div "Step 9" at bounding box center [395, 304] width 11 height 5
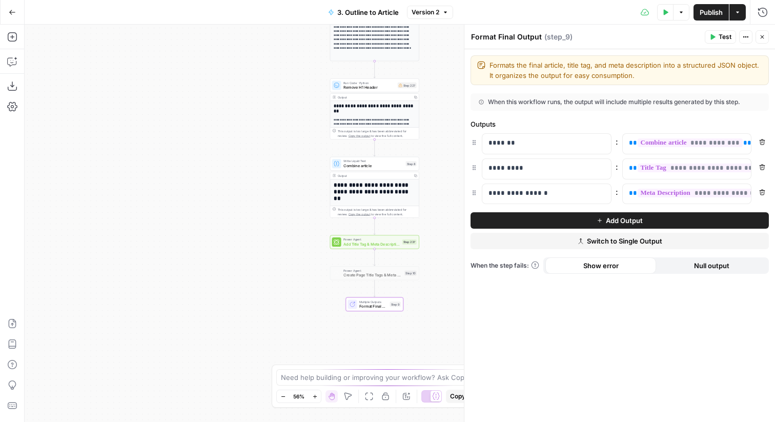
click at [548, 220] on button "Add Output" at bounding box center [620, 220] width 298 height 16
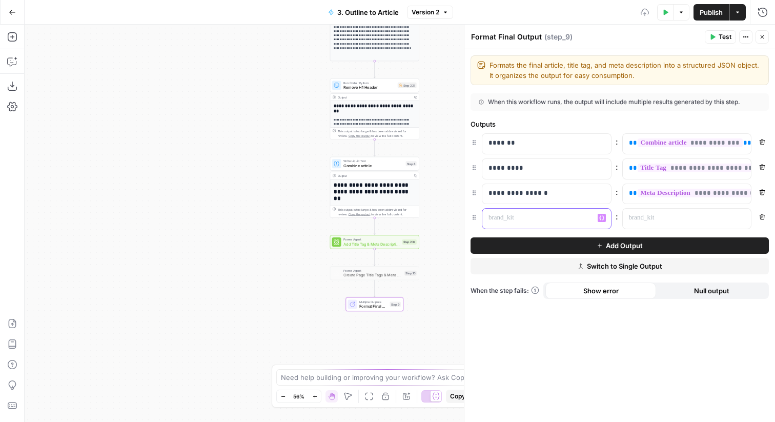
click at [522, 221] on p at bounding box center [539, 218] width 100 height 10
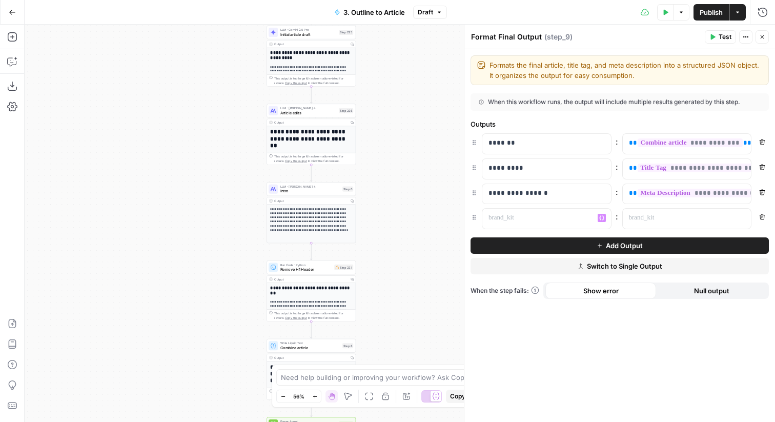
click at [768, 38] on button "Close" at bounding box center [762, 36] width 13 height 13
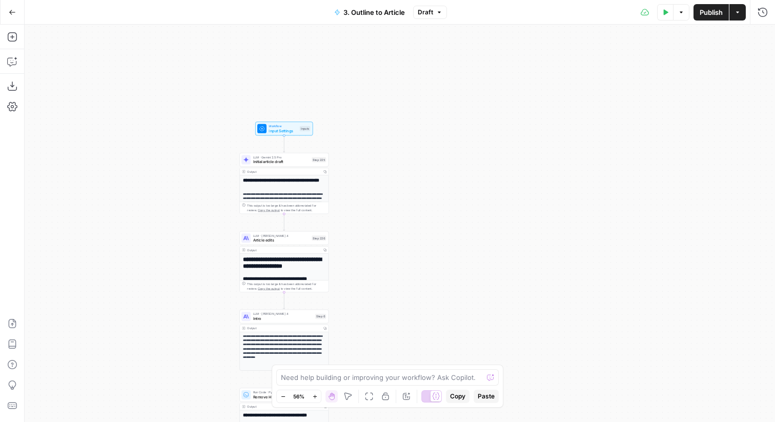
click at [439, 16] on button "Draft" at bounding box center [430, 12] width 34 height 13
click at [409, 171] on div "**********" at bounding box center [400, 223] width 751 height 397
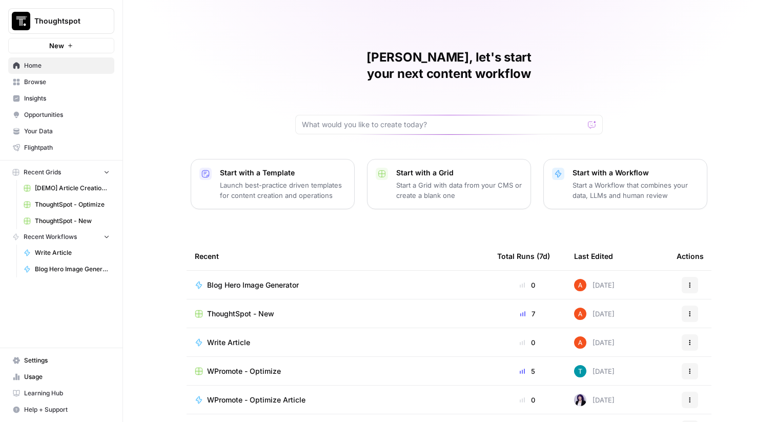
click at [255, 309] on span "ThoughtSpot - New" at bounding box center [240, 314] width 67 height 10
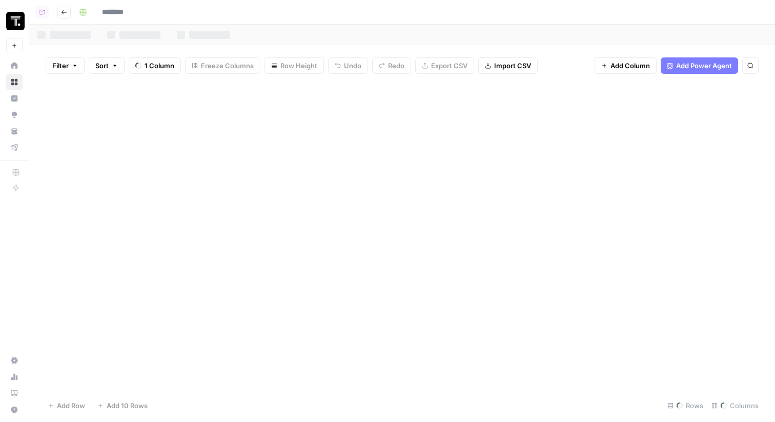
type input "**********"
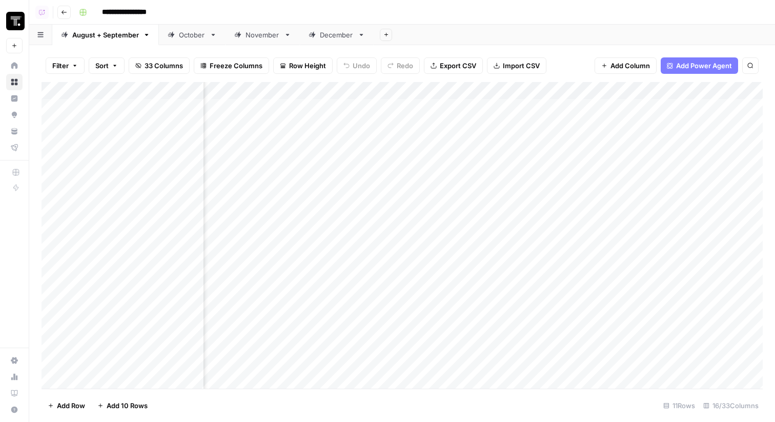
scroll to position [0, 822]
click at [394, 195] on div "Add Column" at bounding box center [403, 235] width 722 height 307
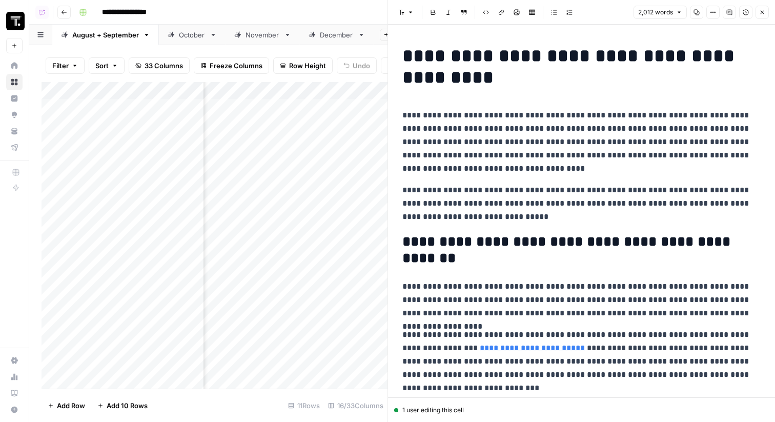
click at [714, 11] on icon "button" at bounding box center [713, 12] width 6 height 6
click at [751, 13] on button "Version History" at bounding box center [745, 12] width 13 height 13
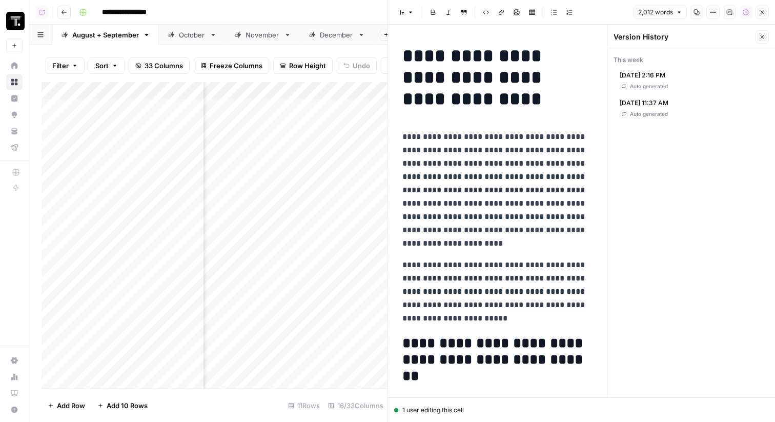
click at [723, 78] on div "[DATE] 2:16 PM Auto generated" at bounding box center [691, 81] width 155 height 28
click at [669, 101] on span "[DATE] 11:37 AM" at bounding box center [644, 102] width 49 height 9
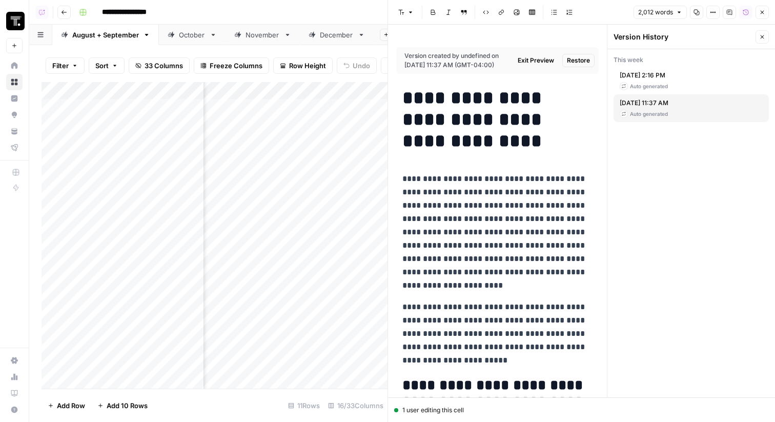
click at [763, 34] on icon "button" at bounding box center [762, 37] width 6 height 6
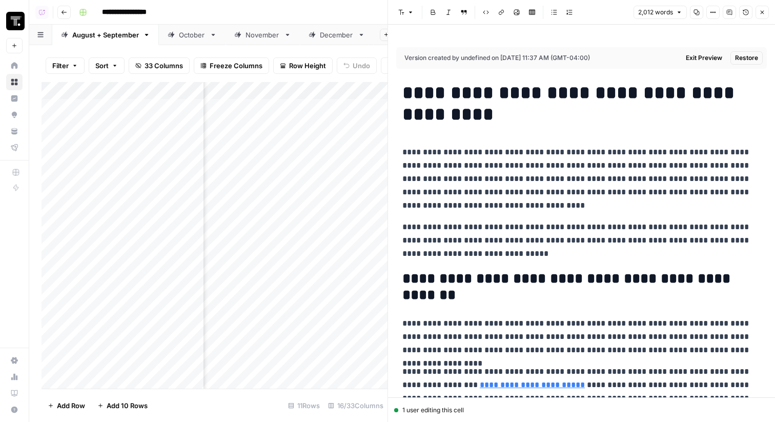
click at [713, 57] on span "Exit Preview" at bounding box center [704, 57] width 36 height 9
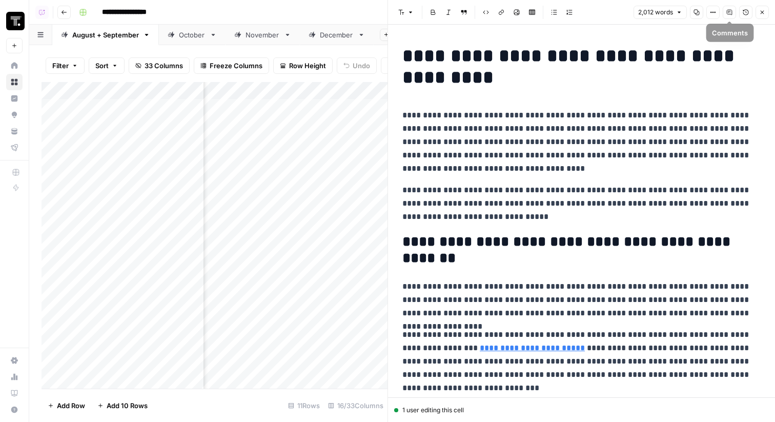
click at [745, 11] on icon "button" at bounding box center [746, 12] width 6 height 6
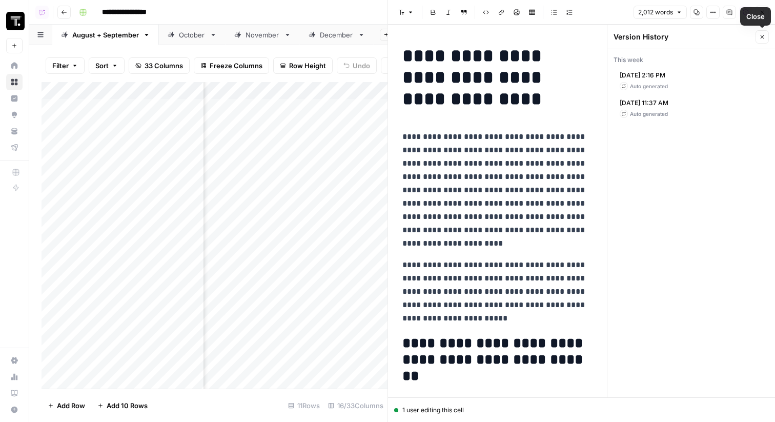
click at [762, 35] on icon "button" at bounding box center [762, 37] width 6 height 6
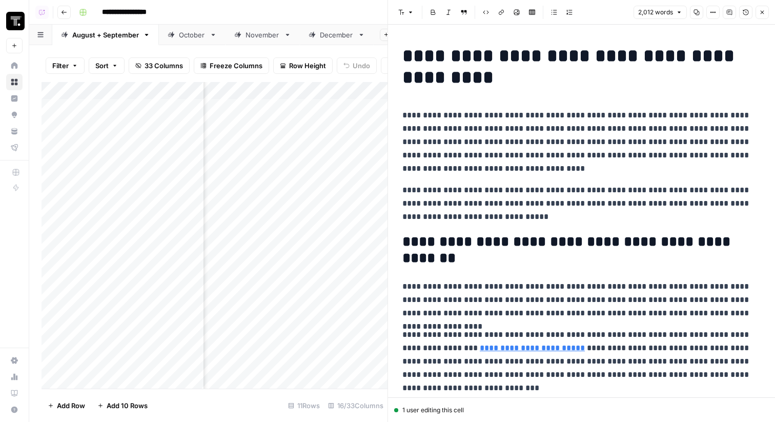
click at [552, 75] on h1 "**********" at bounding box center [582, 66] width 358 height 43
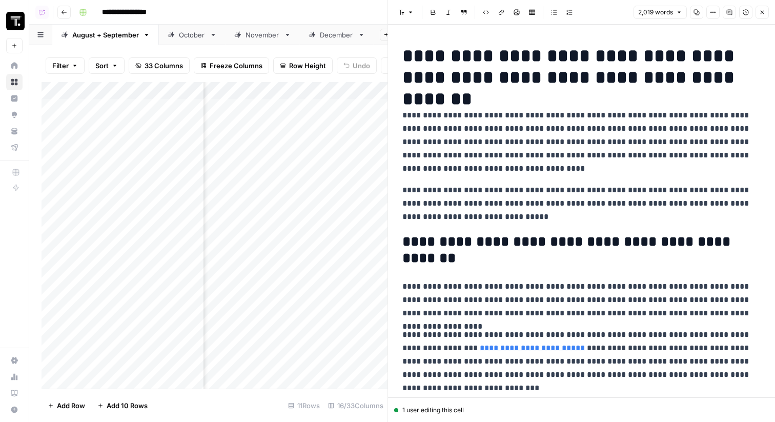
click at [774, 17] on header "Font style Bold Italic Block quote Code block Link Image Insert Table Bulleted …" at bounding box center [581, 12] width 387 height 25
click at [770, 12] on header "Font style Bold Italic Block quote Code block Link Image Insert Table Bulleted …" at bounding box center [581, 12] width 387 height 25
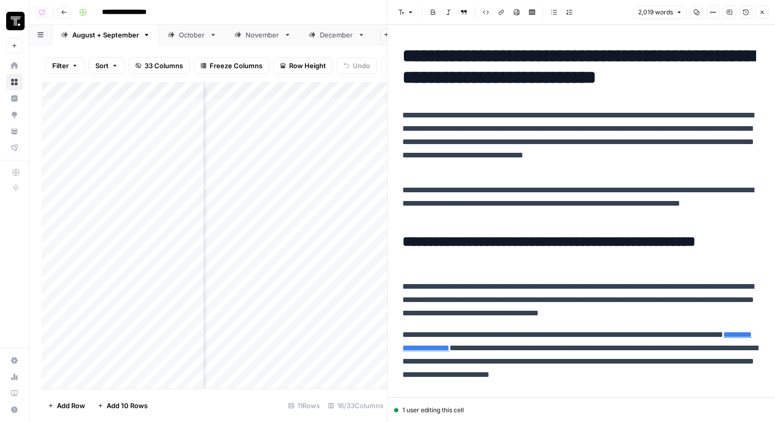
click at [765, 6] on button "Close" at bounding box center [762, 12] width 13 height 13
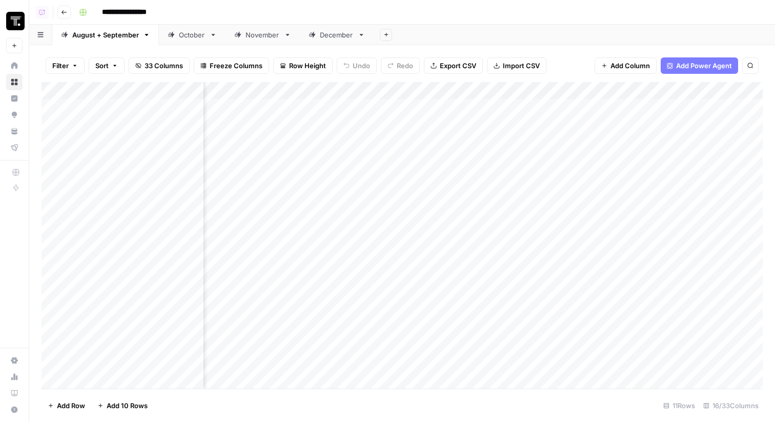
click at [391, 193] on div "Add Column" at bounding box center [403, 235] width 722 height 307
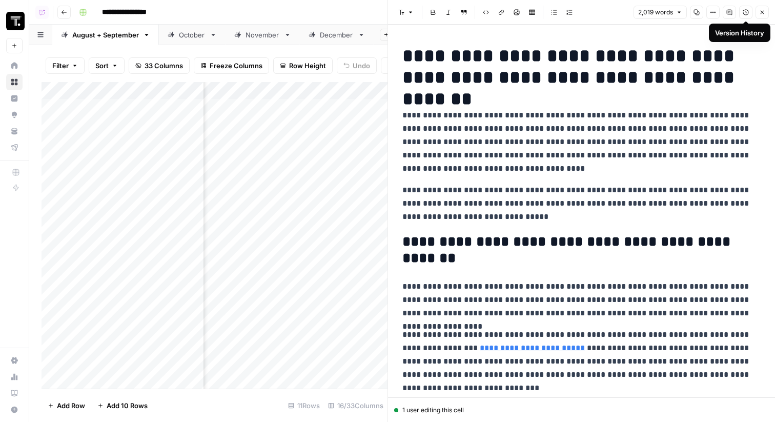
click at [744, 14] on icon "button" at bounding box center [746, 12] width 6 height 6
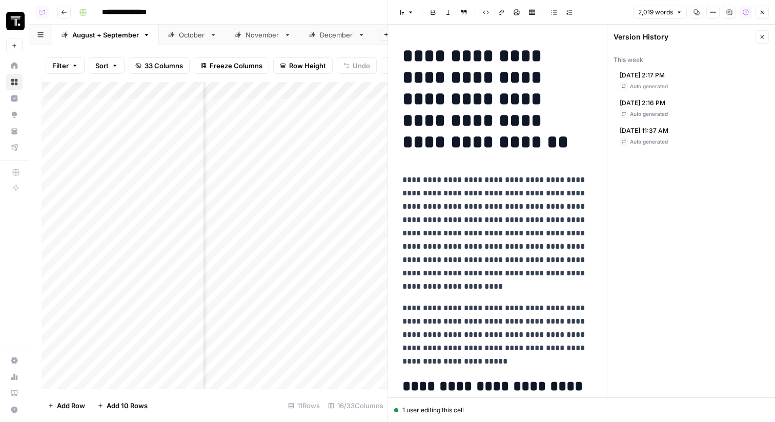
click at [762, 38] on icon "button" at bounding box center [762, 37] width 6 height 6
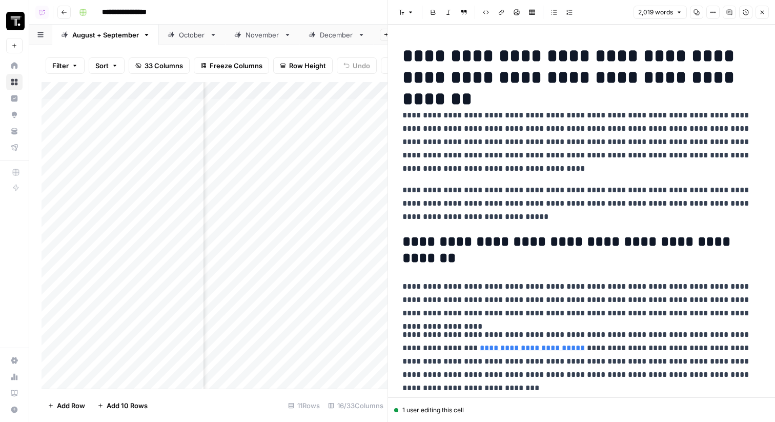
click at [688, 81] on h1 "**********" at bounding box center [581, 66] width 357 height 43
click at [751, 15] on button "Version History" at bounding box center [745, 12] width 13 height 13
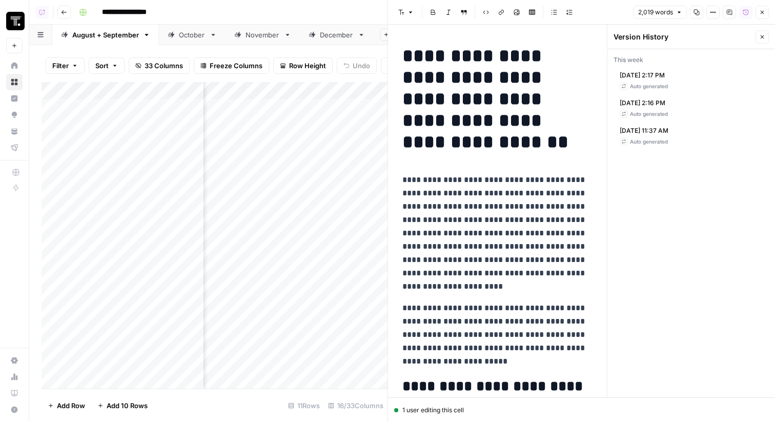
click at [692, 76] on div "[DATE] 2:17 PM Auto generated" at bounding box center [691, 81] width 155 height 28
click at [668, 82] on div "[DATE] 2:17 PM Auto generated" at bounding box center [644, 80] width 48 height 19
click at [691, 107] on div "[DATE] 2:16 PM Auto generated Restore" at bounding box center [691, 108] width 155 height 28
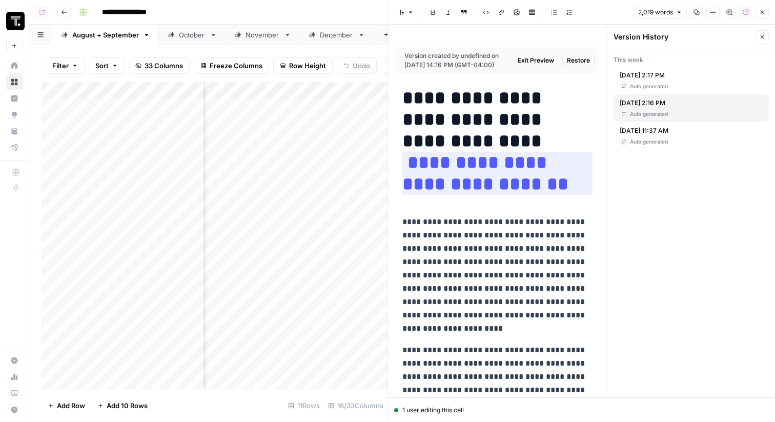
click at [766, 36] on button "Close" at bounding box center [762, 36] width 13 height 13
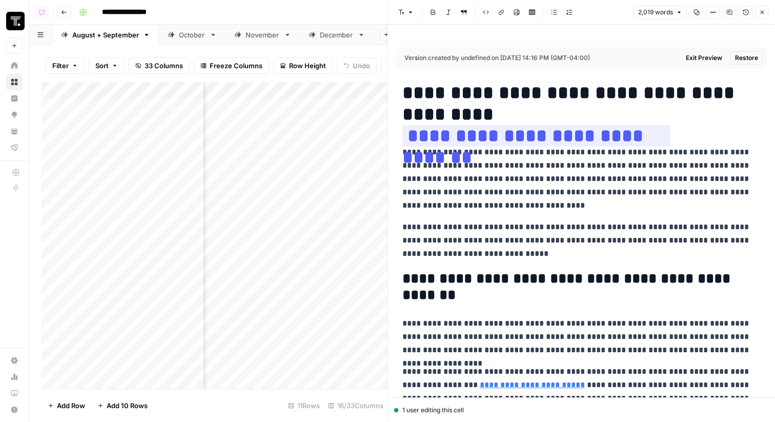
click at [717, 55] on span "Exit Preview" at bounding box center [704, 57] width 36 height 9
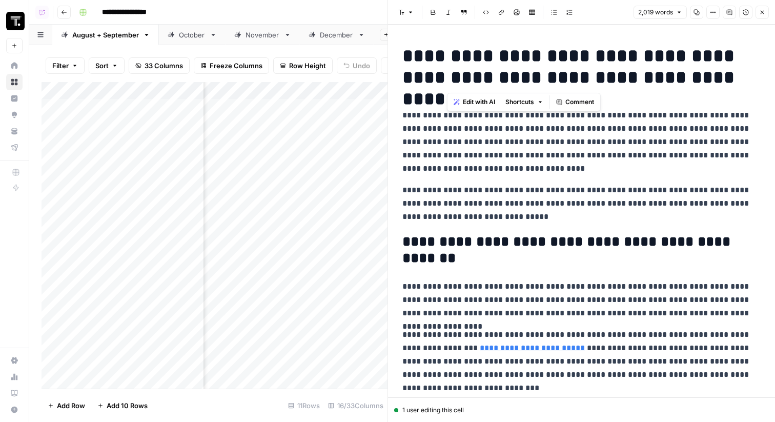
drag, startPoint x: 727, startPoint y: 82, endPoint x: 448, endPoint y: 78, distance: 279.5
click at [448, 78] on h1 "**********" at bounding box center [582, 66] width 358 height 43
